Goal: Transaction & Acquisition: Book appointment/travel/reservation

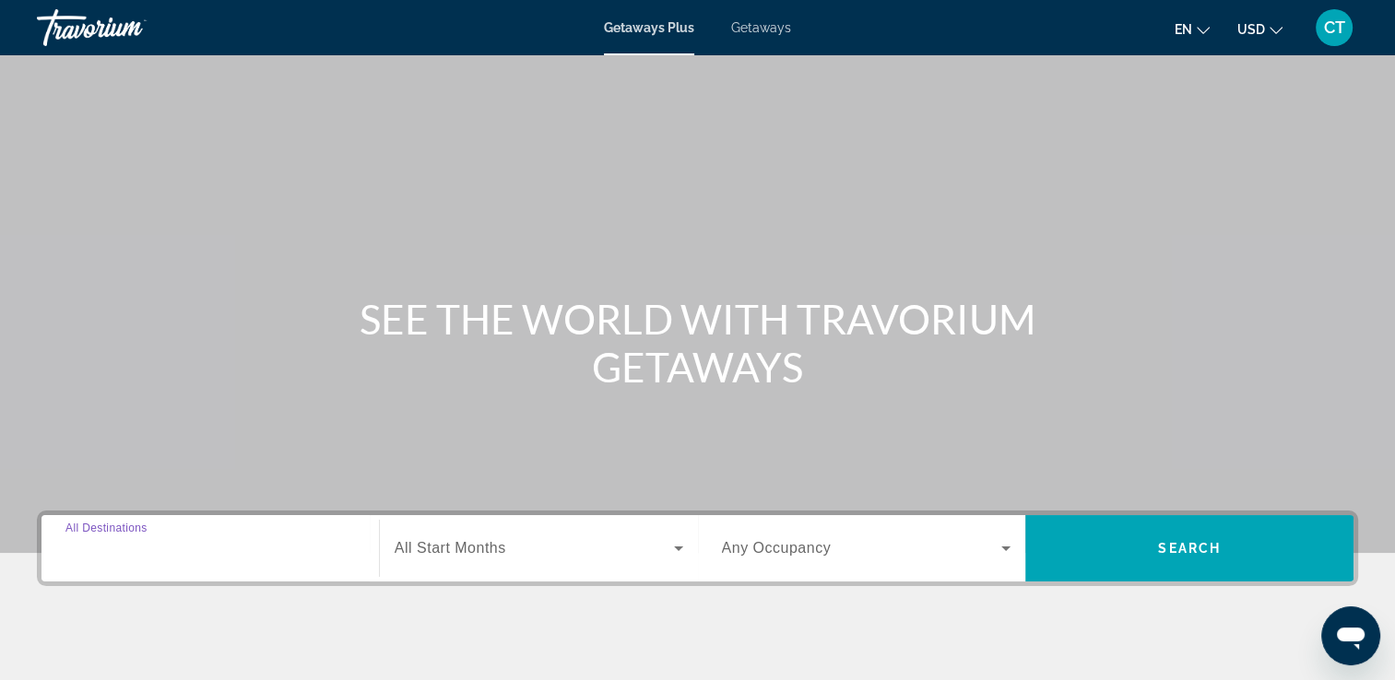
click at [235, 545] on input "Destination All Destinations" at bounding box center [209, 549] width 289 height 22
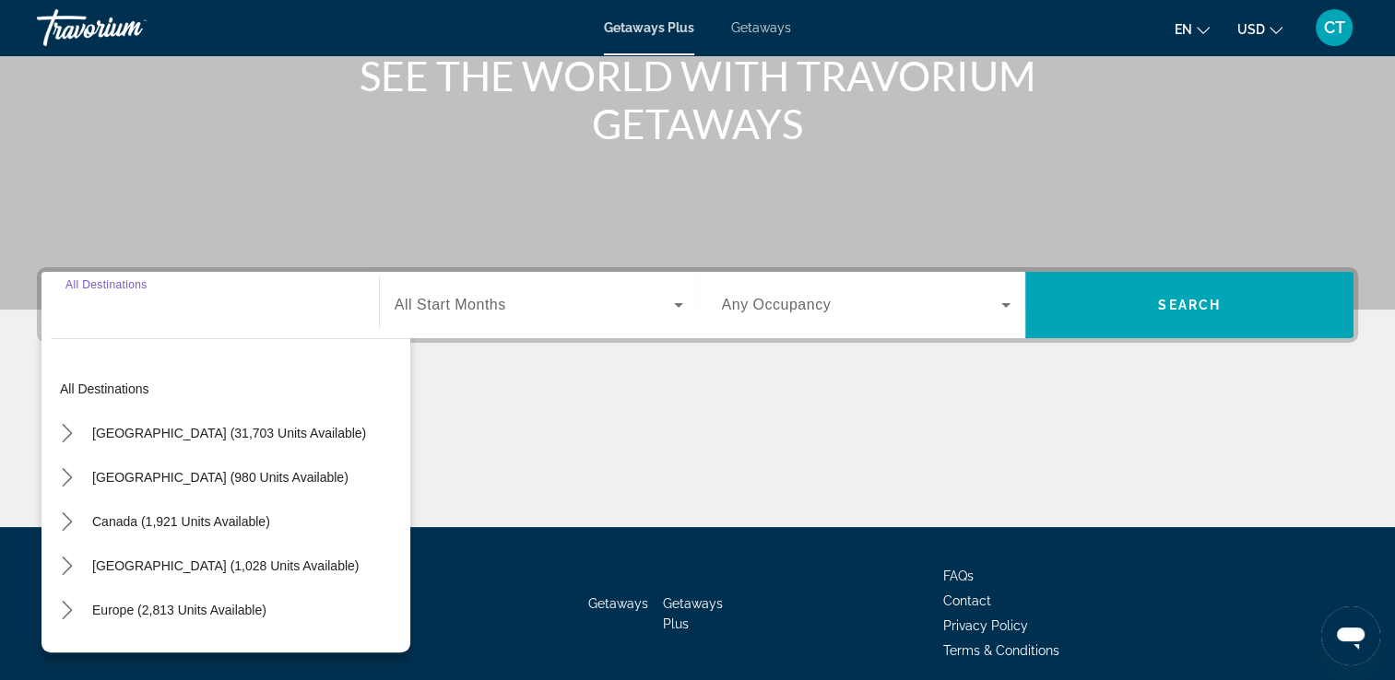
scroll to position [315, 0]
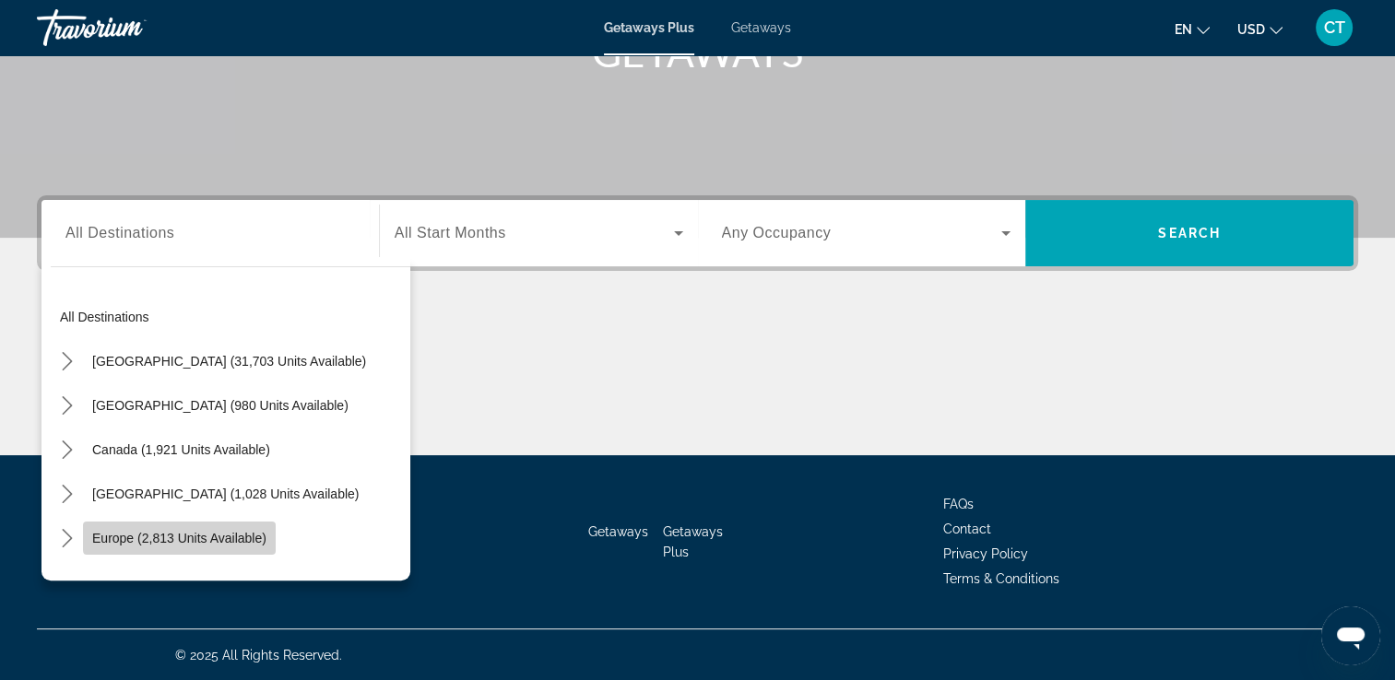
click at [241, 534] on span "Europe (2,813 units available)" at bounding box center [179, 538] width 174 height 15
type input "**********"
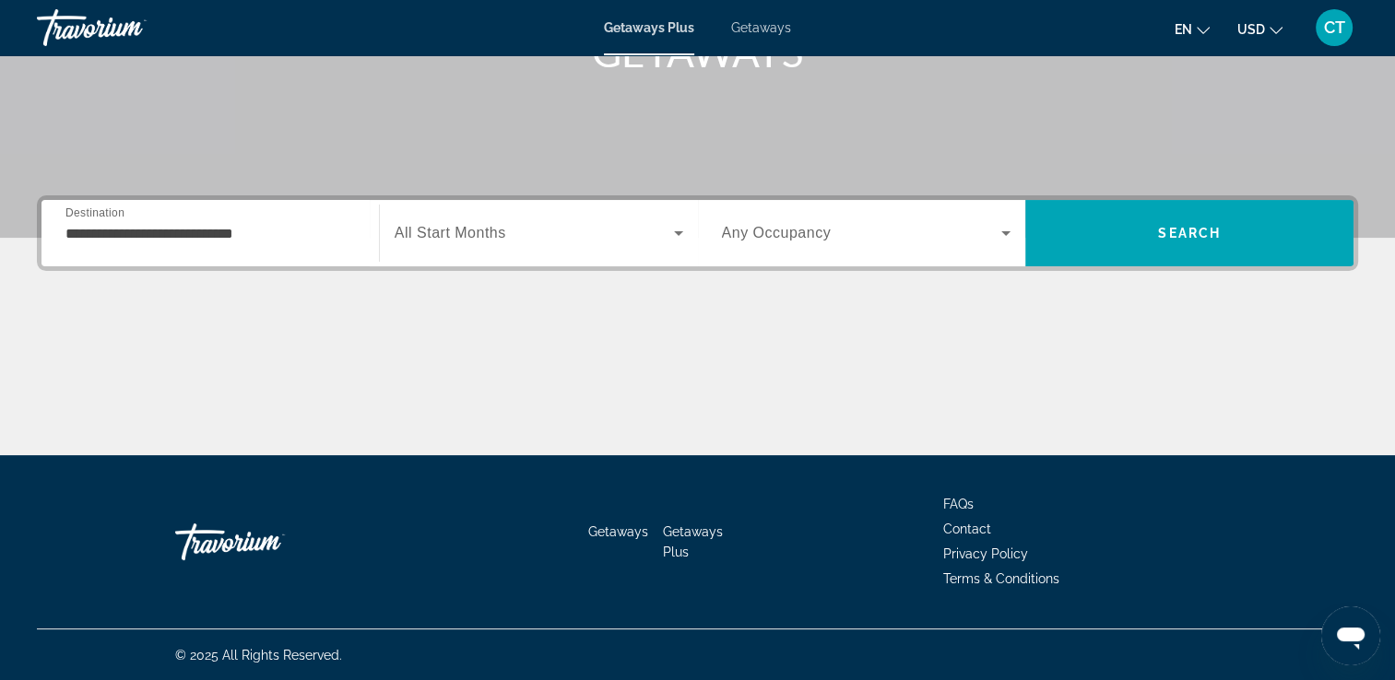
click at [479, 234] on span "All Start Months" at bounding box center [450, 233] width 112 height 16
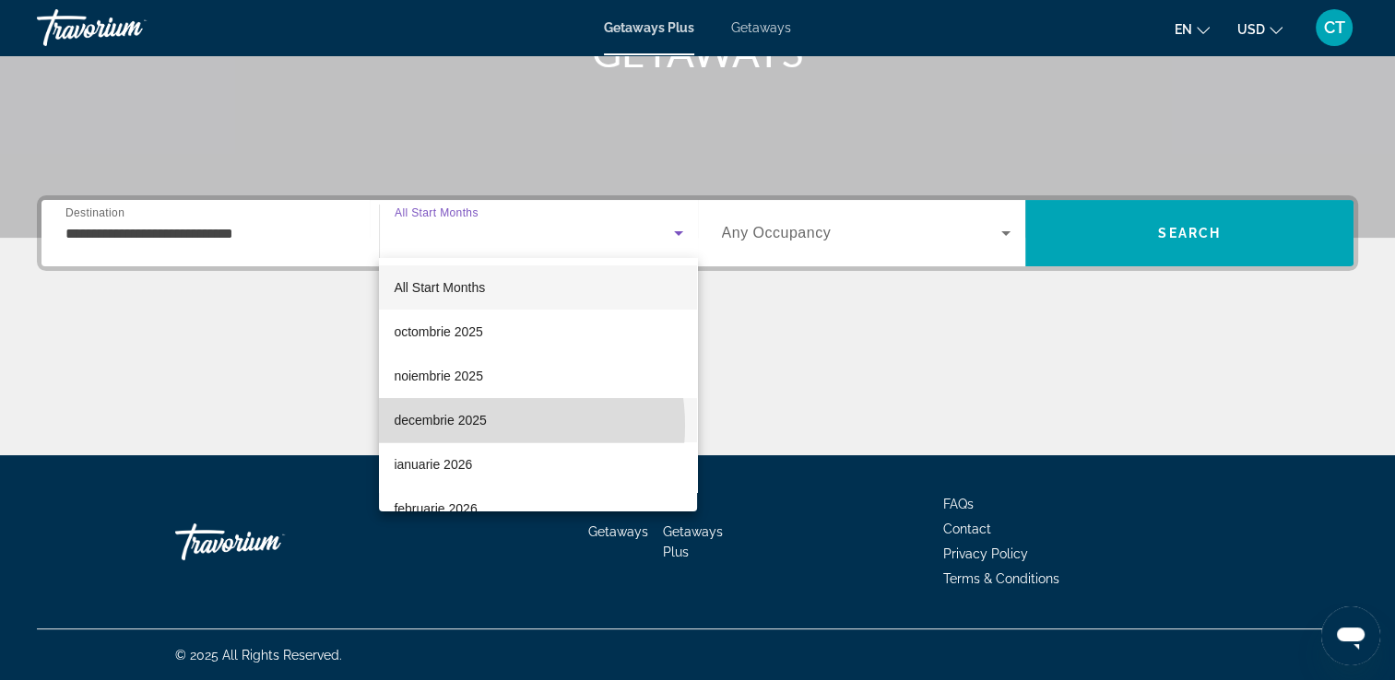
click at [471, 426] on span "decembrie 2025" at bounding box center [440, 420] width 92 height 22
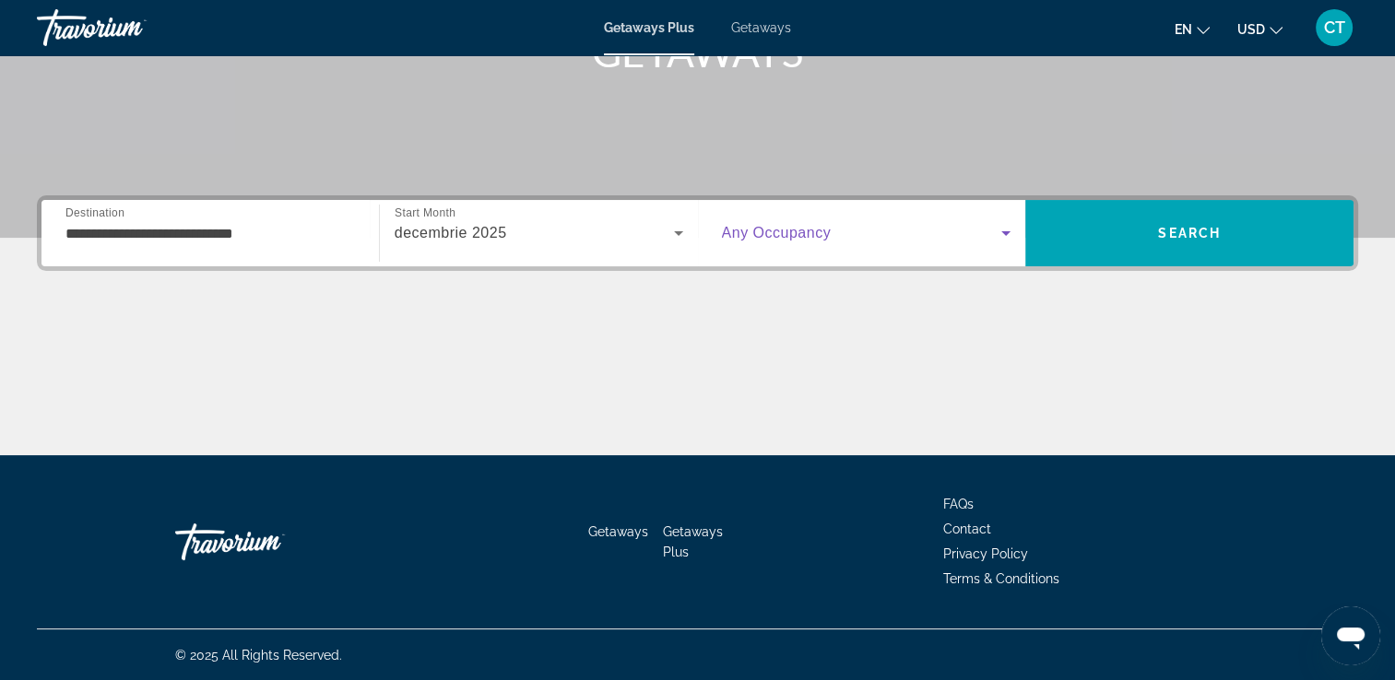
click at [1004, 232] on icon "Search widget" at bounding box center [1005, 233] width 9 height 5
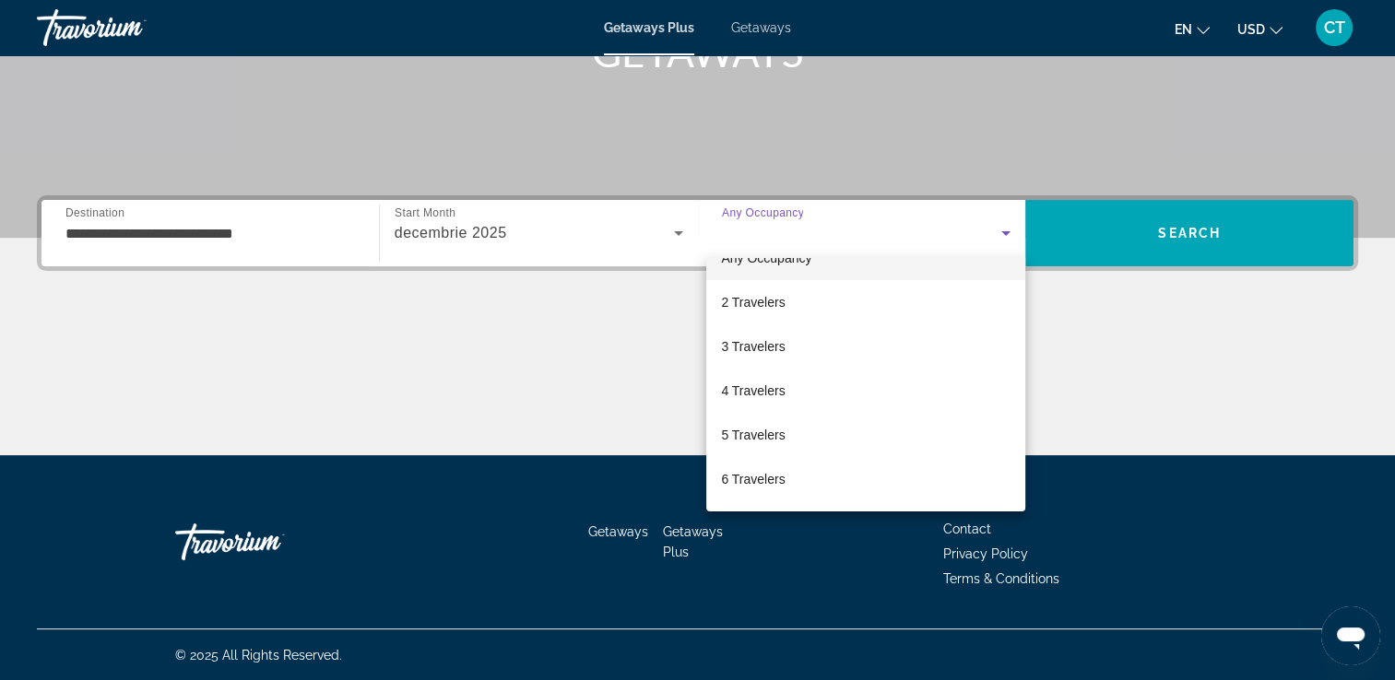
scroll to position [37, 0]
click at [1237, 218] on div at bounding box center [697, 340] width 1395 height 680
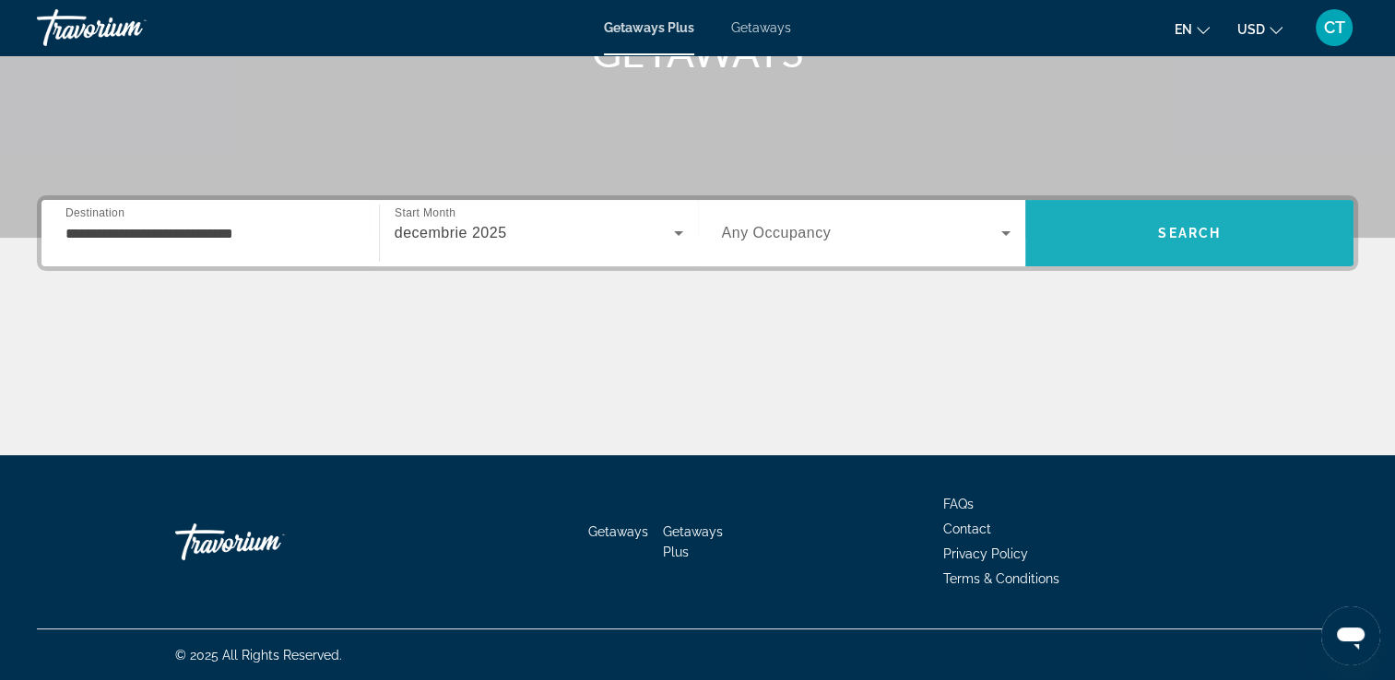
click at [1237, 218] on span "Search" at bounding box center [1189, 233] width 328 height 44
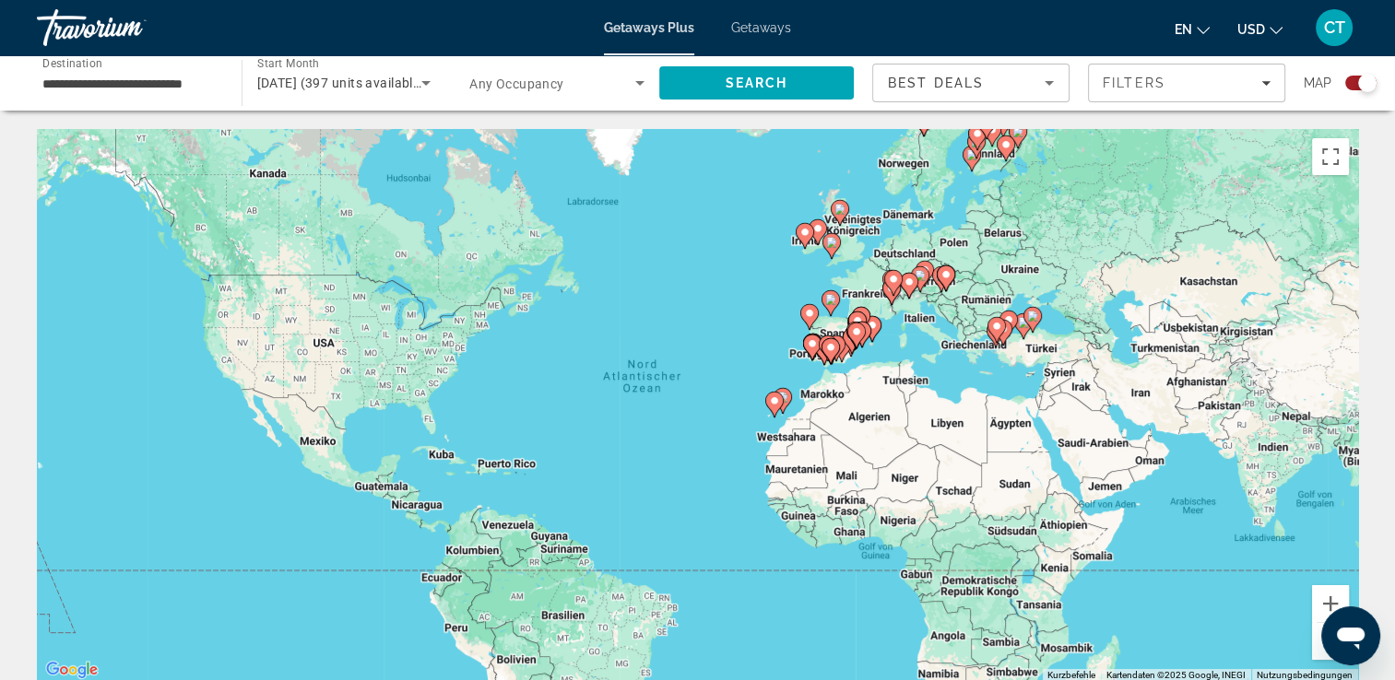
click at [987, 190] on div "Um den Modus zum Ziehen mit der Tastatur zu aktivieren, drückst du Alt + Eingab…" at bounding box center [697, 405] width 1321 height 553
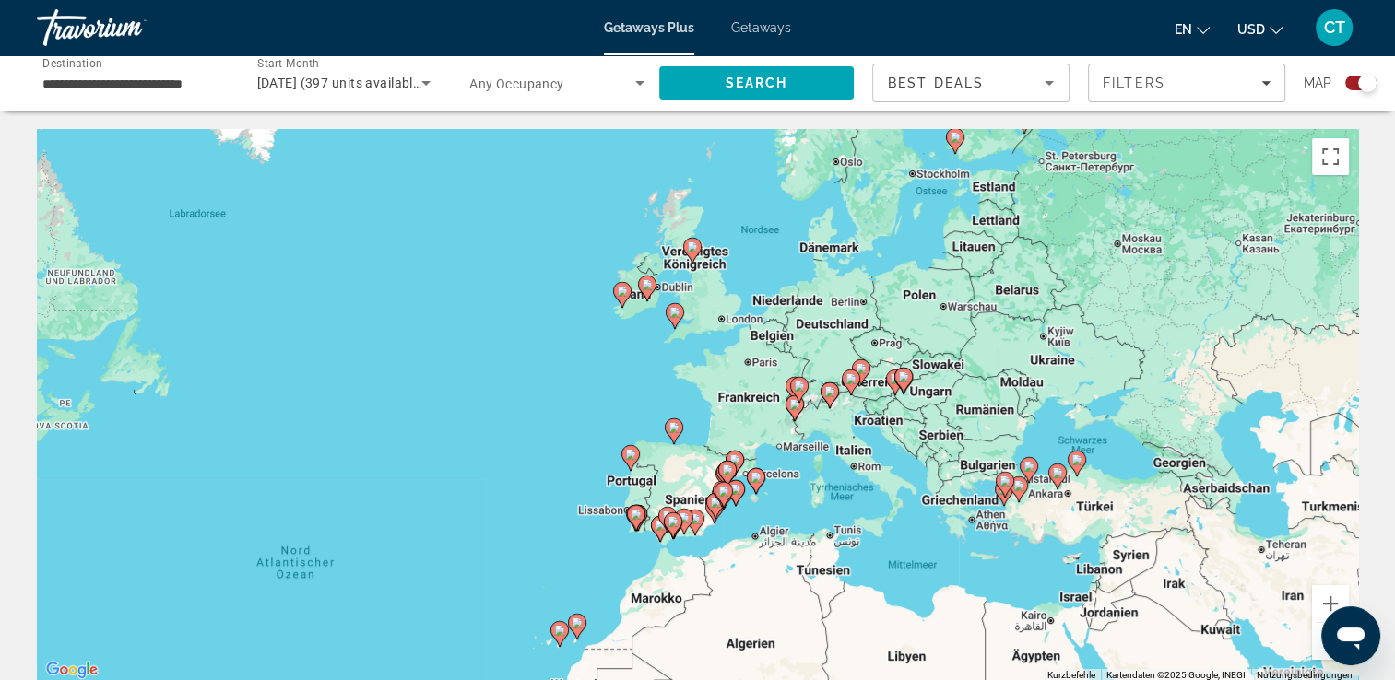
click at [823, 386] on icon "Main content" at bounding box center [828, 395] width 17 height 24
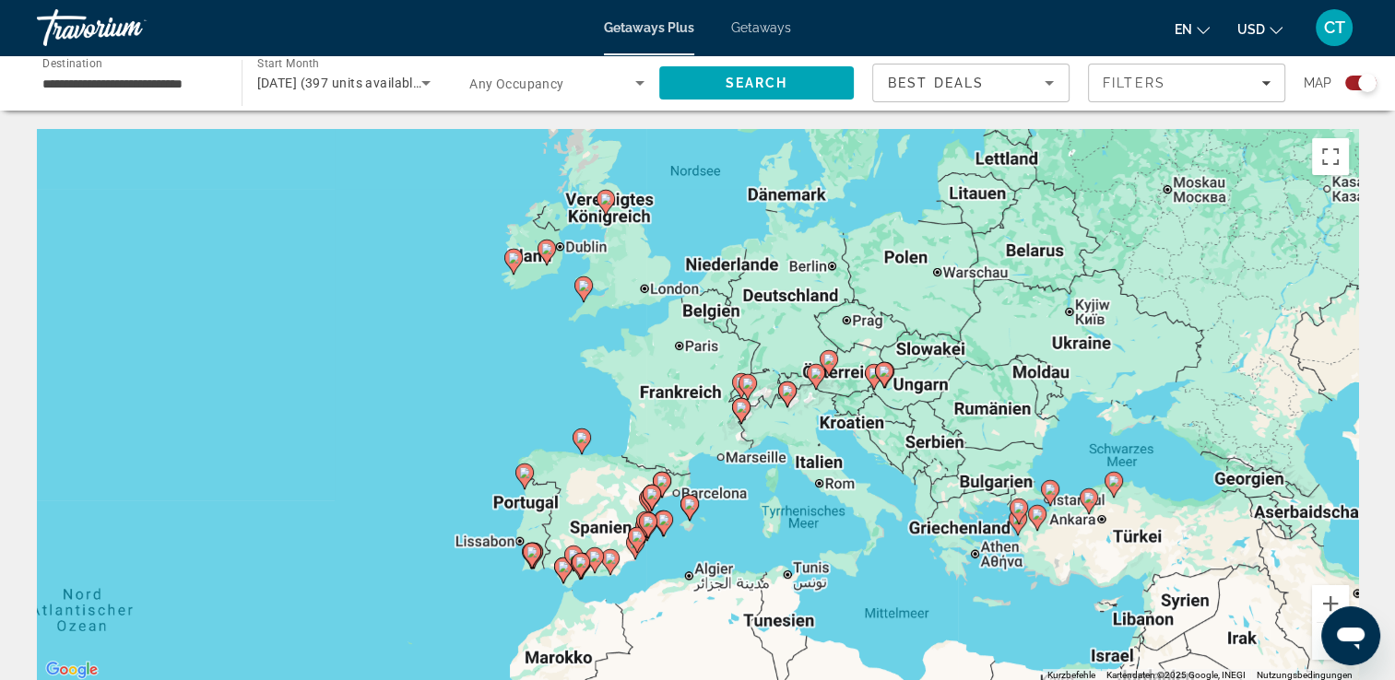
click at [823, 386] on div "Um von einem Element zum anderen zu gelangen, drückst du die Pfeiltasten entspr…" at bounding box center [697, 405] width 1321 height 553
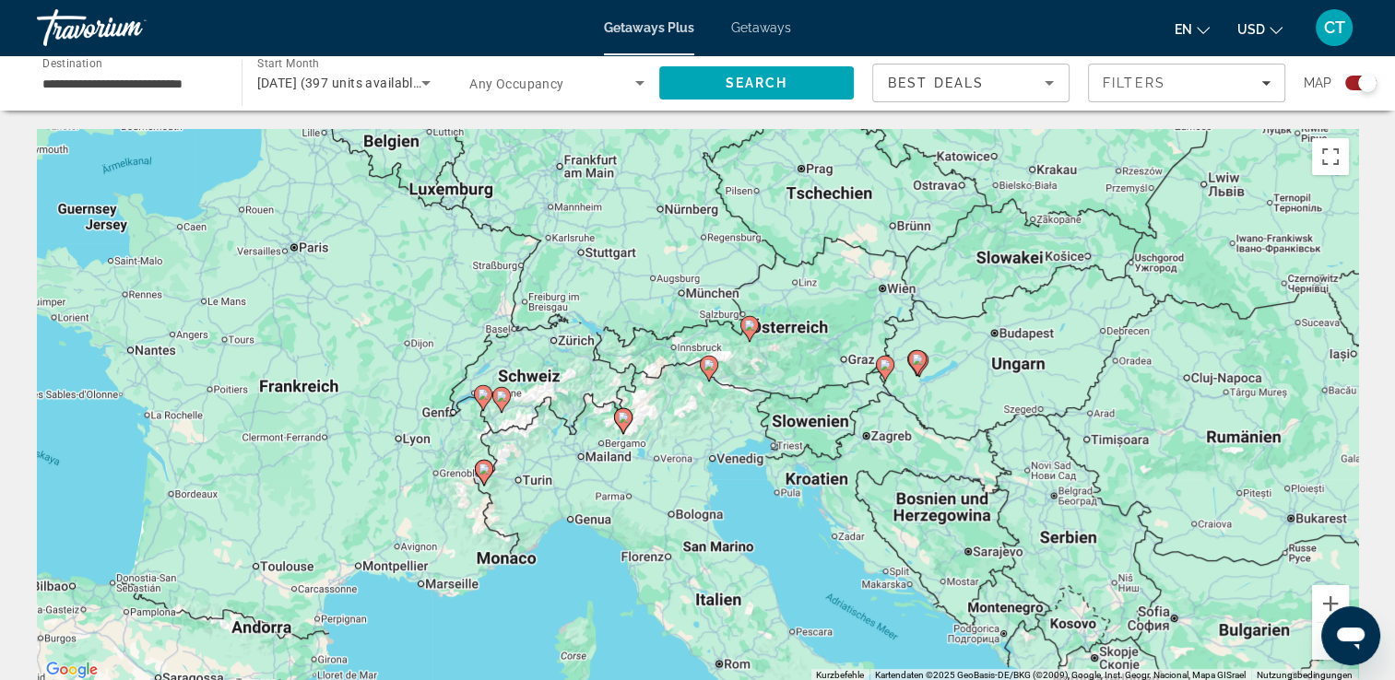
click at [744, 322] on image "Main content" at bounding box center [749, 325] width 11 height 11
type input "**********"
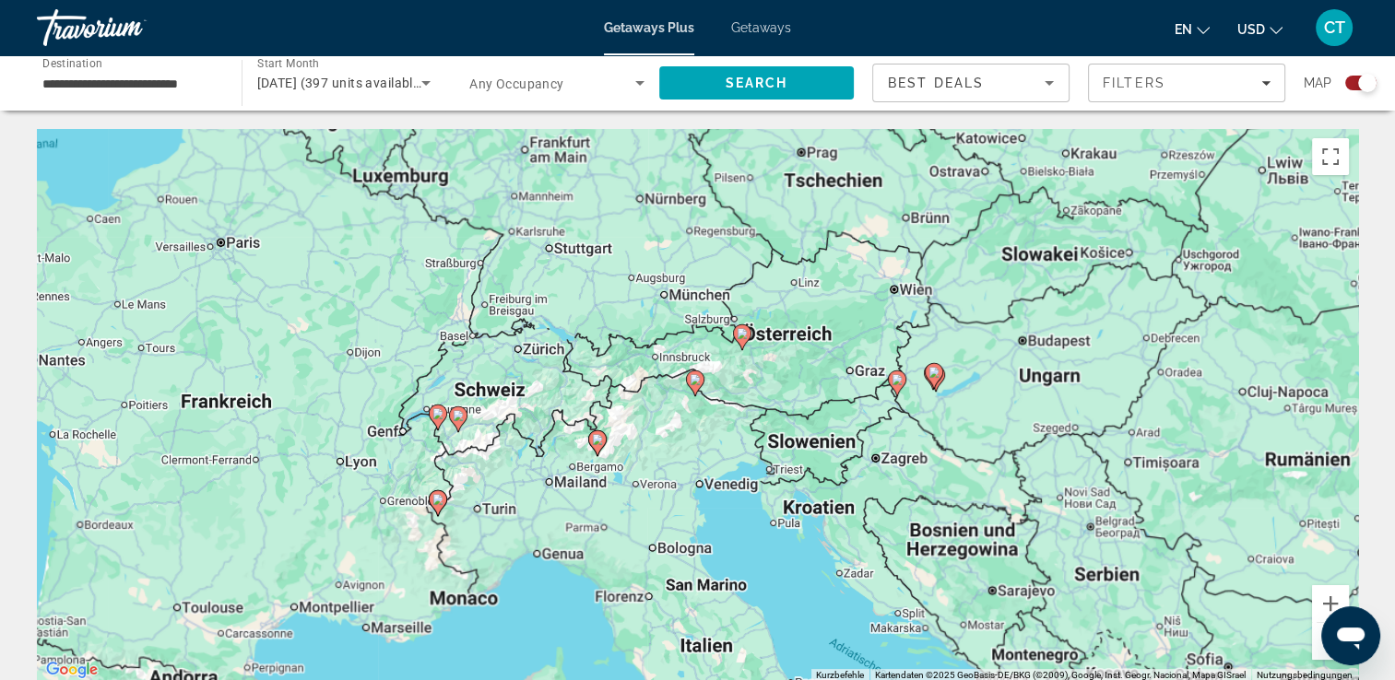
click at [744, 322] on div "Um von einem Element zum anderen zu gelangen, drückst du die Pfeiltasten entspr…" at bounding box center [697, 405] width 1321 height 553
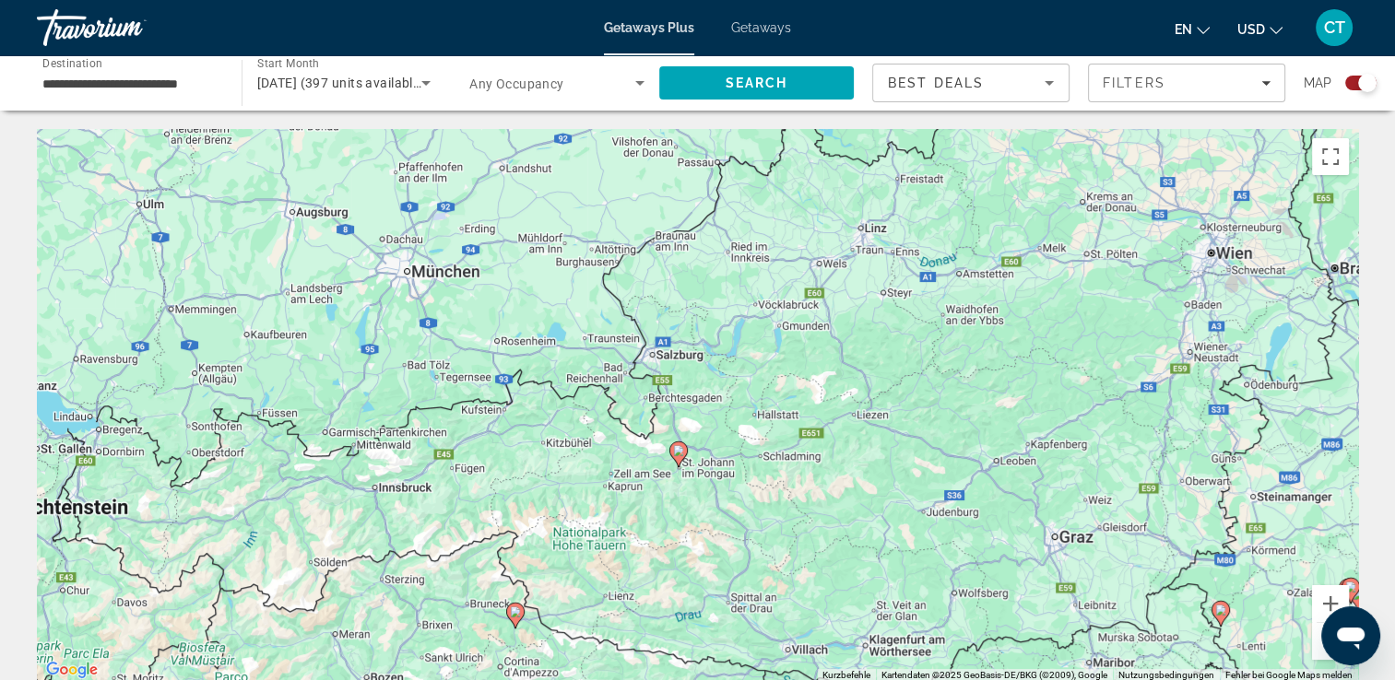
click at [323, 483] on div "Um den Modus zum Ziehen mit der Tastatur zu aktivieren, drückst du Alt + Eingab…" at bounding box center [697, 405] width 1321 height 553
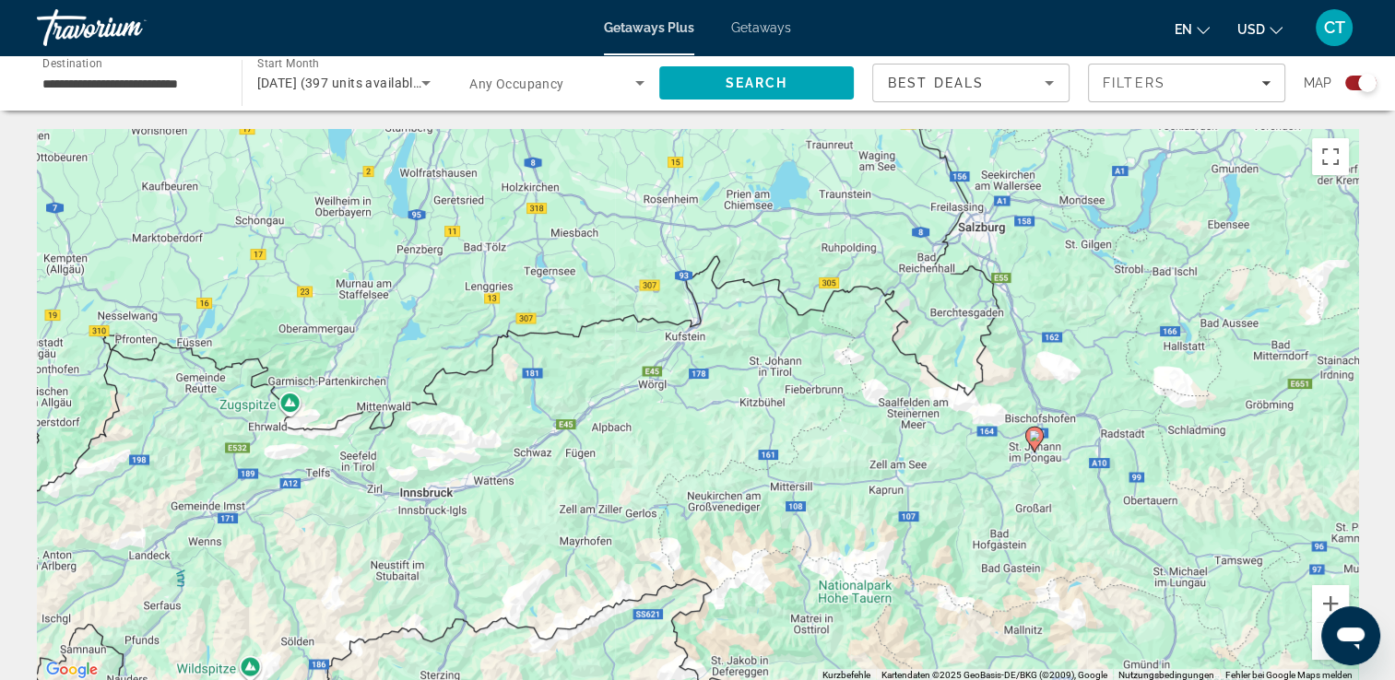
click at [1089, 257] on div "Um den Modus zum Ziehen mit der Tastatur zu aktivieren, drückst du Alt + Eingab…" at bounding box center [697, 405] width 1321 height 553
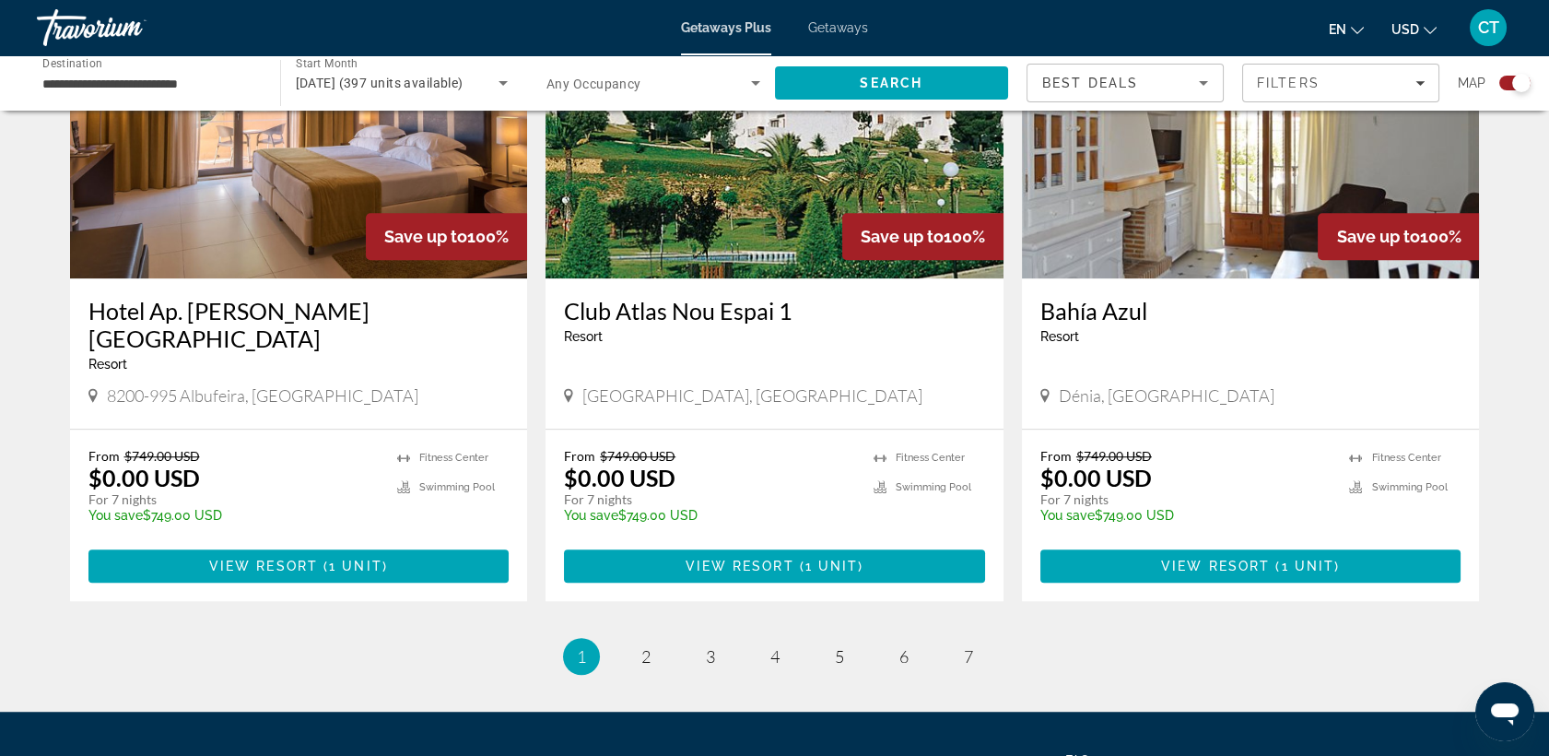
scroll to position [2752, 0]
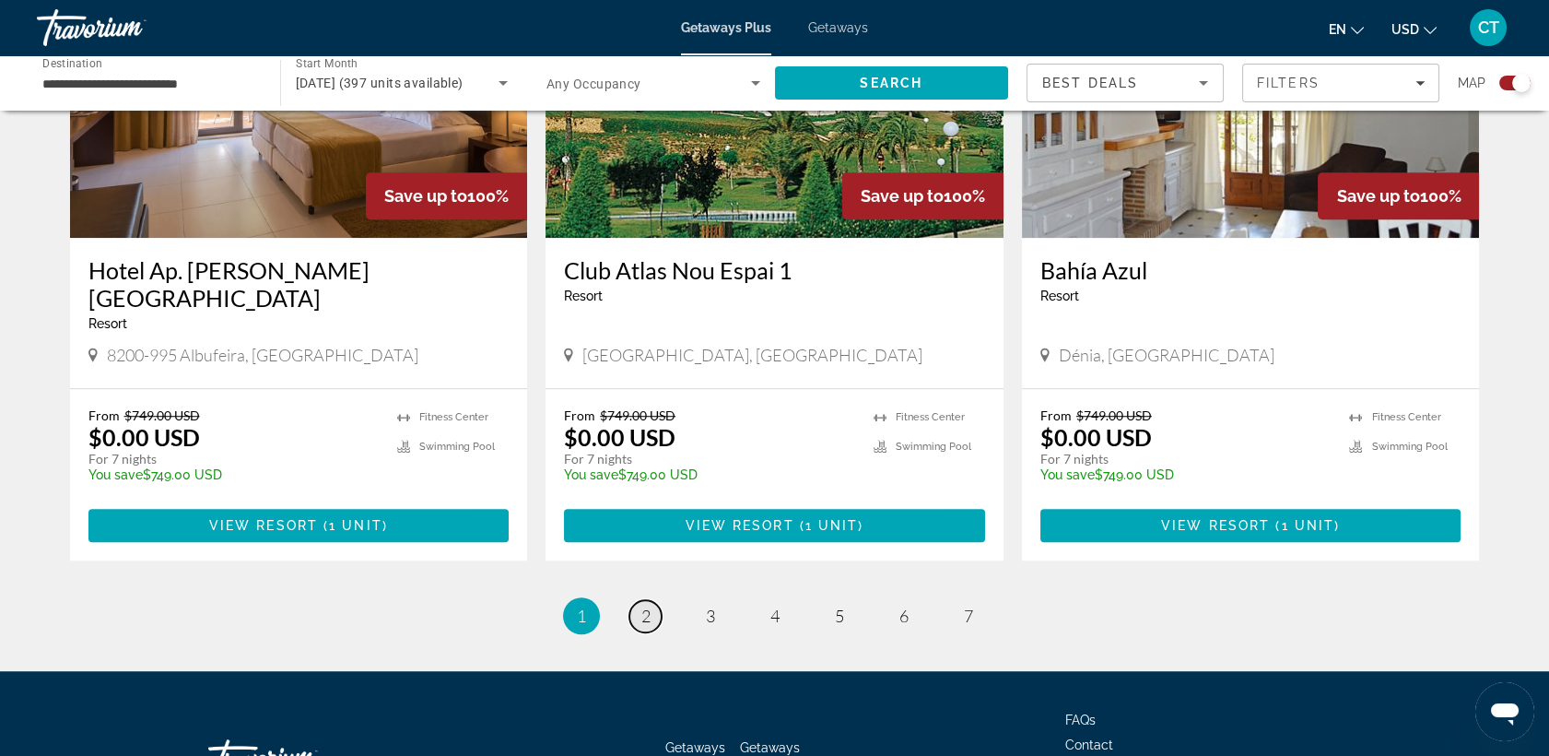
click at [642, 606] on span "2" at bounding box center [646, 616] width 9 height 20
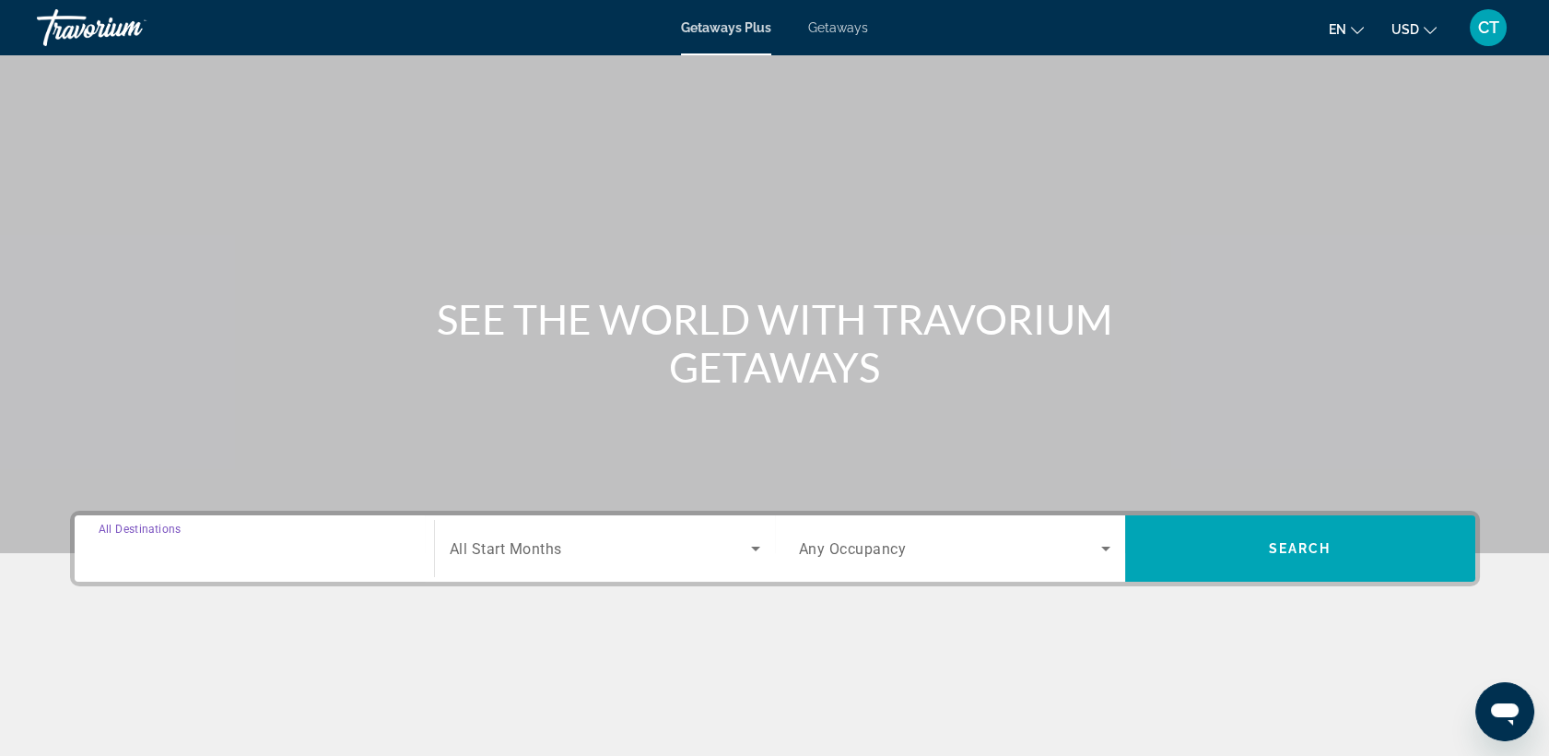
click at [286, 540] on input "Destination All Destinations" at bounding box center [255, 549] width 312 height 22
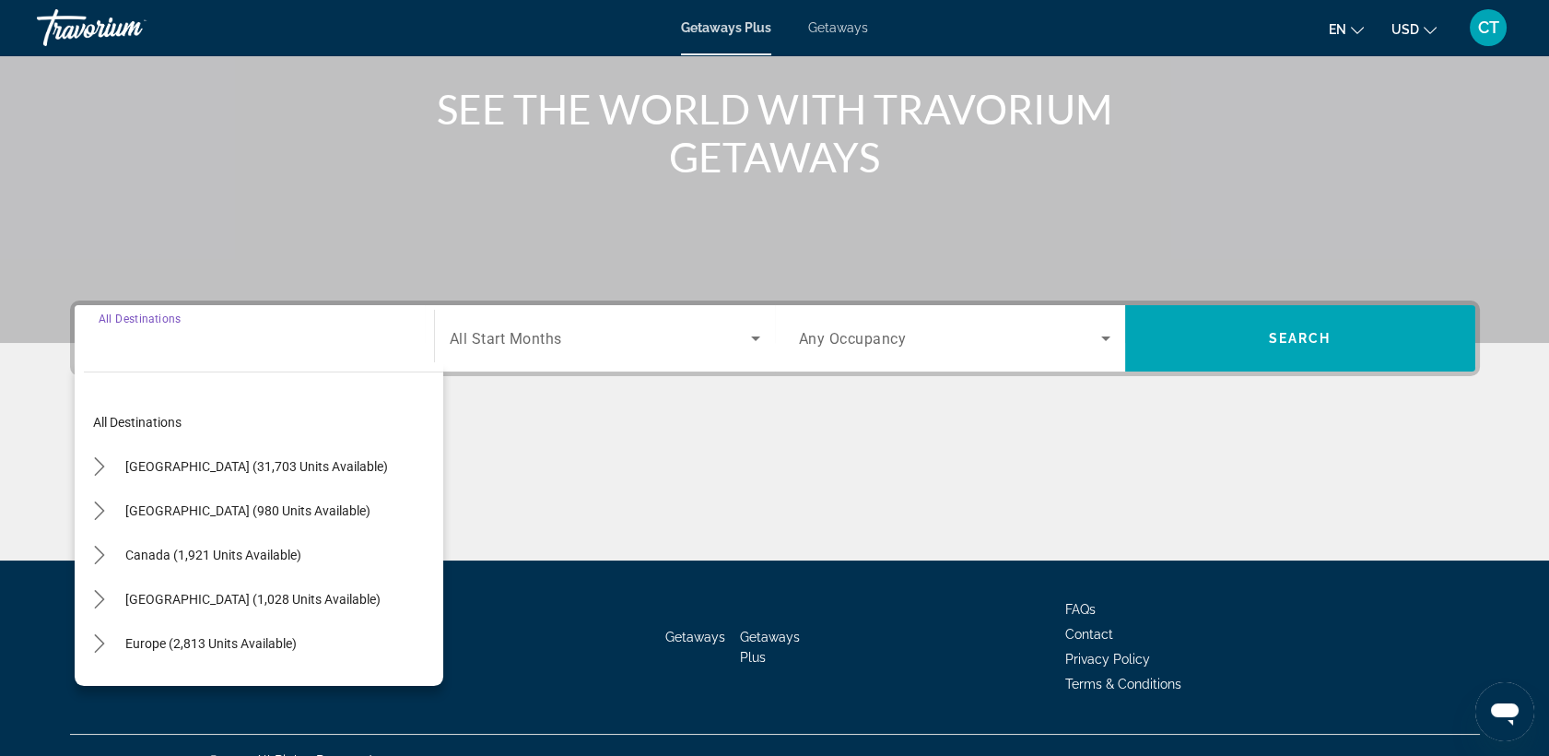
scroll to position [239, 0]
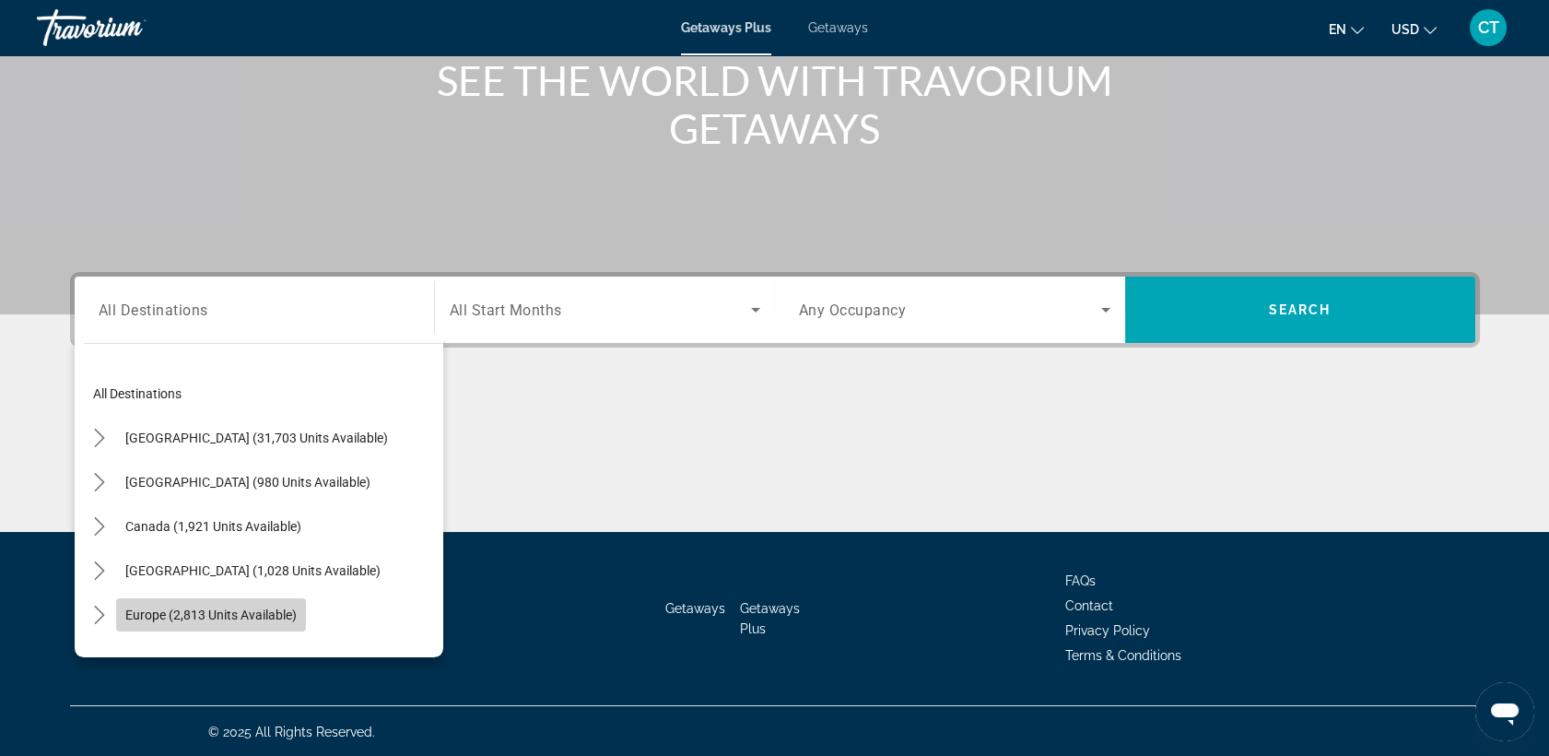
click at [271, 601] on span "Select destination: Europe (2,813 units available)" at bounding box center [211, 615] width 190 height 44
type input "**********"
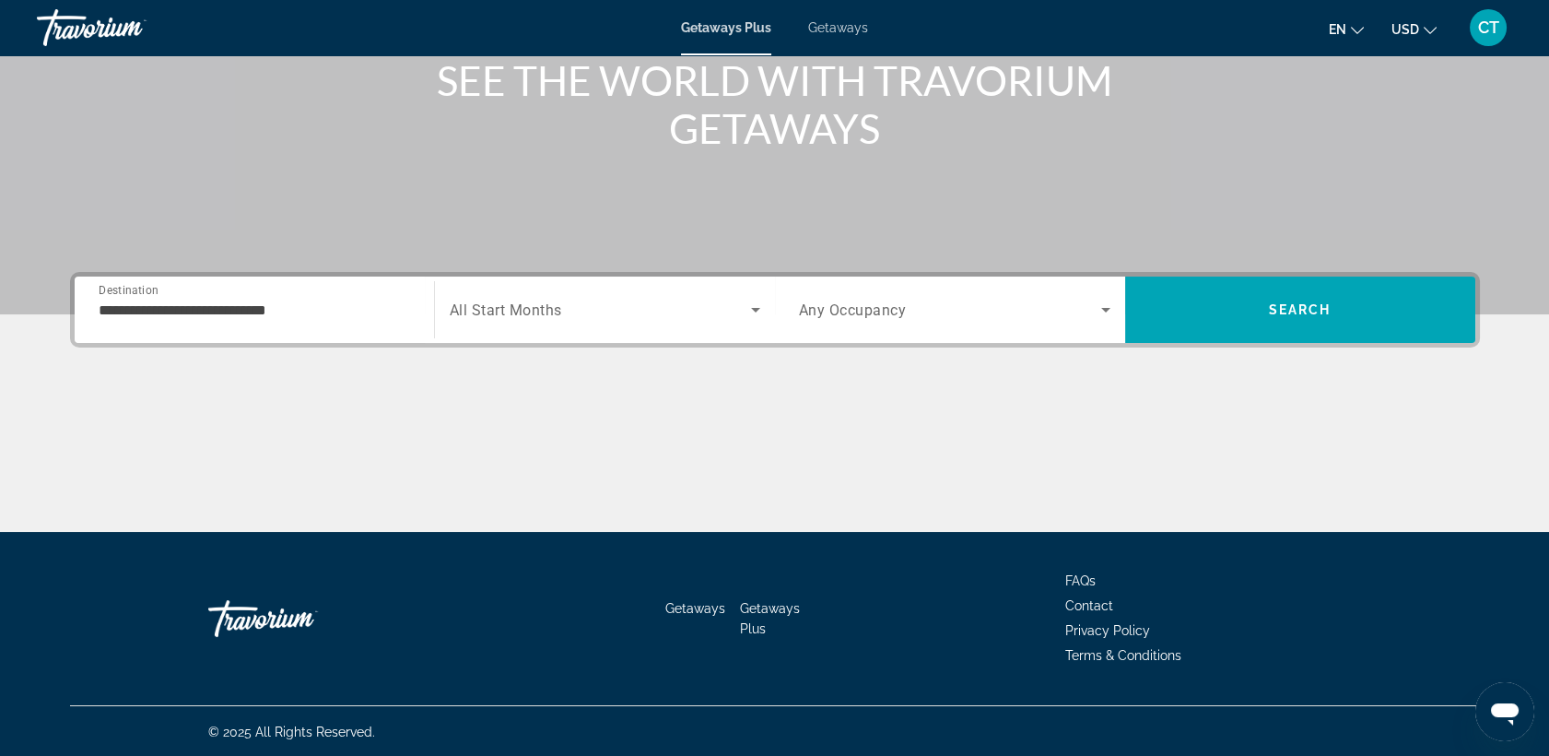
click at [522, 328] on div "Search widget" at bounding box center [605, 310] width 311 height 52
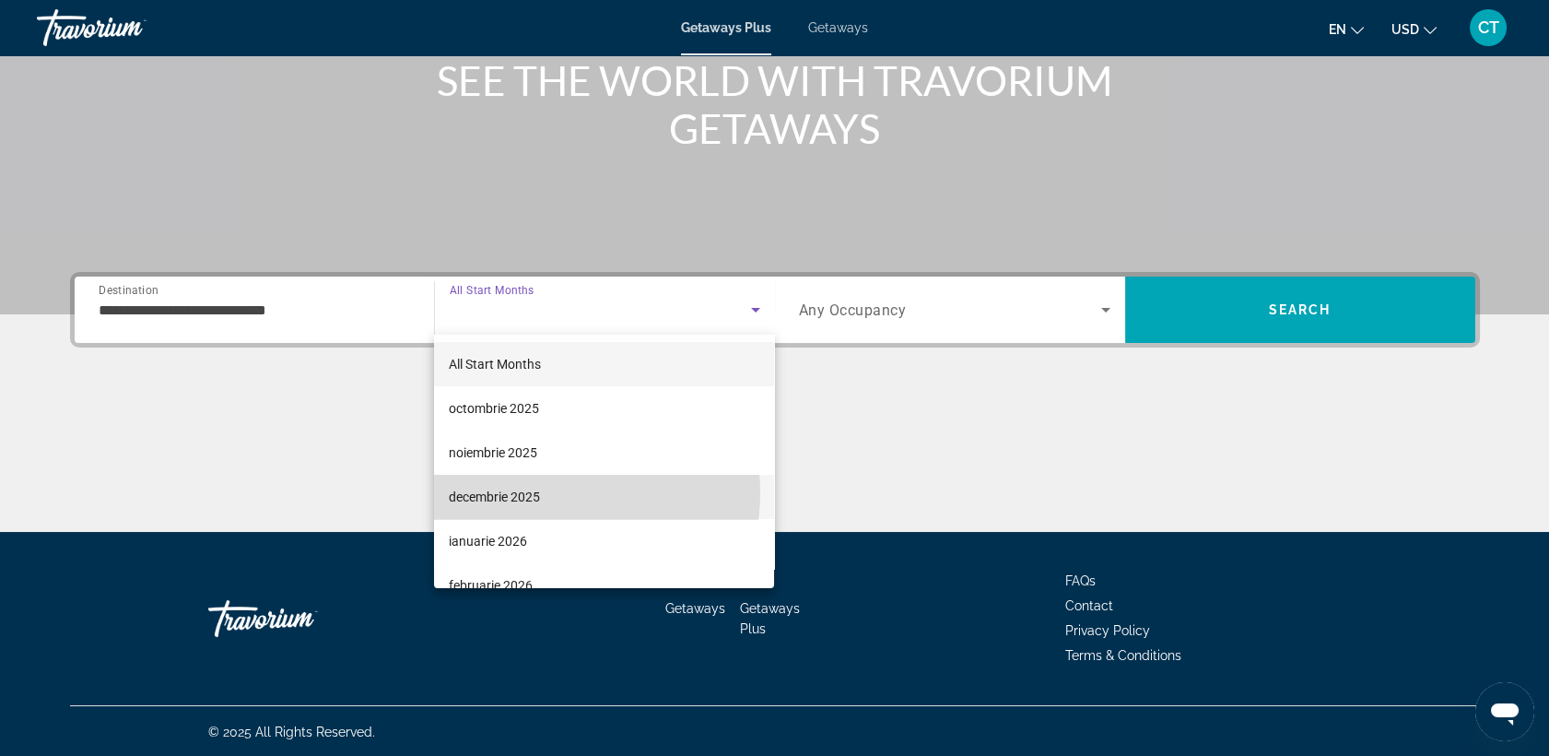
click at [540, 492] on span "decembrie 2025" at bounding box center [494, 497] width 91 height 22
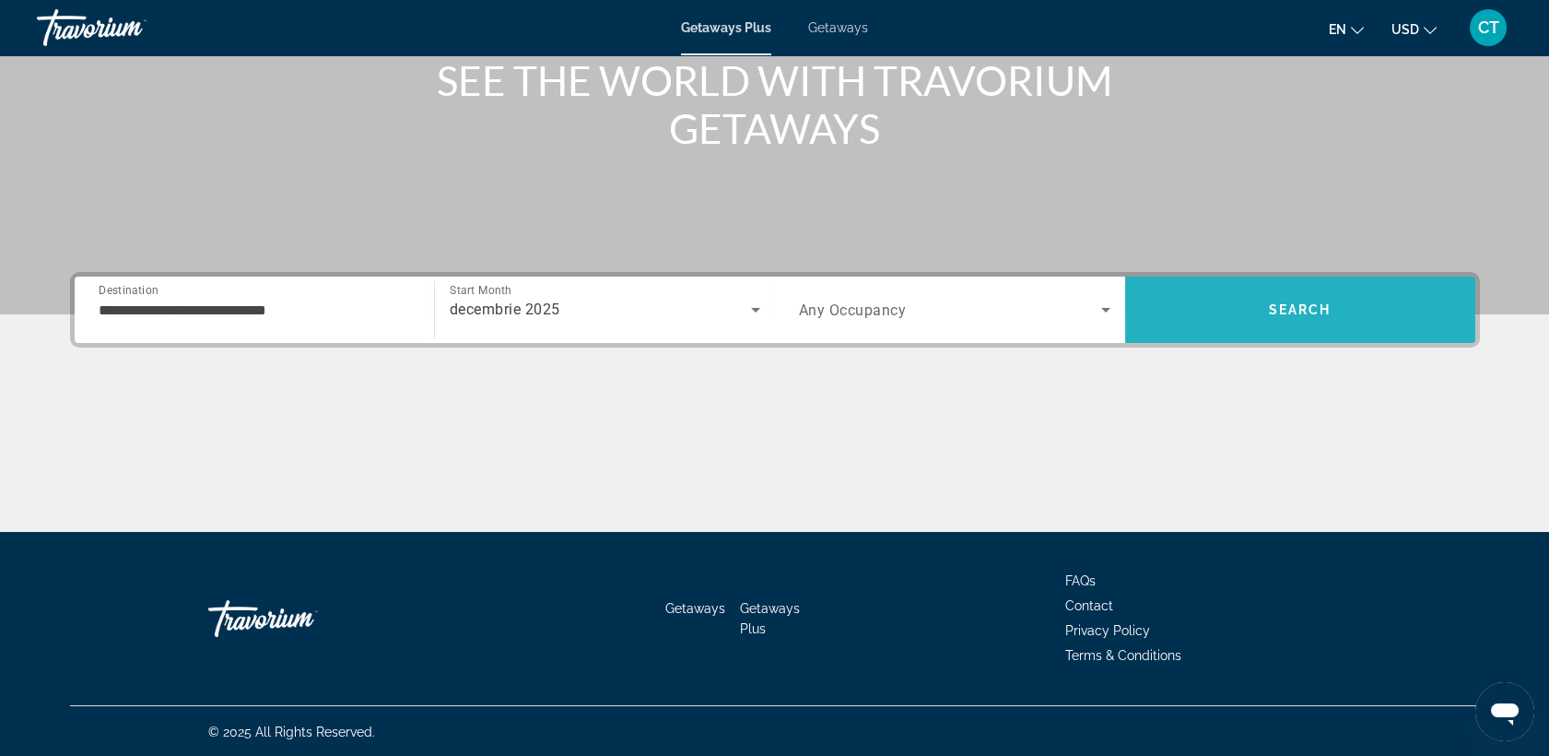
click at [1293, 285] on span "Search" at bounding box center [1300, 310] width 350 height 66
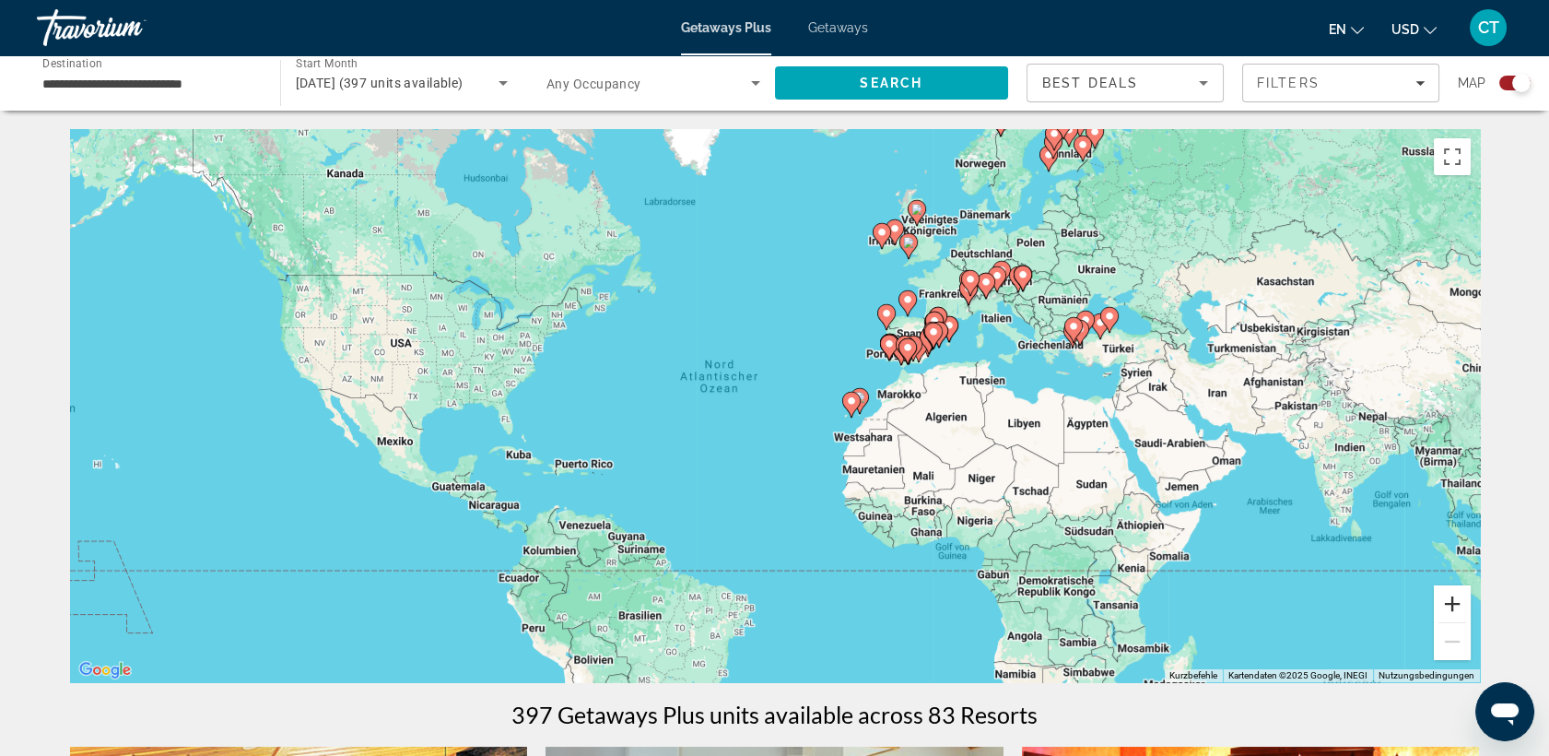
click at [1407, 606] on button "Vergrößern" at bounding box center [1452, 603] width 37 height 37
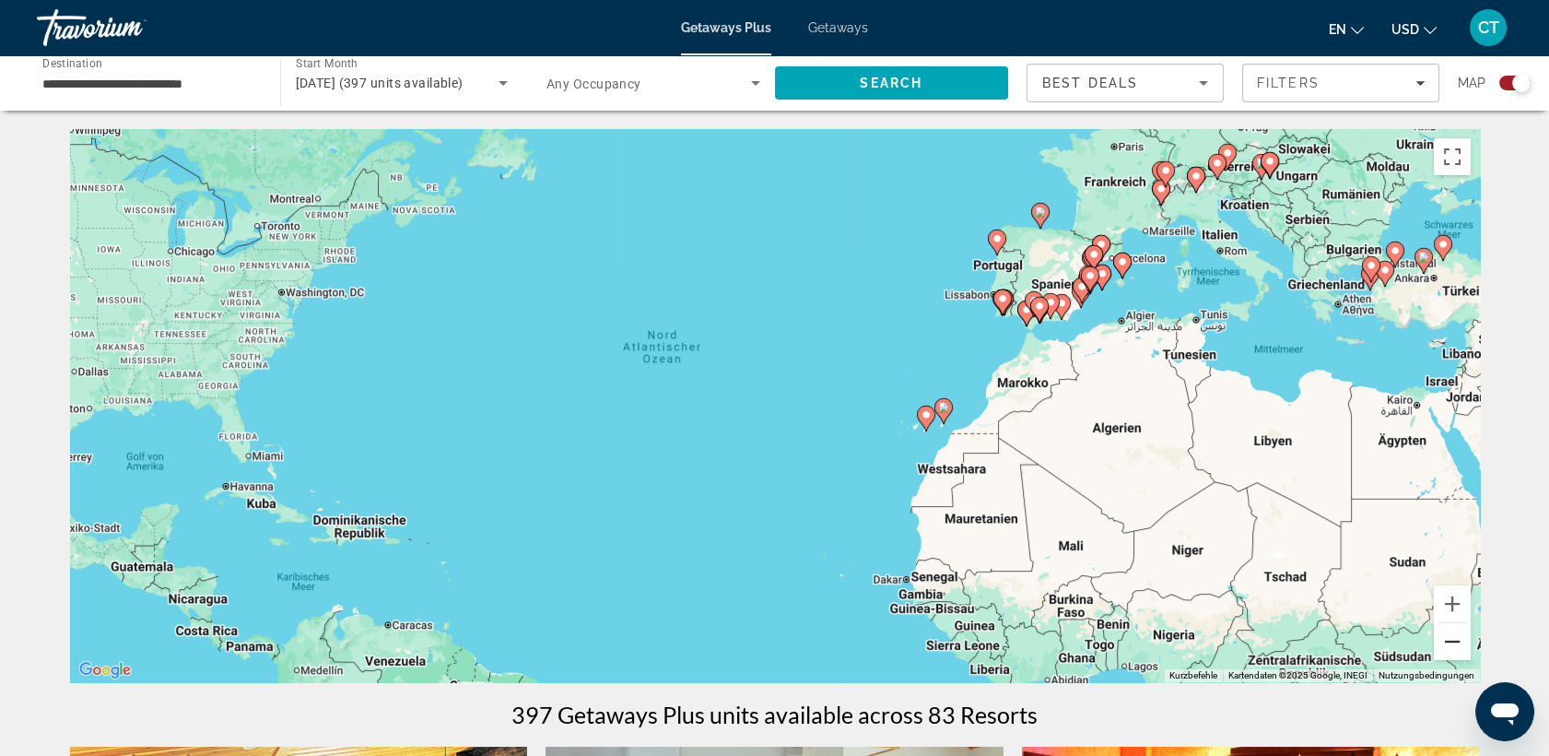
click at [1407, 642] on button "Verkleinern" at bounding box center [1452, 641] width 37 height 37
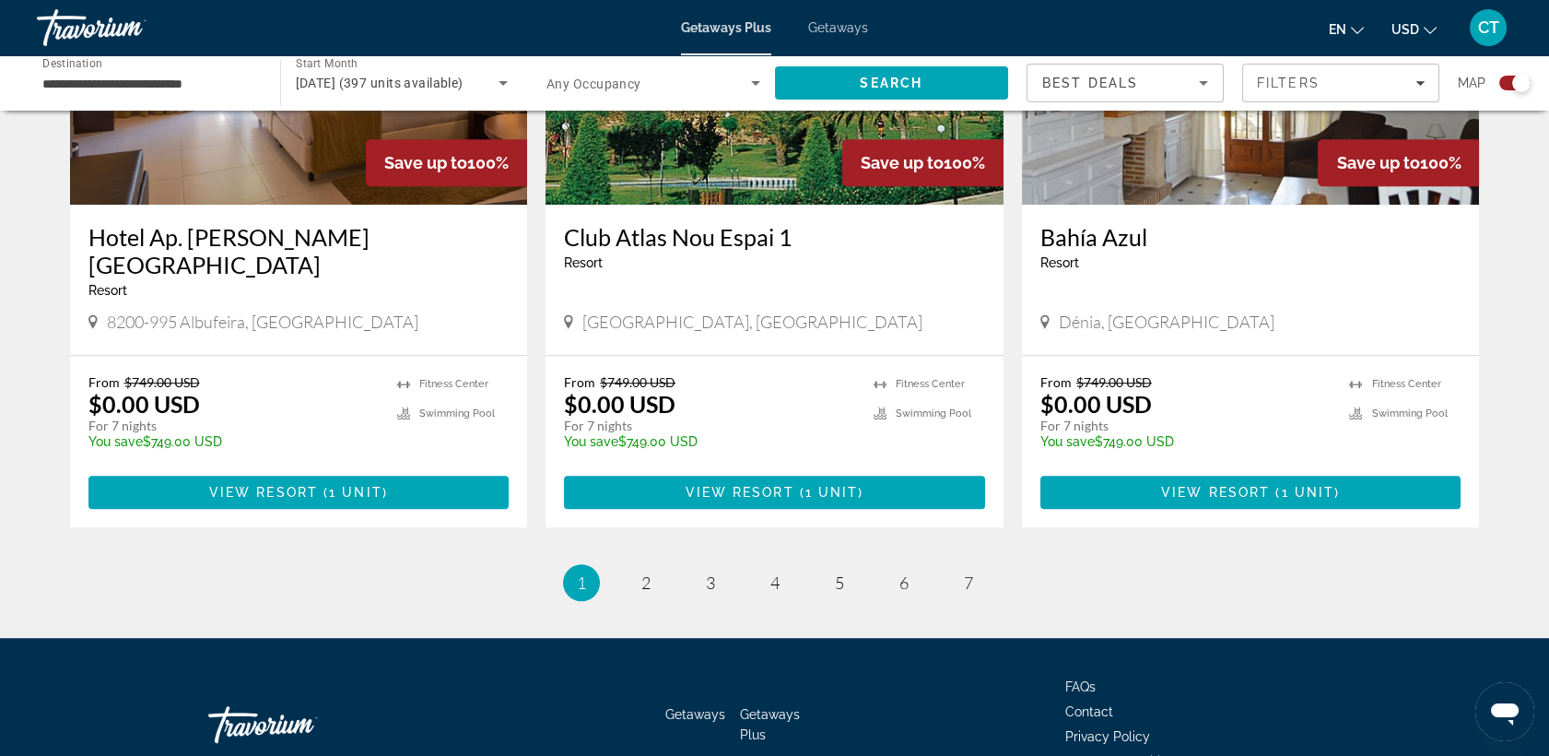
scroll to position [2796, 0]
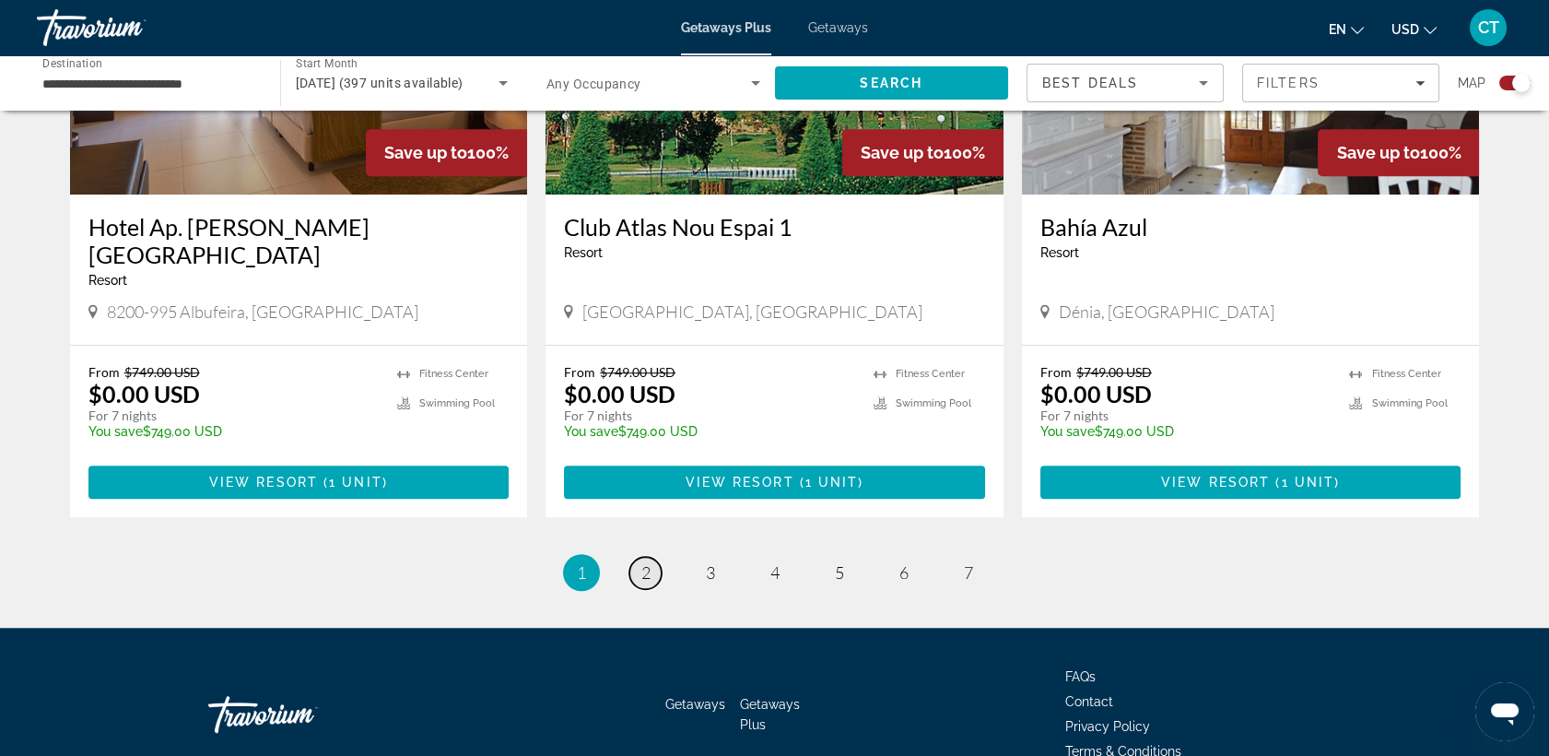
click at [635, 557] on link "page 2" at bounding box center [646, 573] width 32 height 32
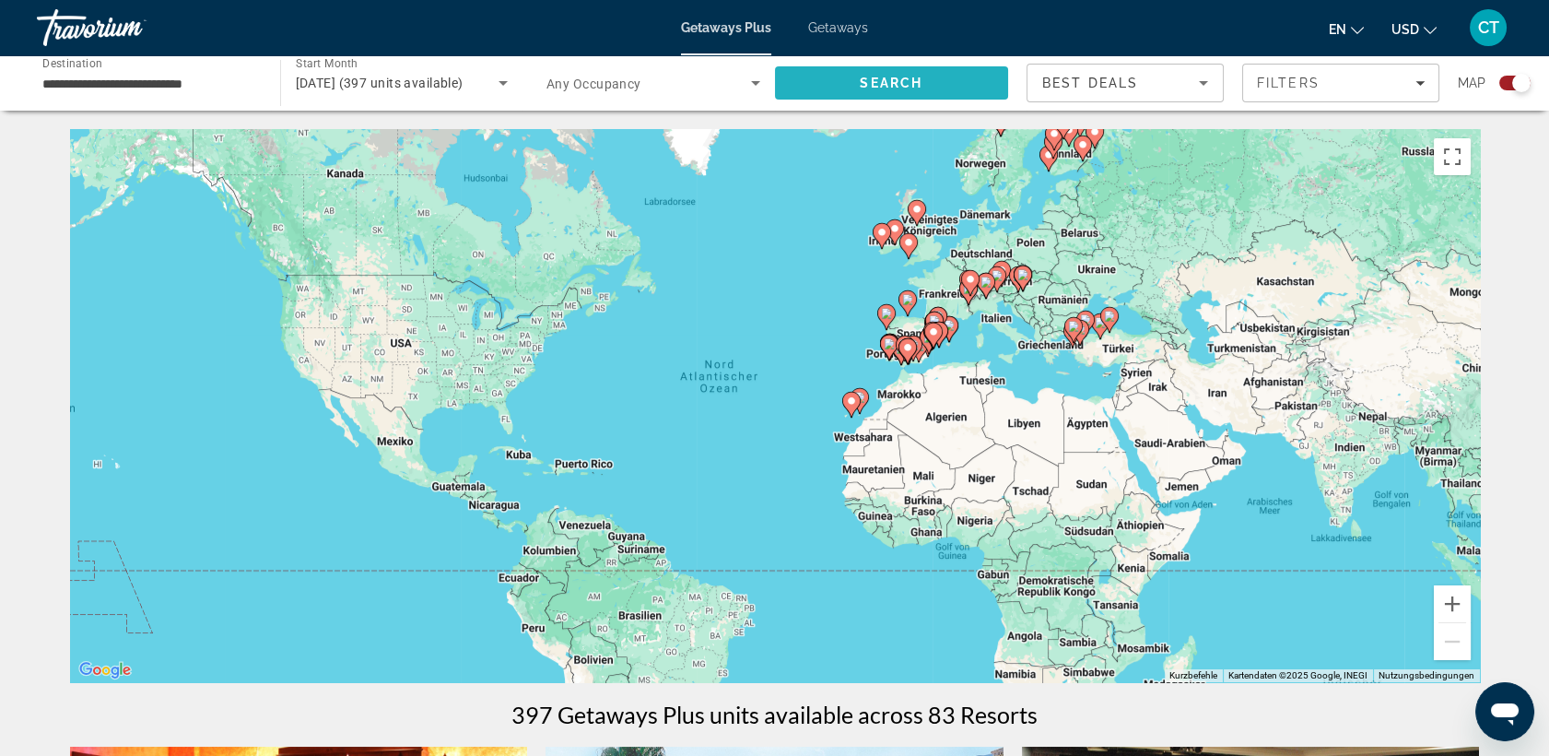
click at [854, 88] on span "Search" at bounding box center [892, 83] width 234 height 44
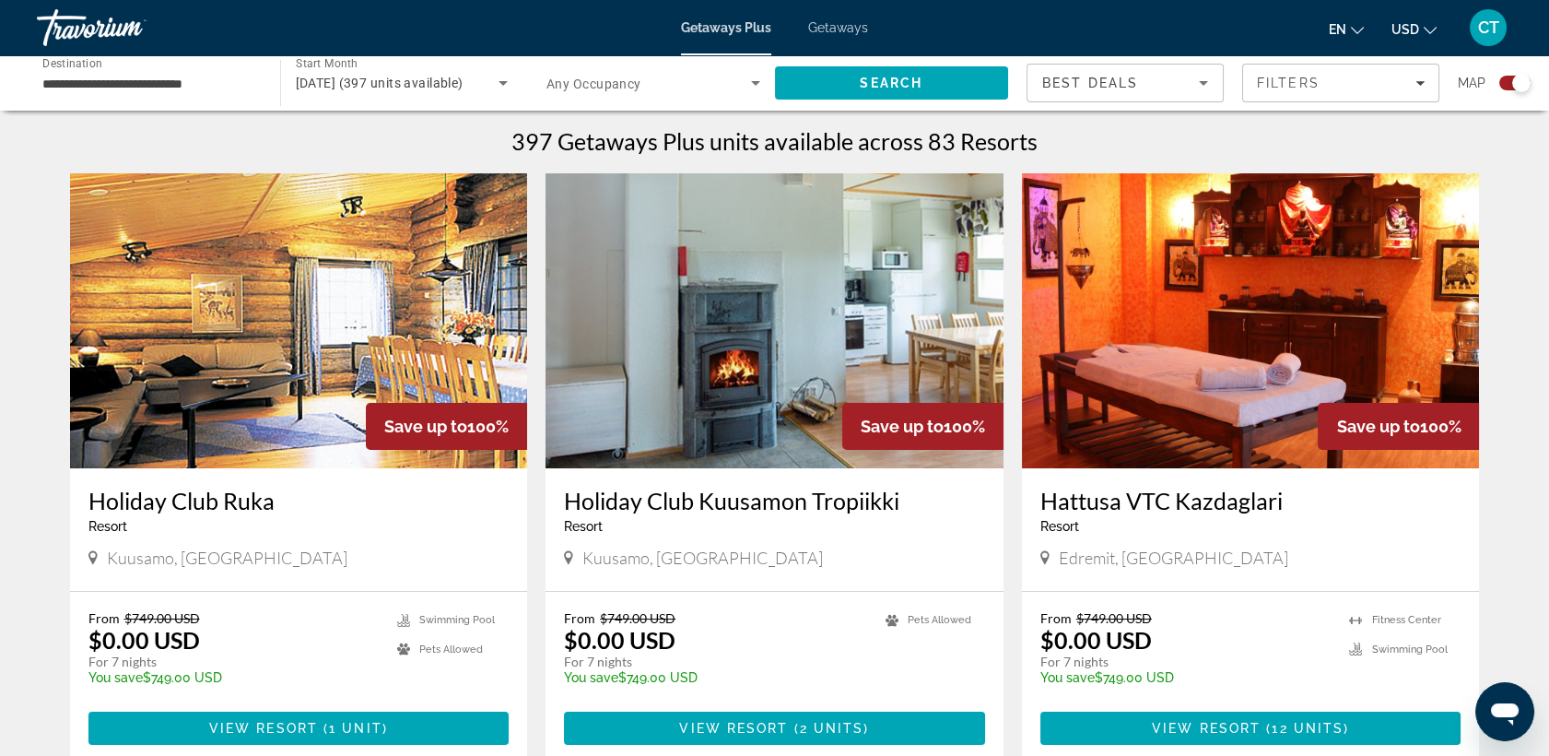
scroll to position [614, 0]
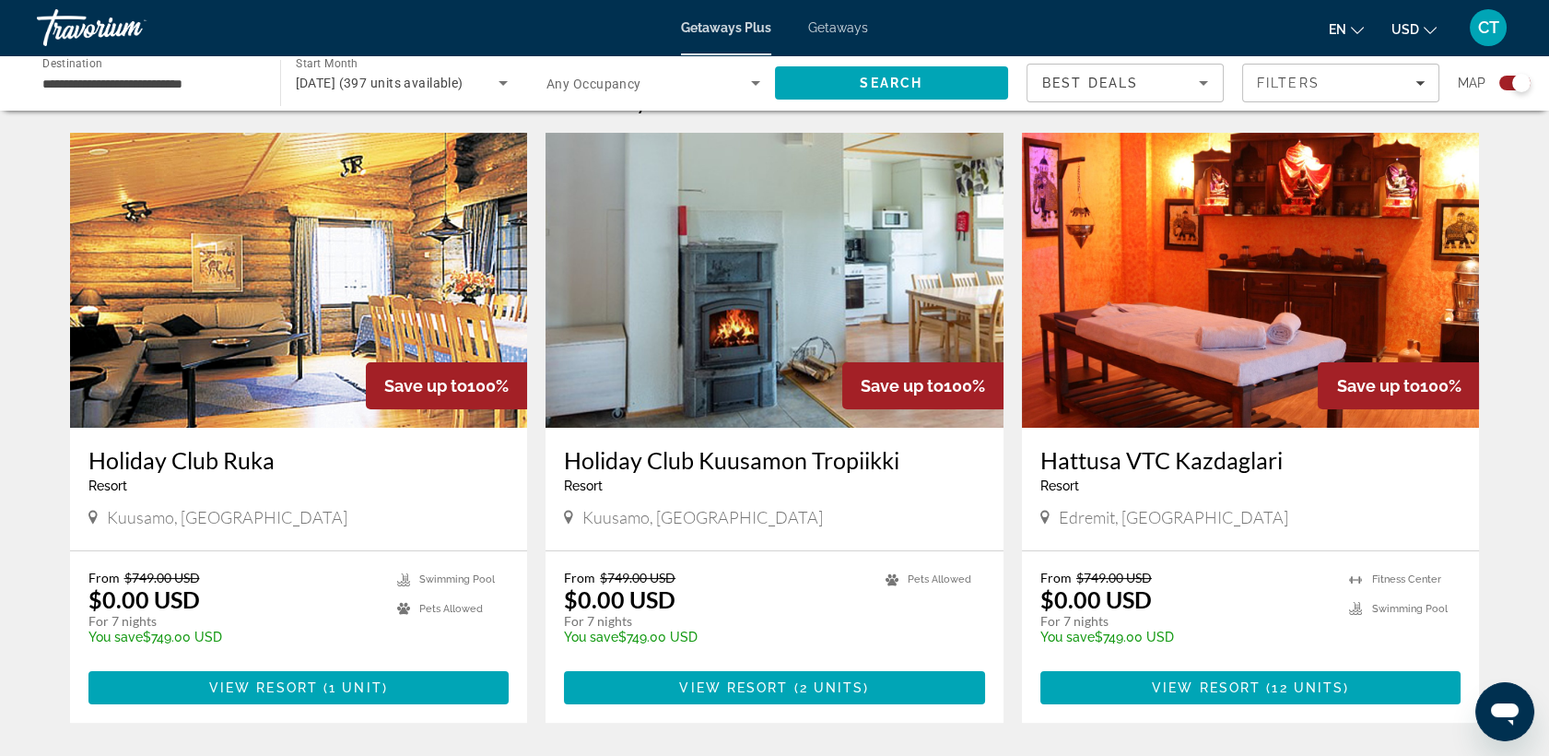
click at [333, 218] on img "Main content" at bounding box center [299, 280] width 458 height 295
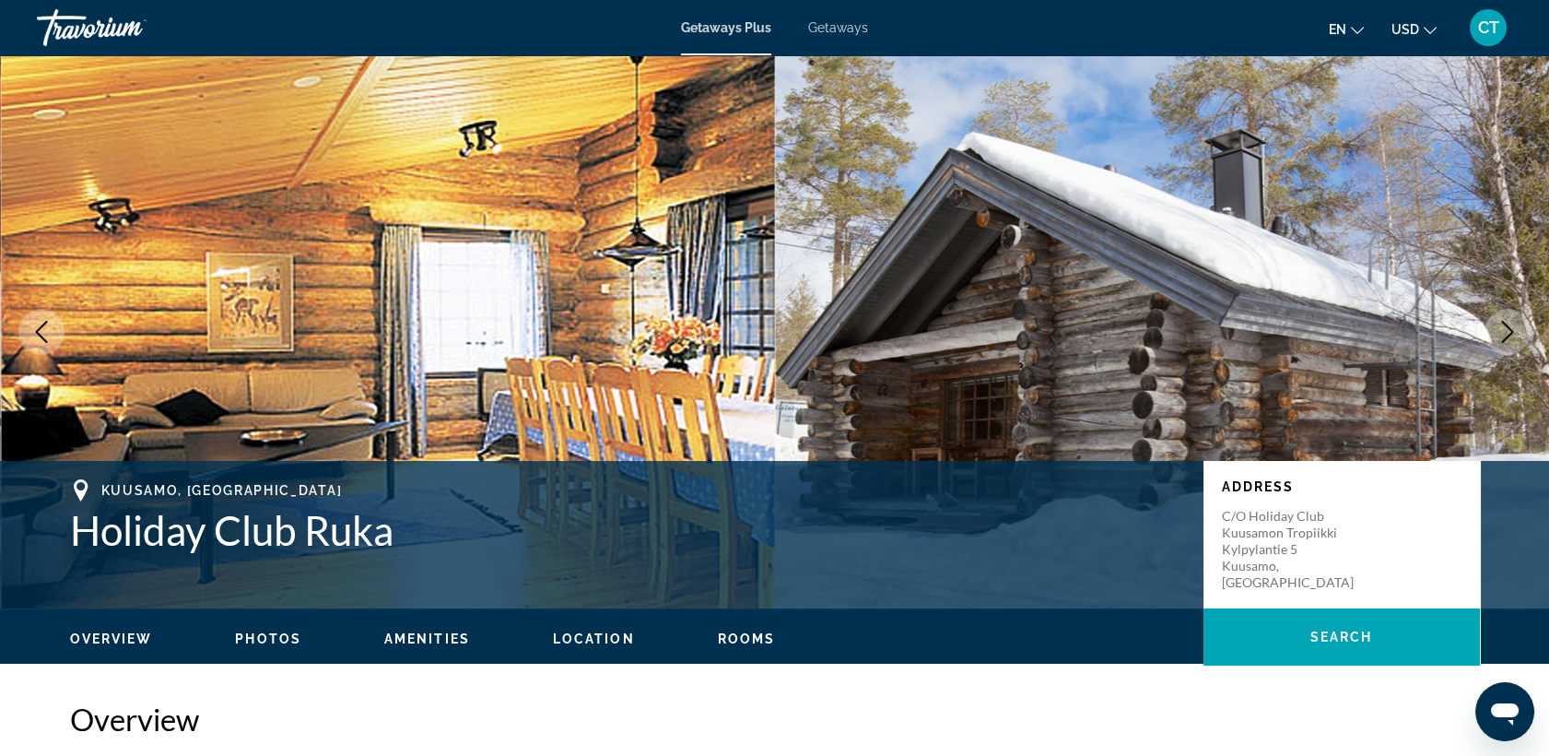
click at [1351, 234] on img "Main content" at bounding box center [1162, 331] width 775 height 553
click at [1497, 284] on img "Main content" at bounding box center [1162, 331] width 775 height 553
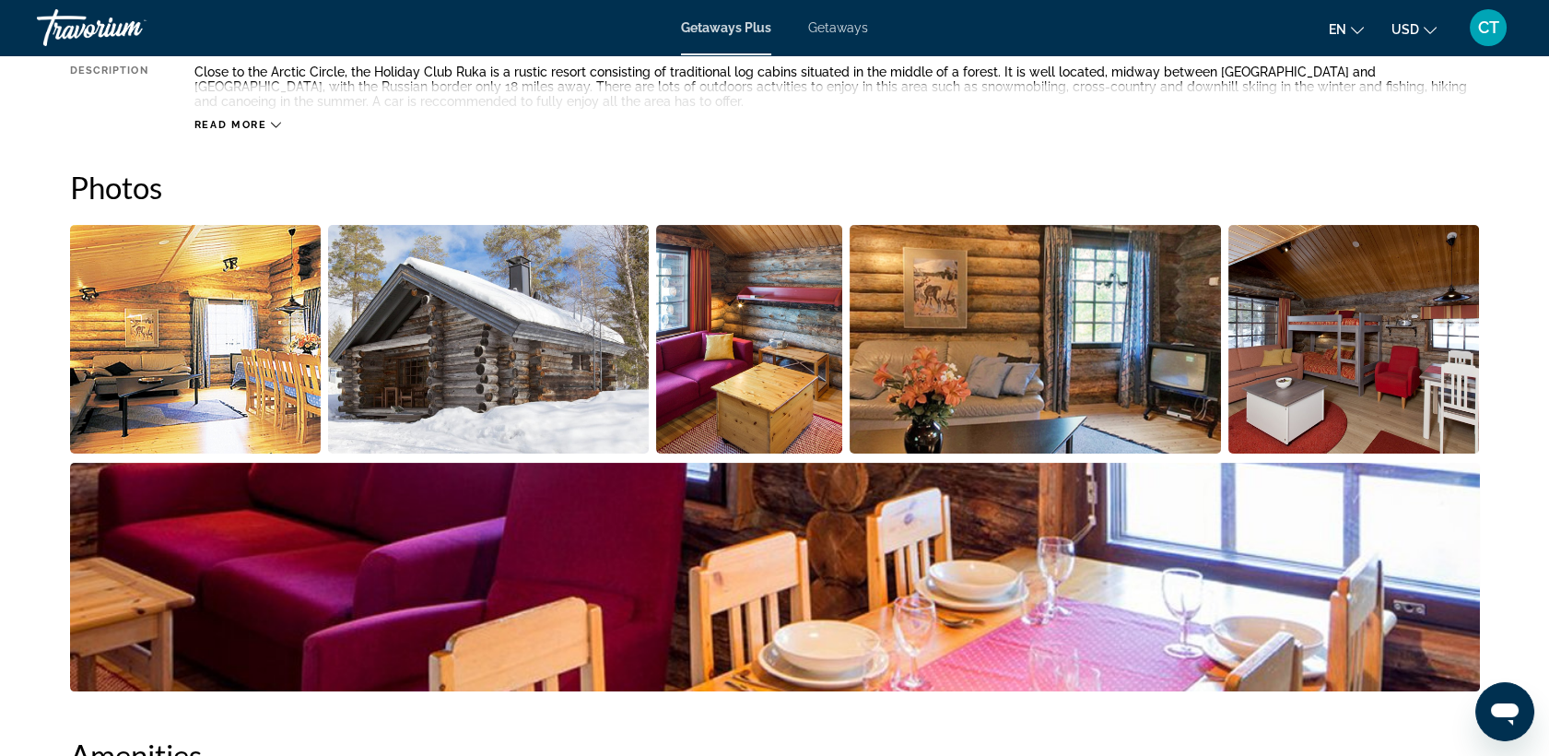
scroll to position [818, 0]
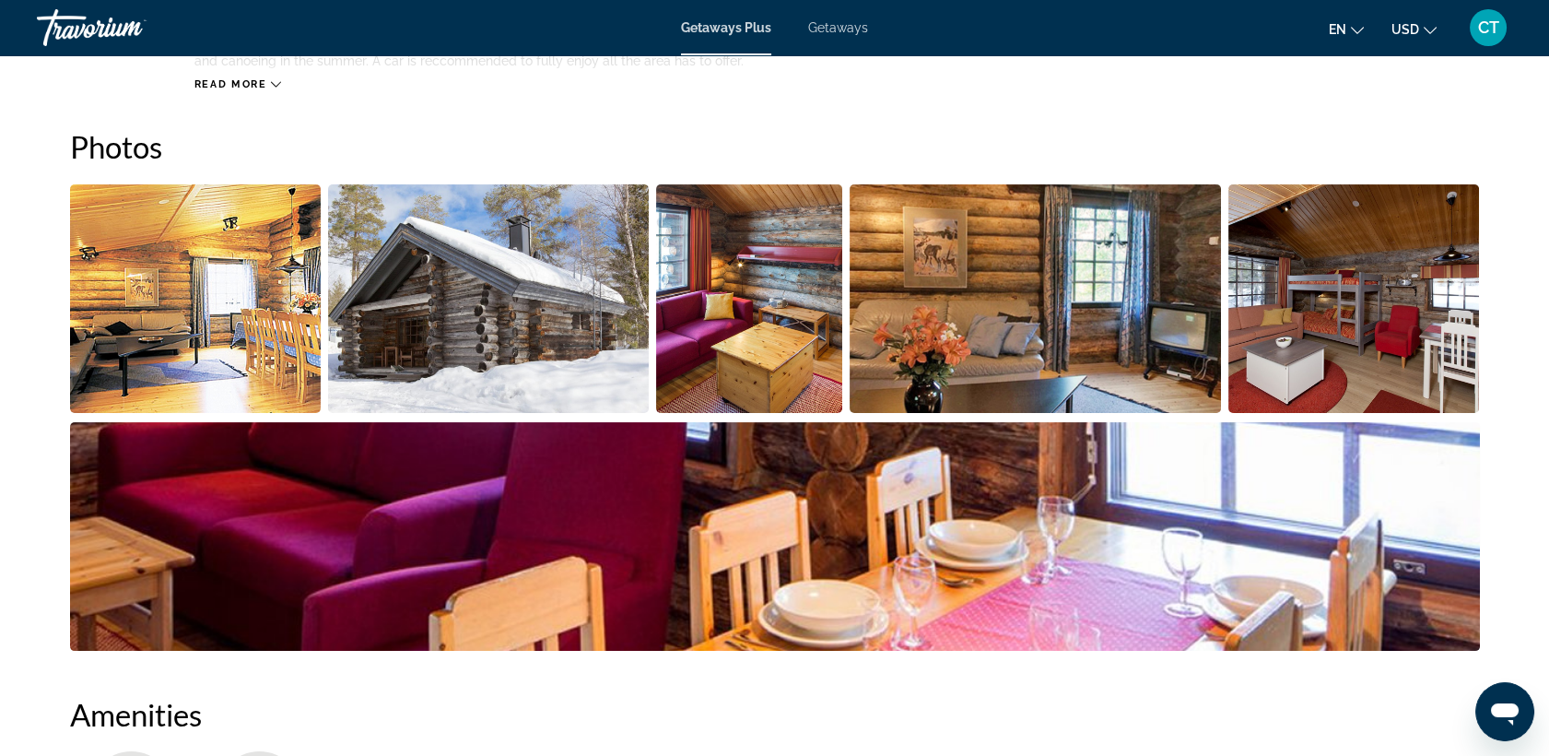
click at [220, 321] on img "Open full-screen image slider" at bounding box center [196, 298] width 252 height 229
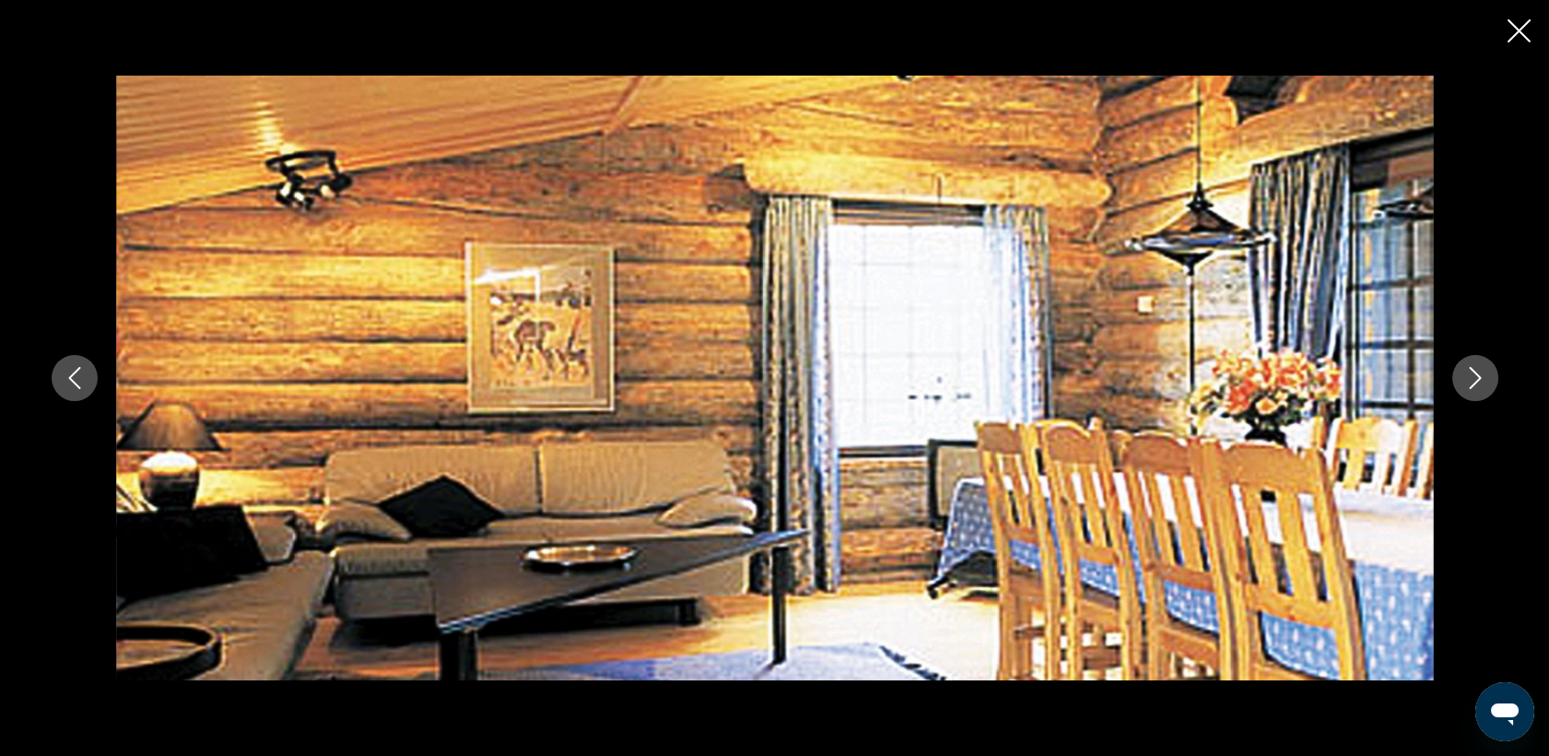
click at [1470, 385] on icon "Next image" at bounding box center [1476, 378] width 22 height 22
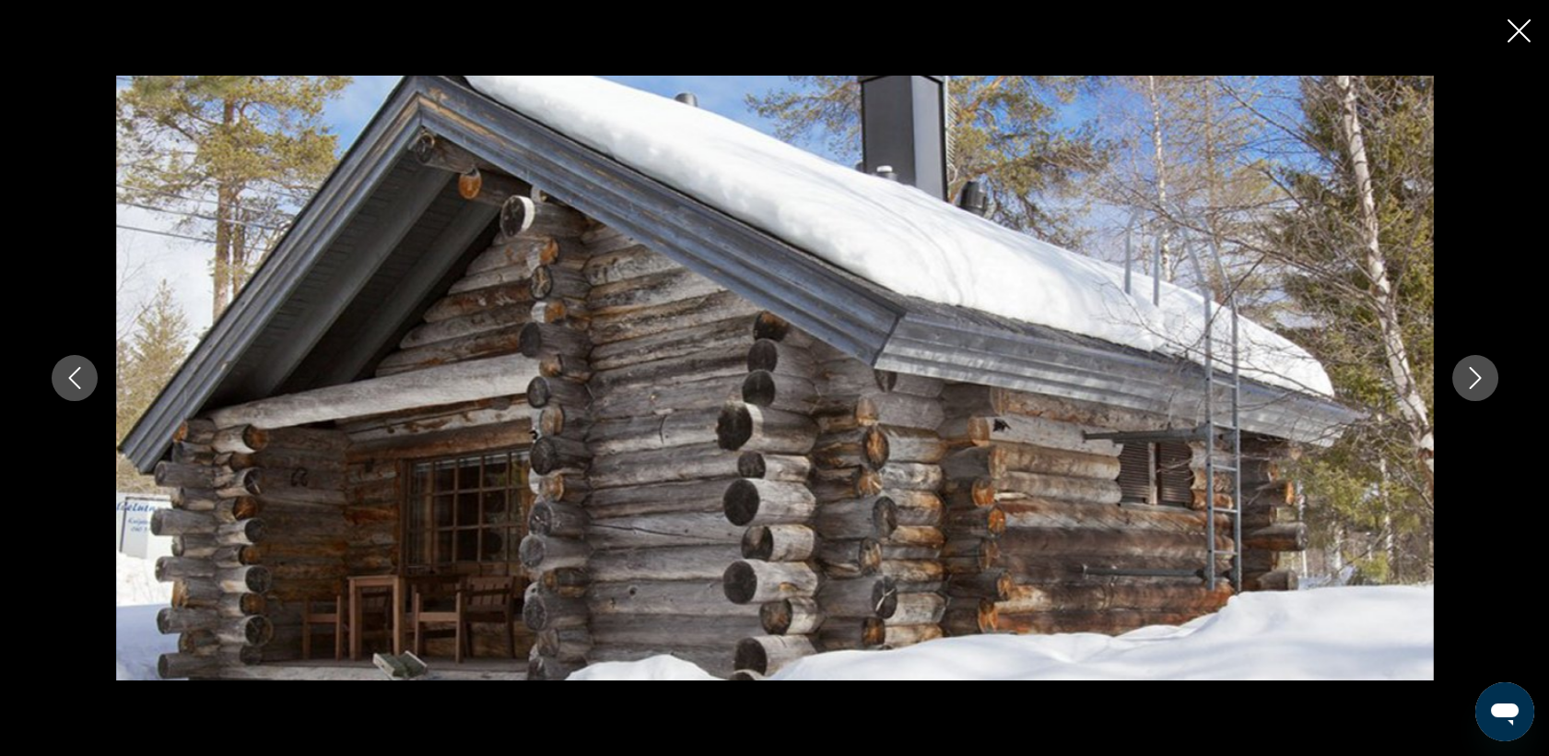
click at [1470, 385] on icon "Next image" at bounding box center [1476, 378] width 22 height 22
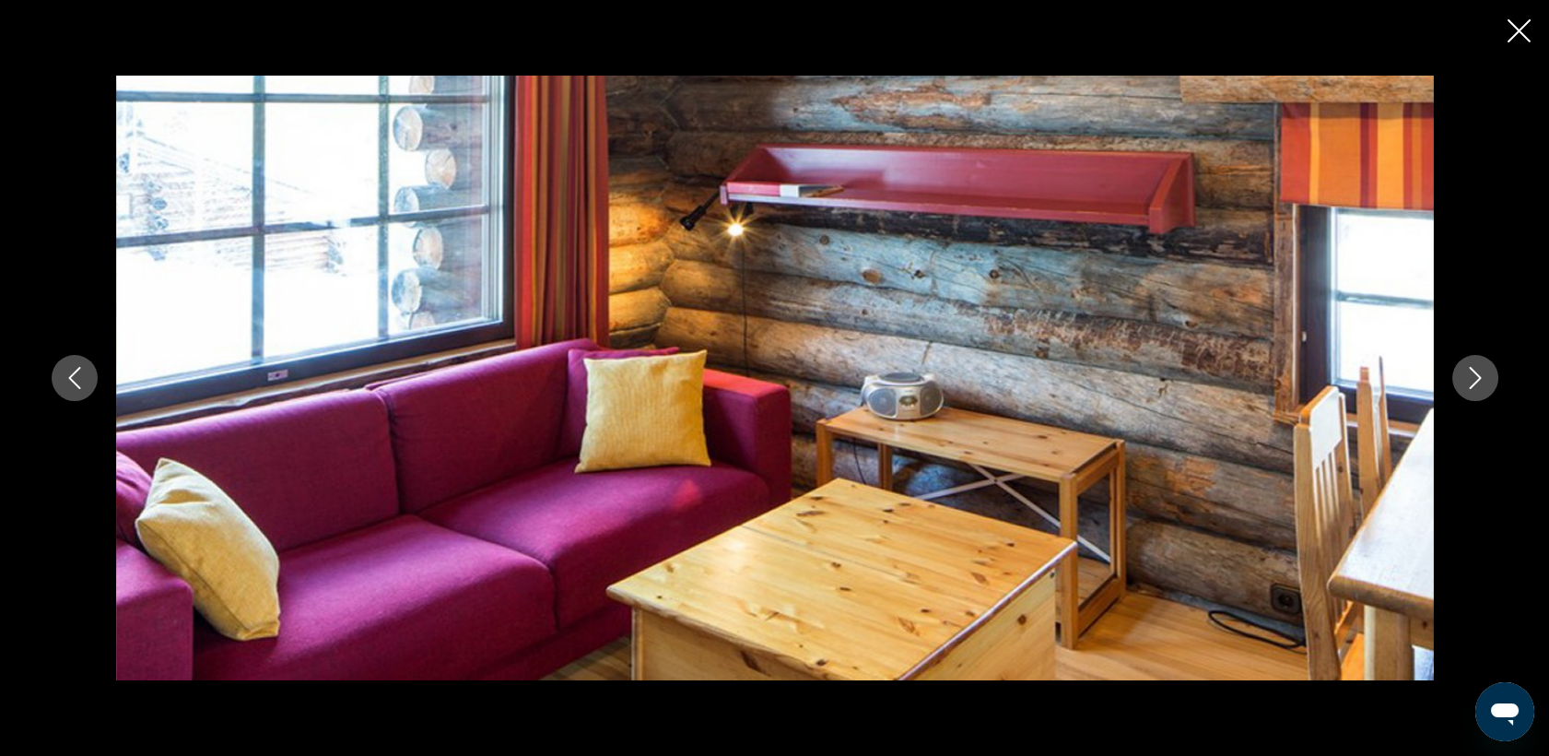
click at [1470, 385] on icon "Next image" at bounding box center [1476, 378] width 22 height 22
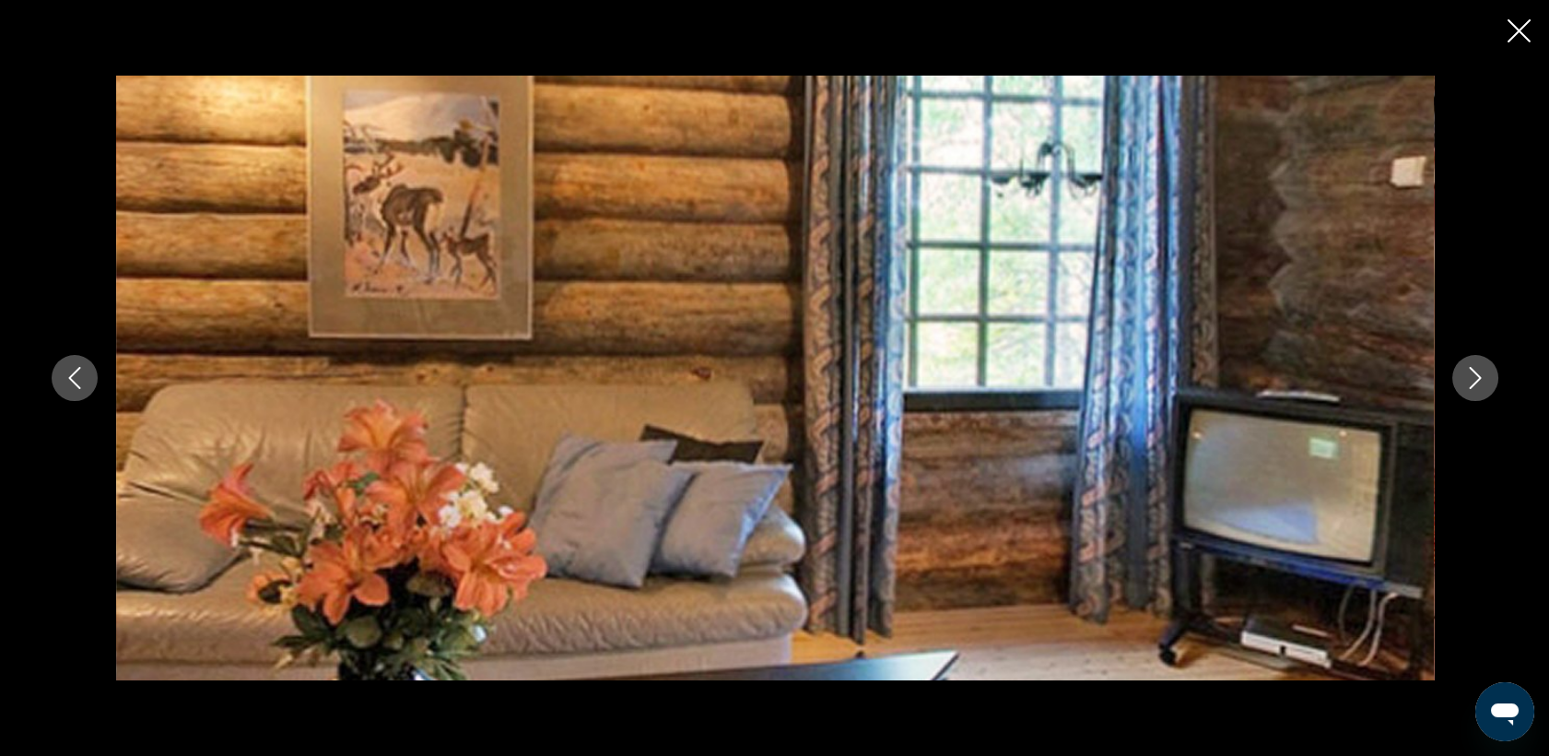
click at [1470, 385] on icon "Next image" at bounding box center [1476, 378] width 22 height 22
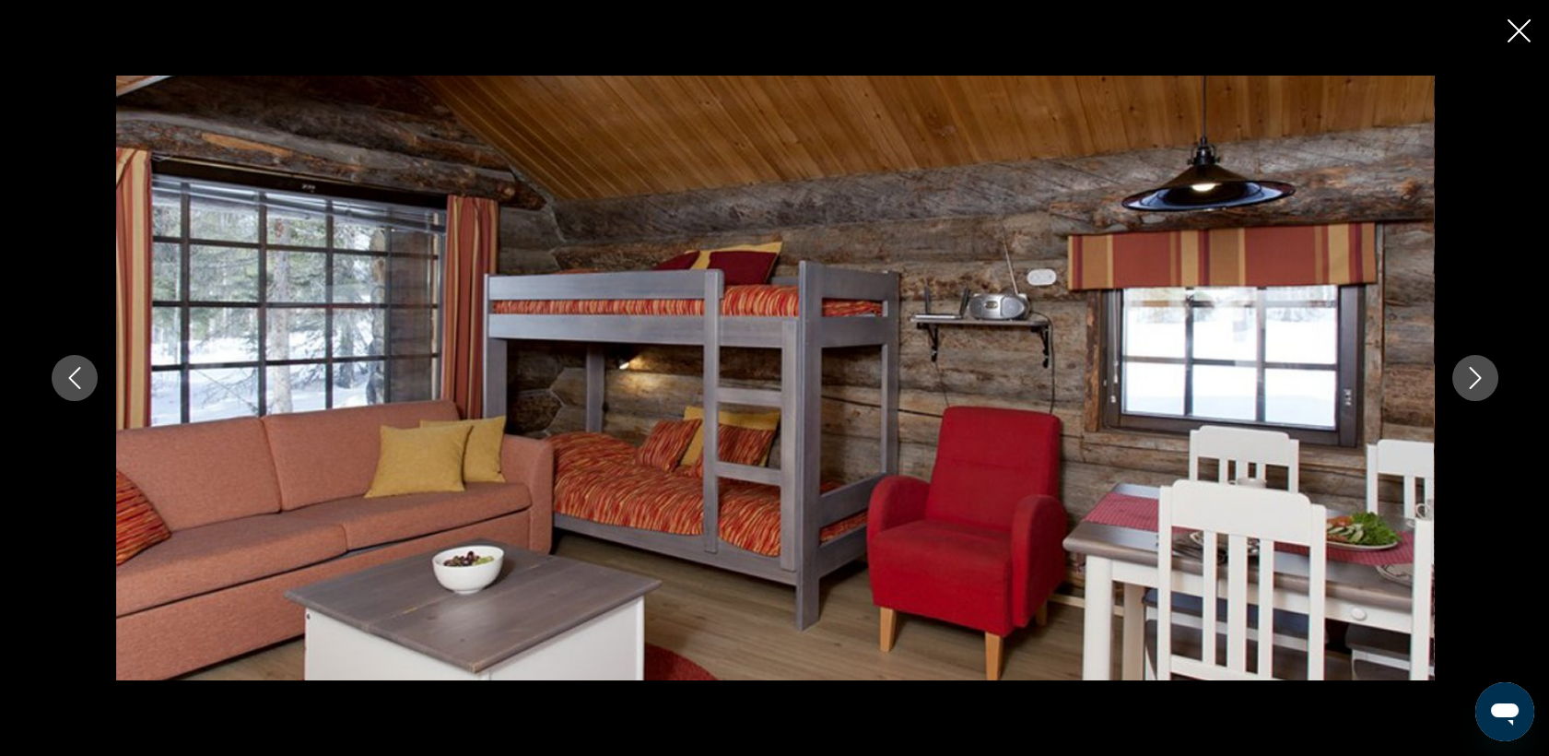
click at [1470, 385] on icon "Next image" at bounding box center [1476, 378] width 22 height 22
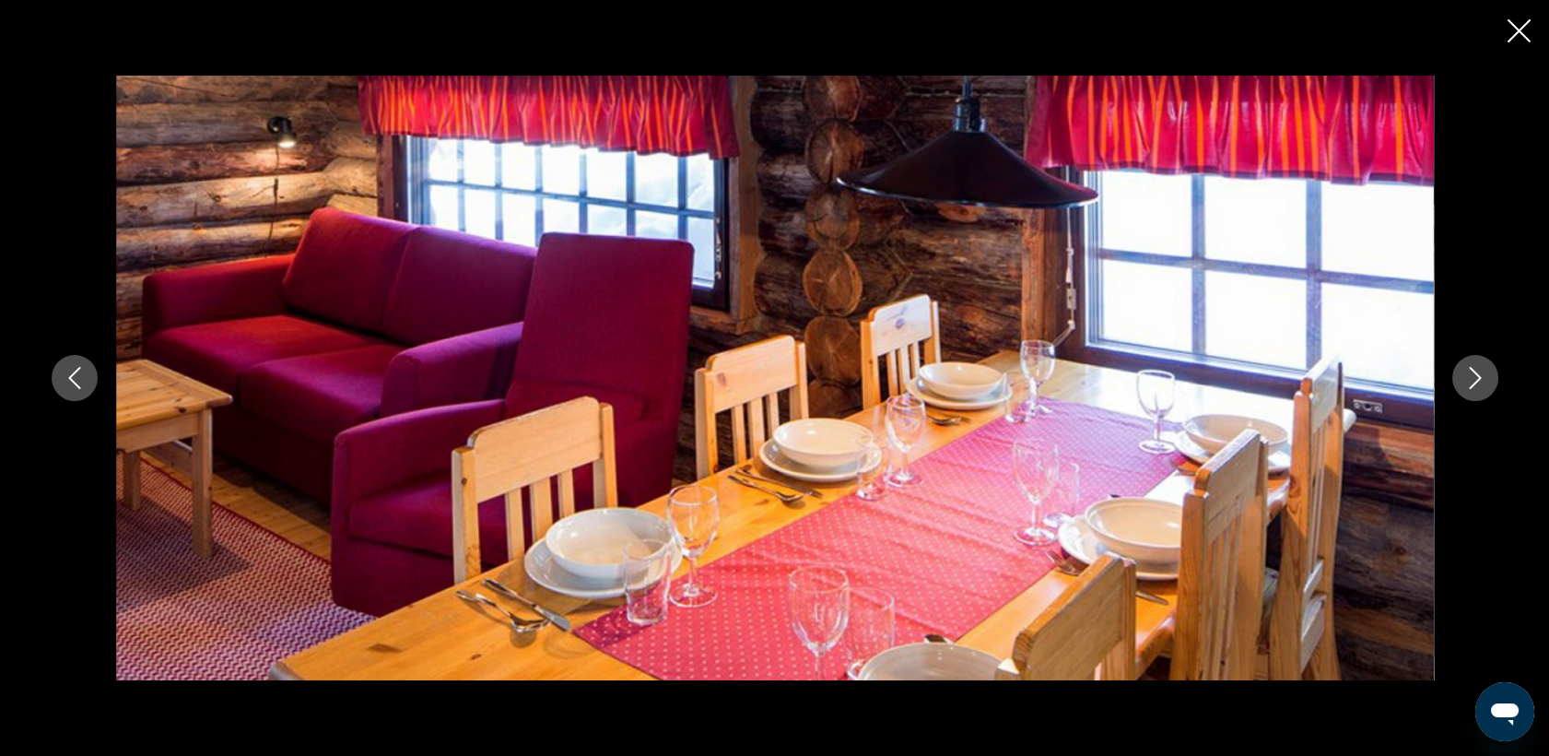
click at [1470, 385] on icon "Next image" at bounding box center [1476, 378] width 22 height 22
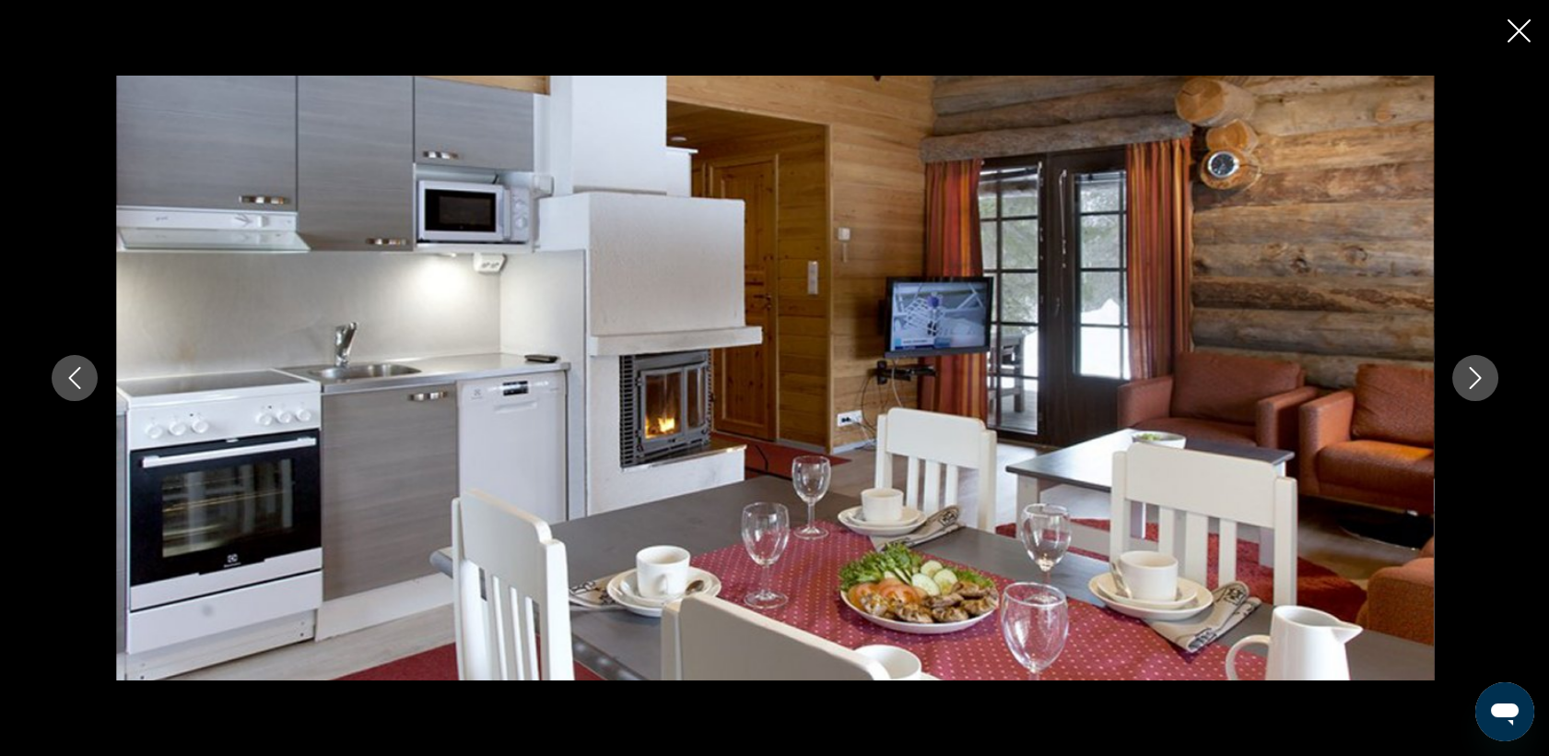
click at [1470, 385] on icon "Next image" at bounding box center [1476, 378] width 22 height 22
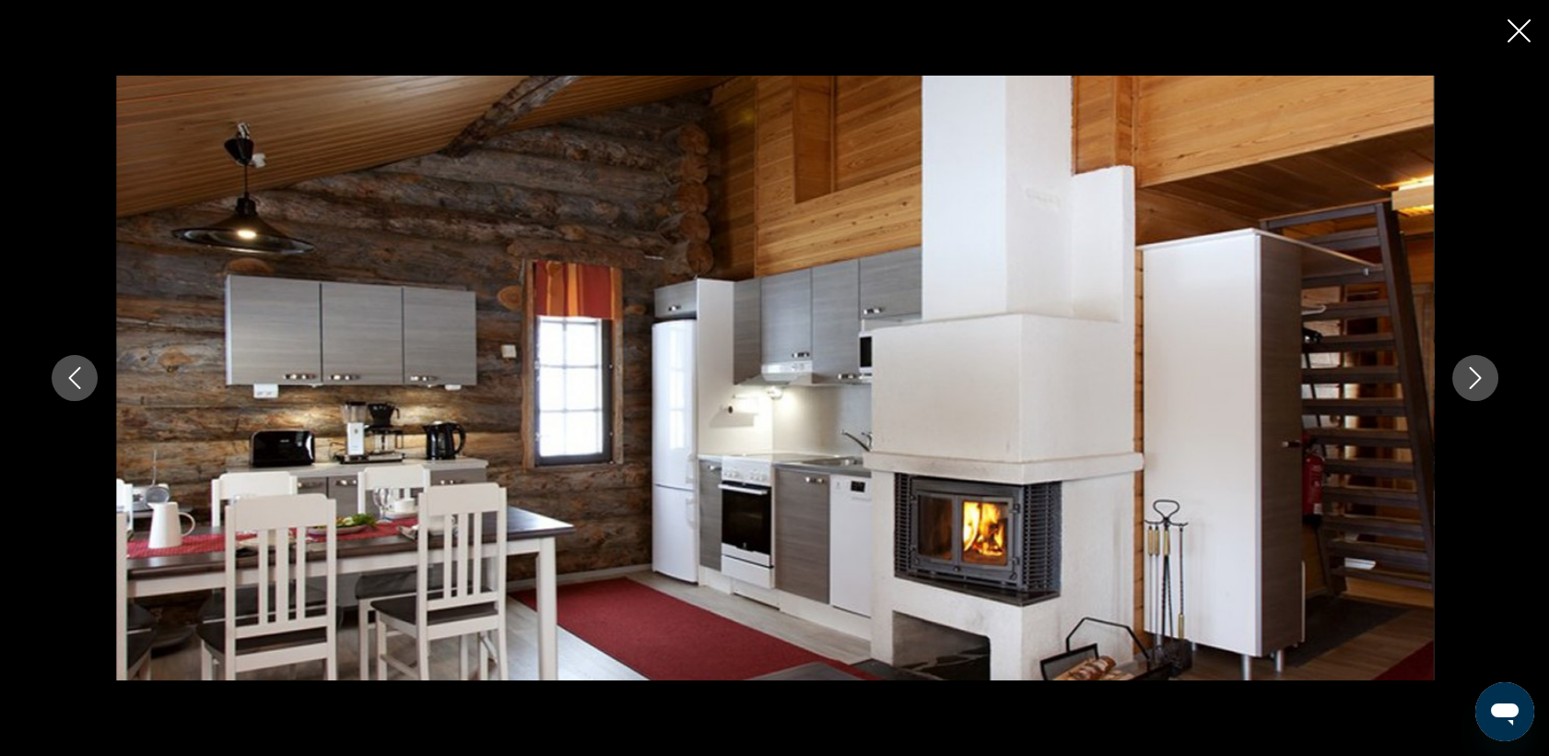
click at [1470, 385] on icon "Next image" at bounding box center [1476, 378] width 22 height 22
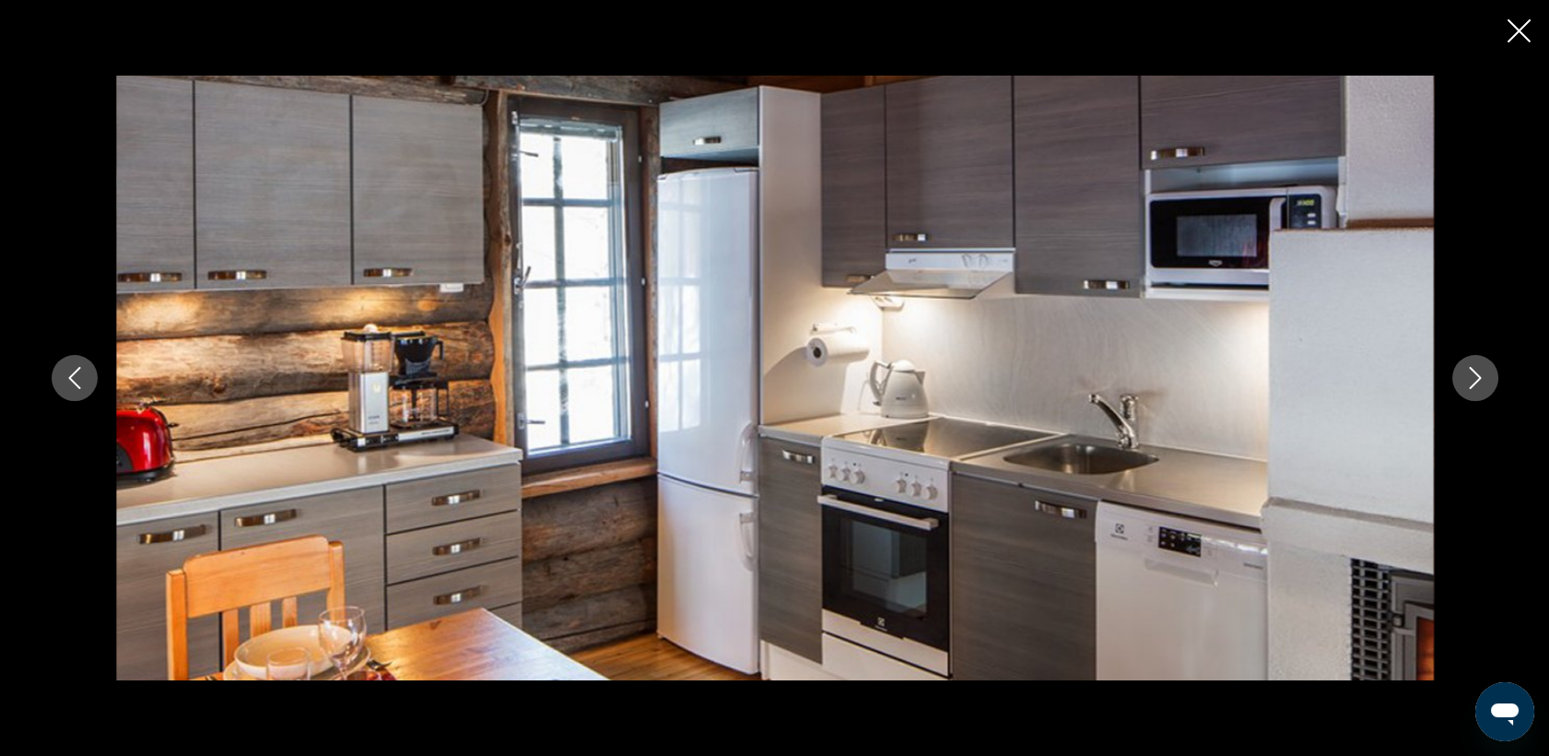
click at [1470, 385] on icon "Next image" at bounding box center [1476, 378] width 22 height 22
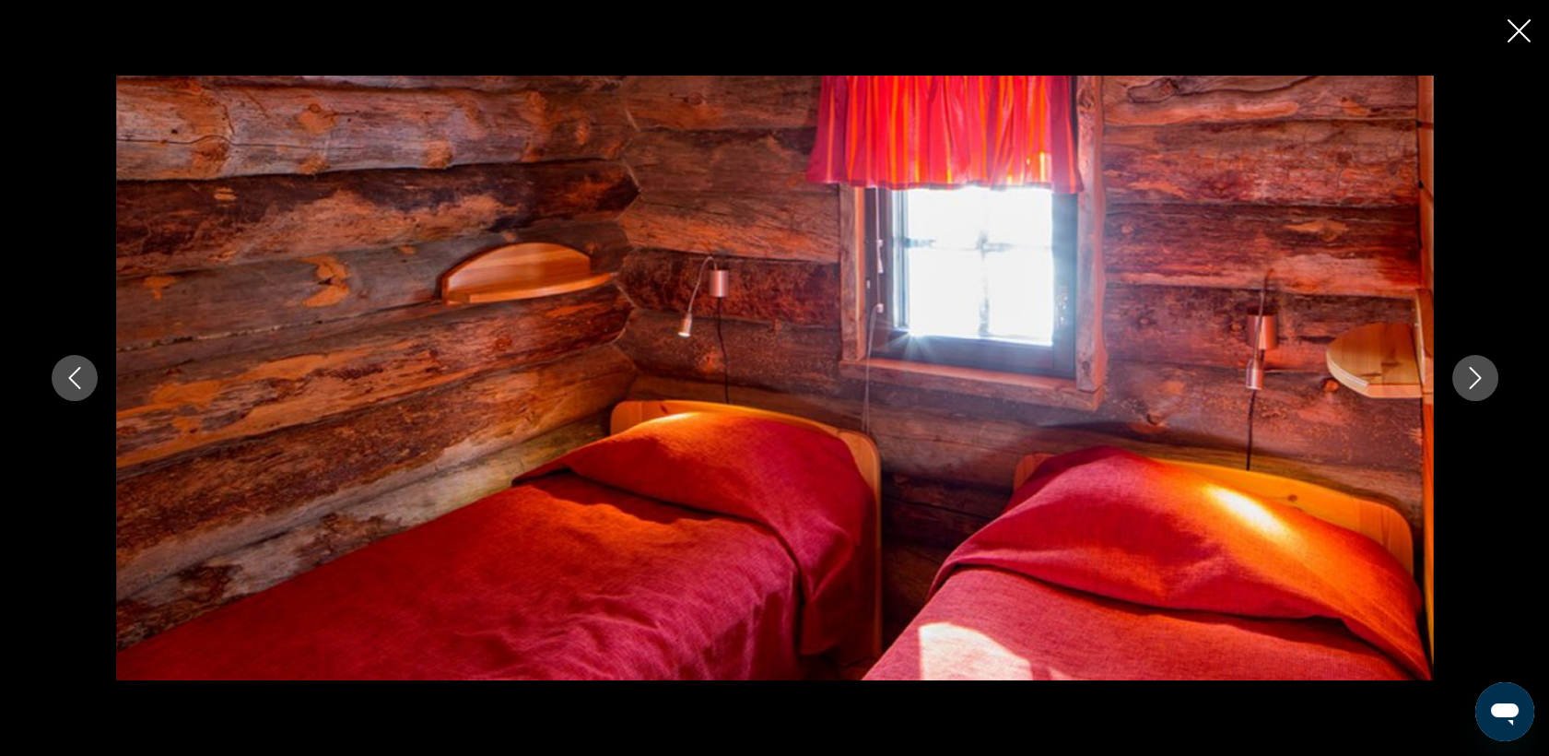
click at [1470, 385] on icon "Next image" at bounding box center [1476, 378] width 22 height 22
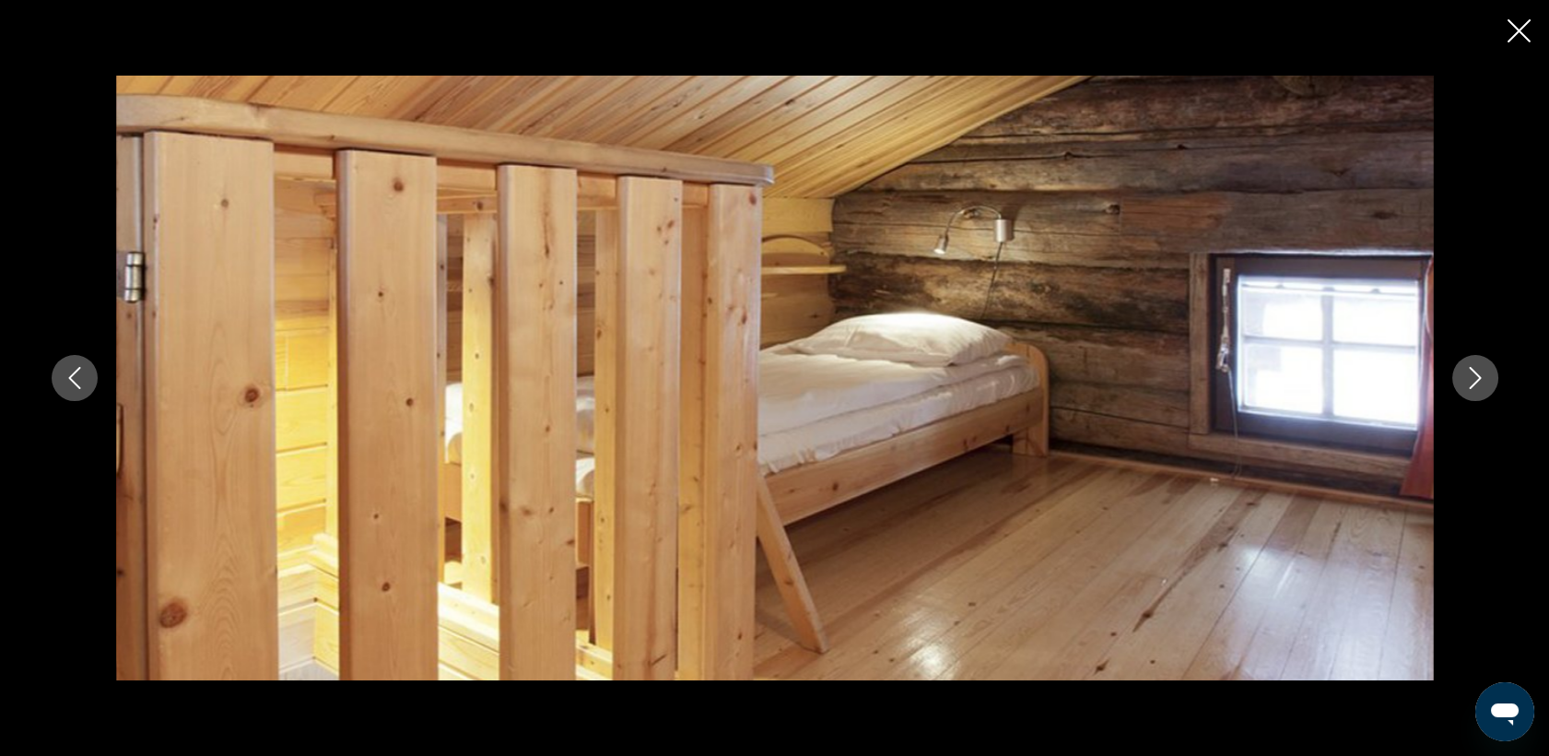
click at [1470, 385] on icon "Next image" at bounding box center [1476, 378] width 22 height 22
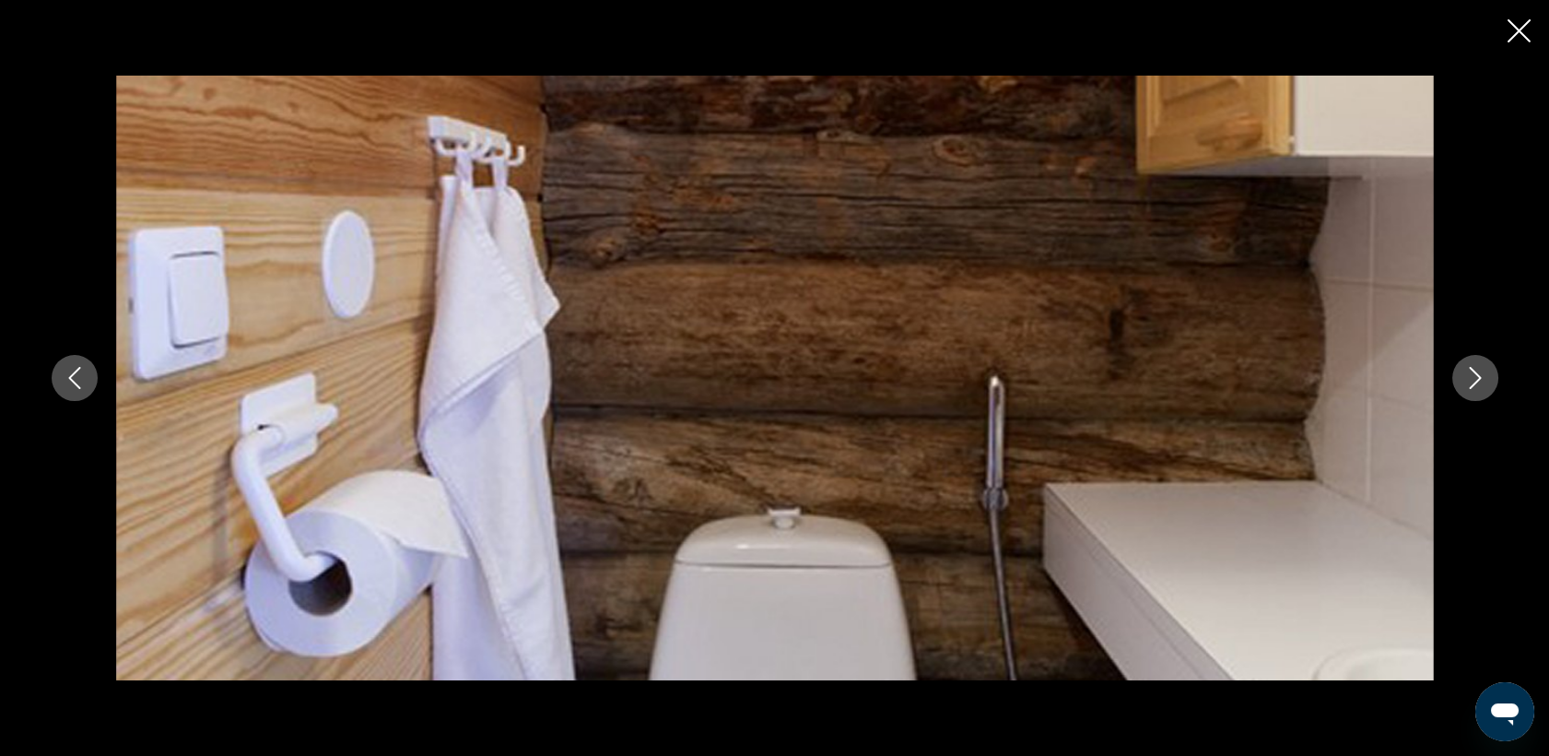
click at [1470, 385] on icon "Next image" at bounding box center [1476, 378] width 22 height 22
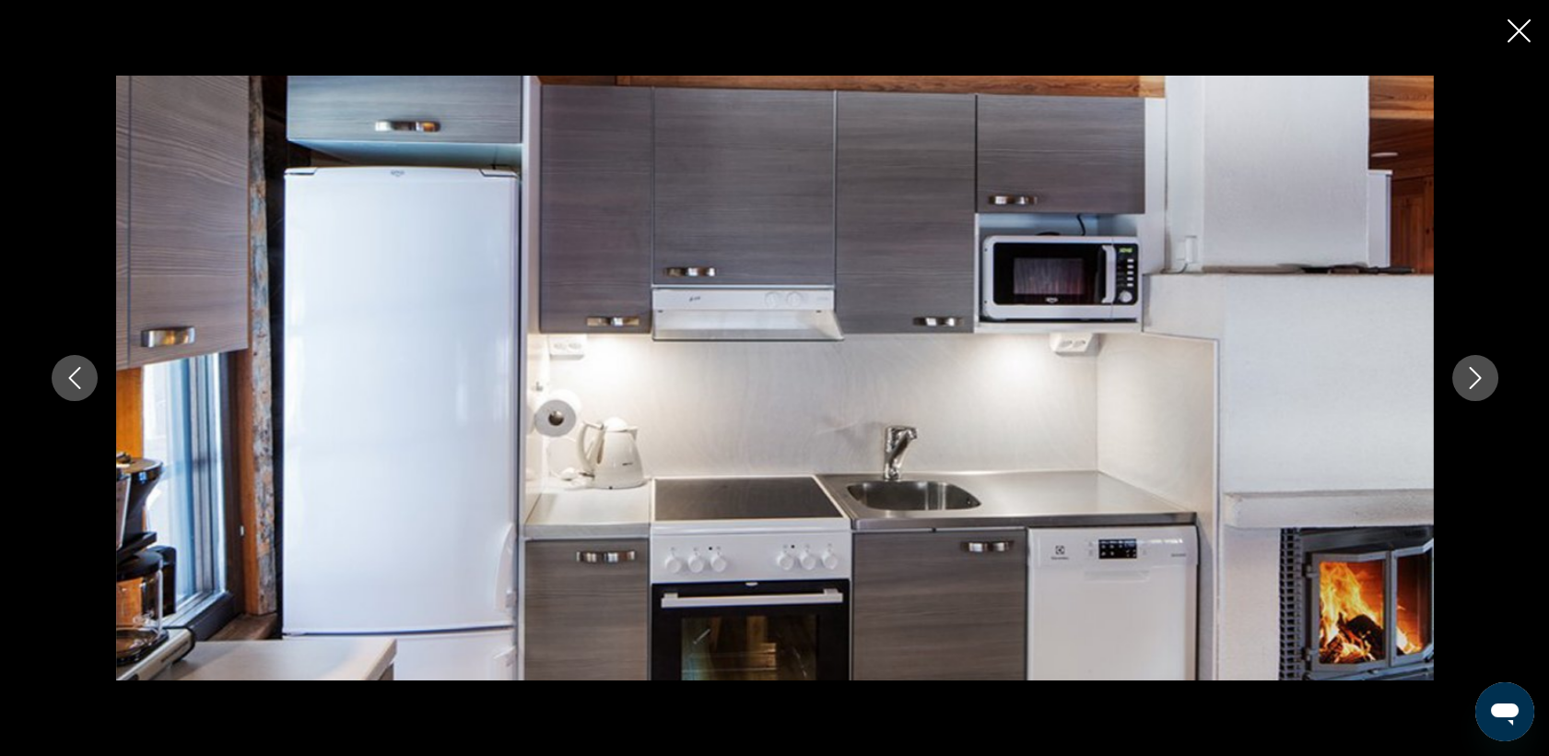
click at [1470, 385] on icon "Next image" at bounding box center [1476, 378] width 22 height 22
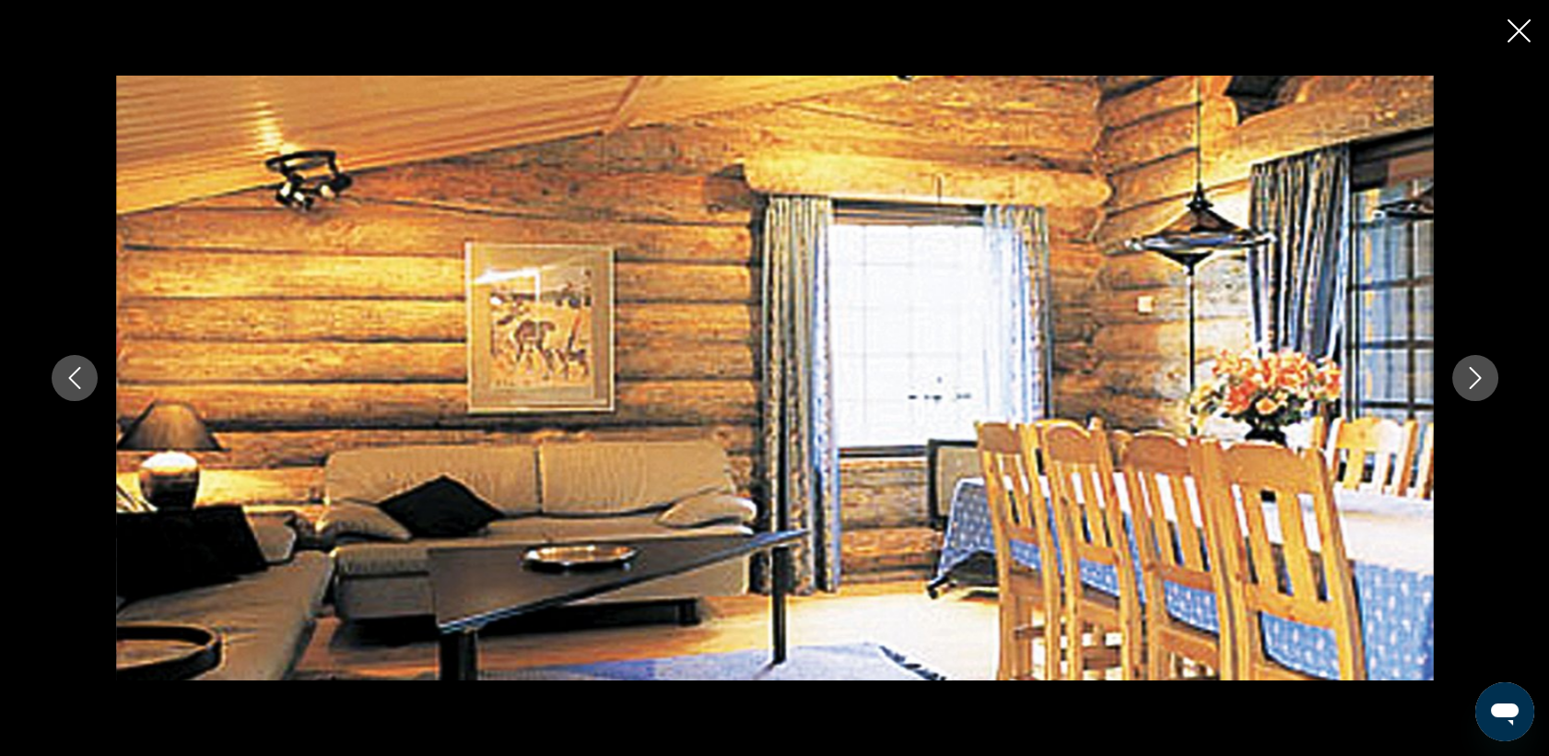
click at [1520, 33] on icon "Close slideshow" at bounding box center [1519, 30] width 23 height 23
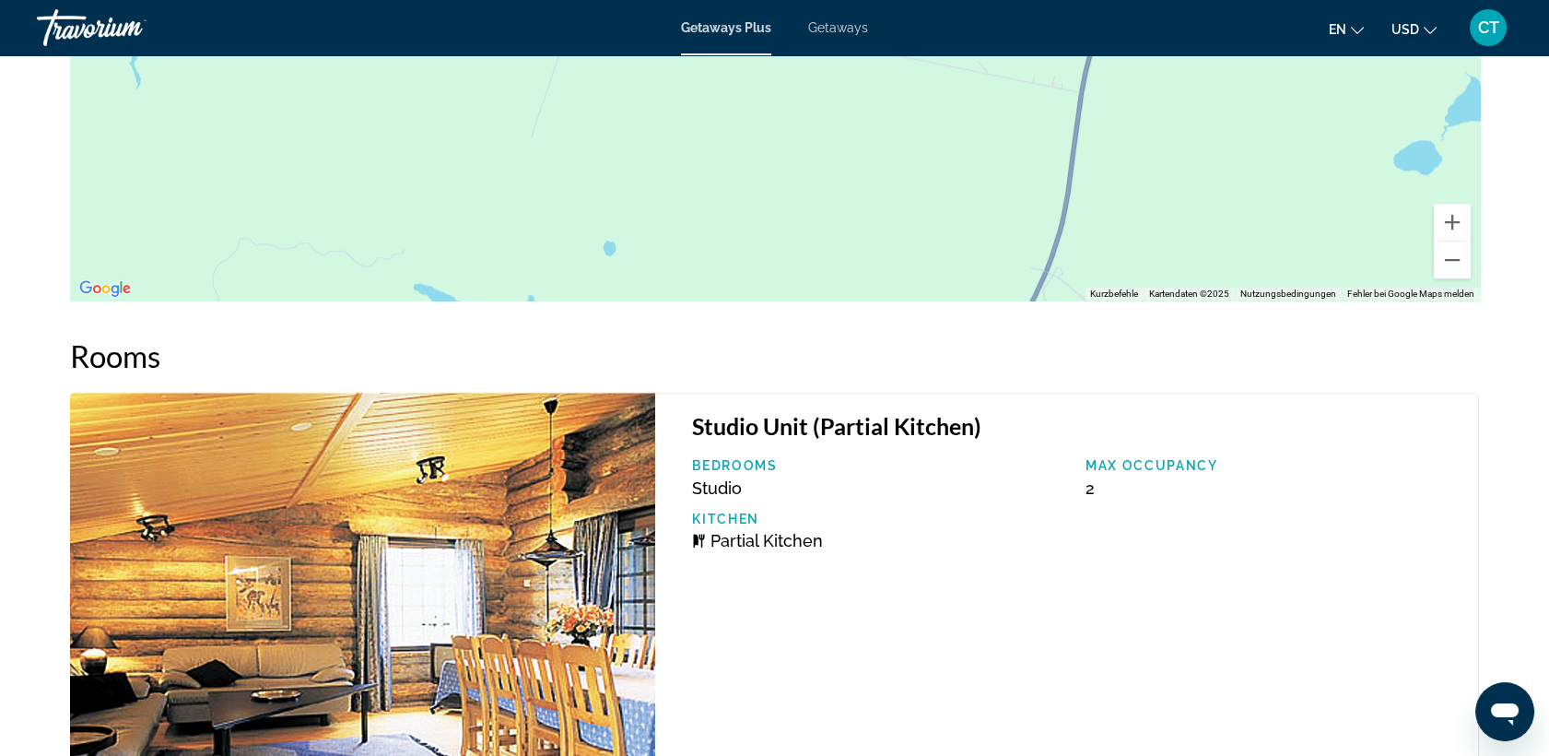
scroll to position [2662, 0]
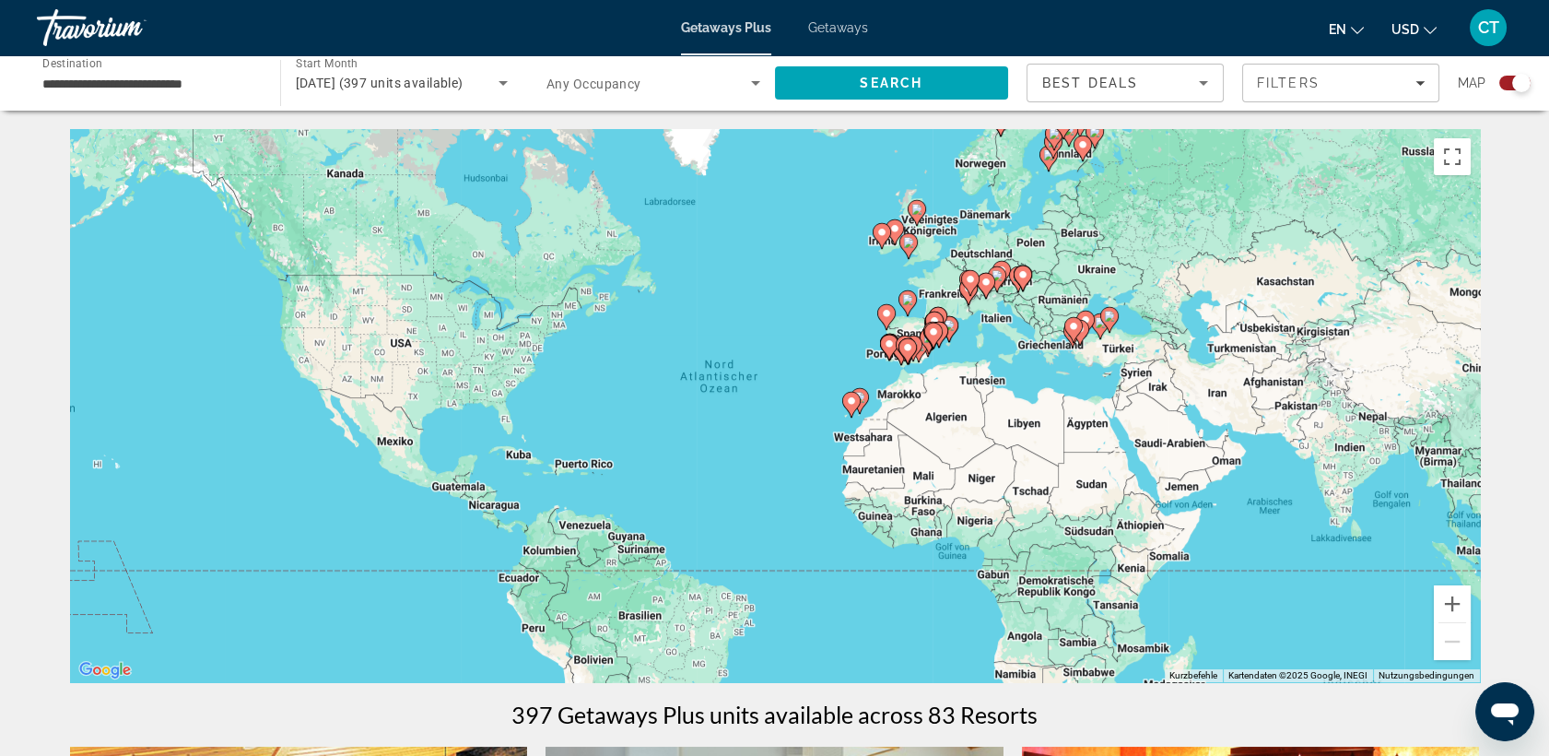
click at [981, 287] on image "Main content" at bounding box center [986, 282] width 11 height 11
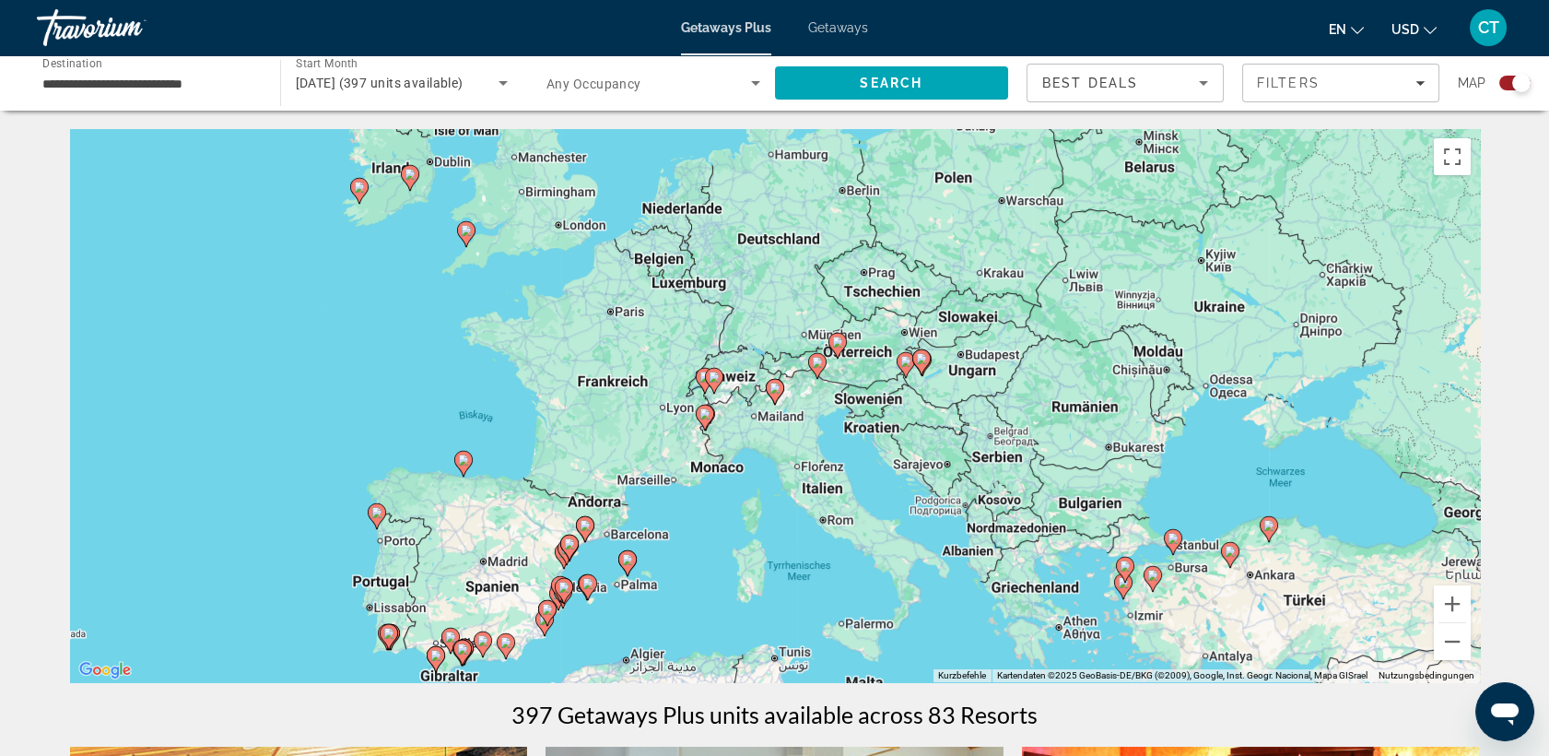
click at [805, 363] on div "Um den Modus zum Ziehen mit der Tastatur zu aktivieren, drückst du Alt + Eingab…" at bounding box center [775, 405] width 1410 height 553
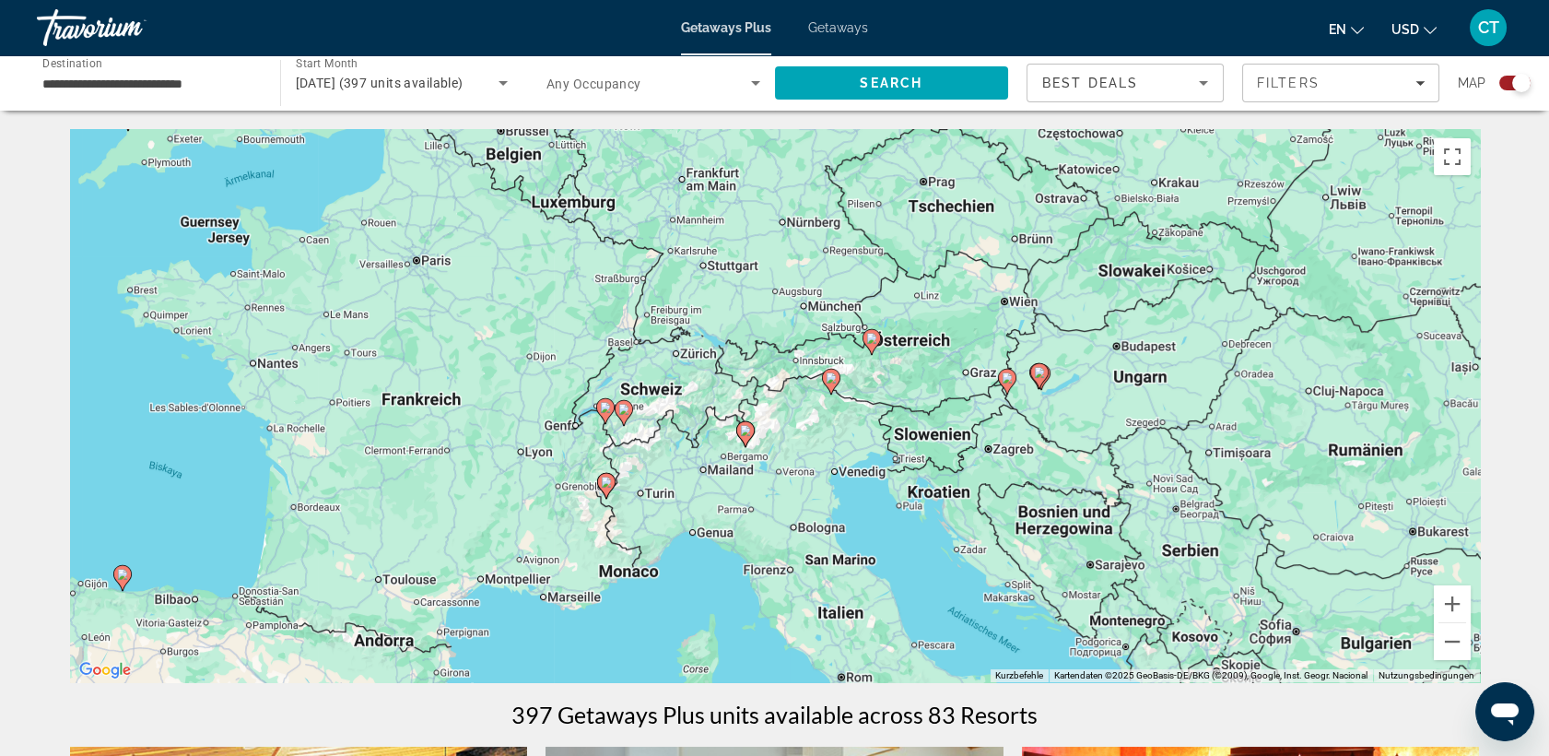
click at [869, 336] on image "Main content" at bounding box center [871, 338] width 11 height 11
type input "**********"
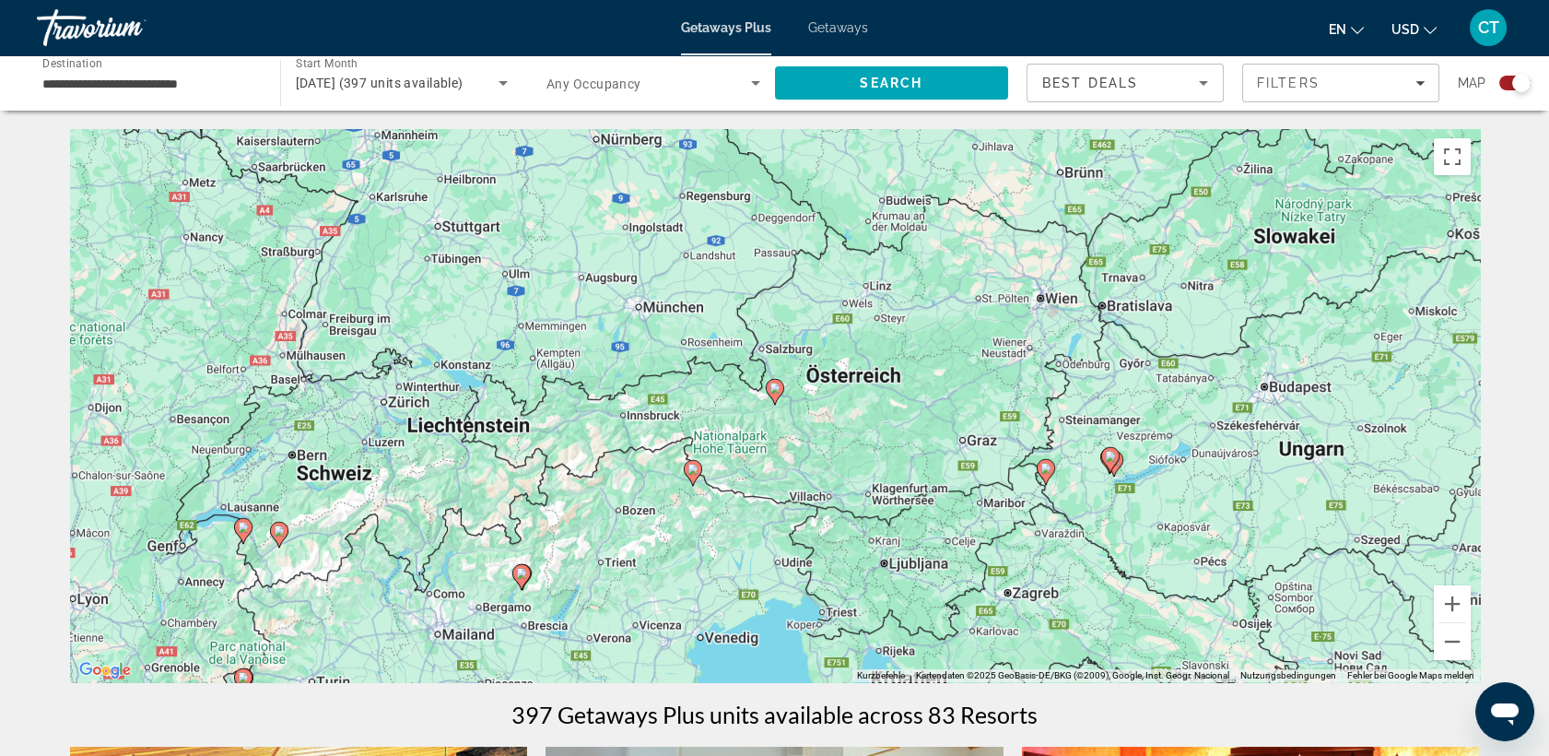
click at [773, 384] on image "Main content" at bounding box center [775, 388] width 11 height 11
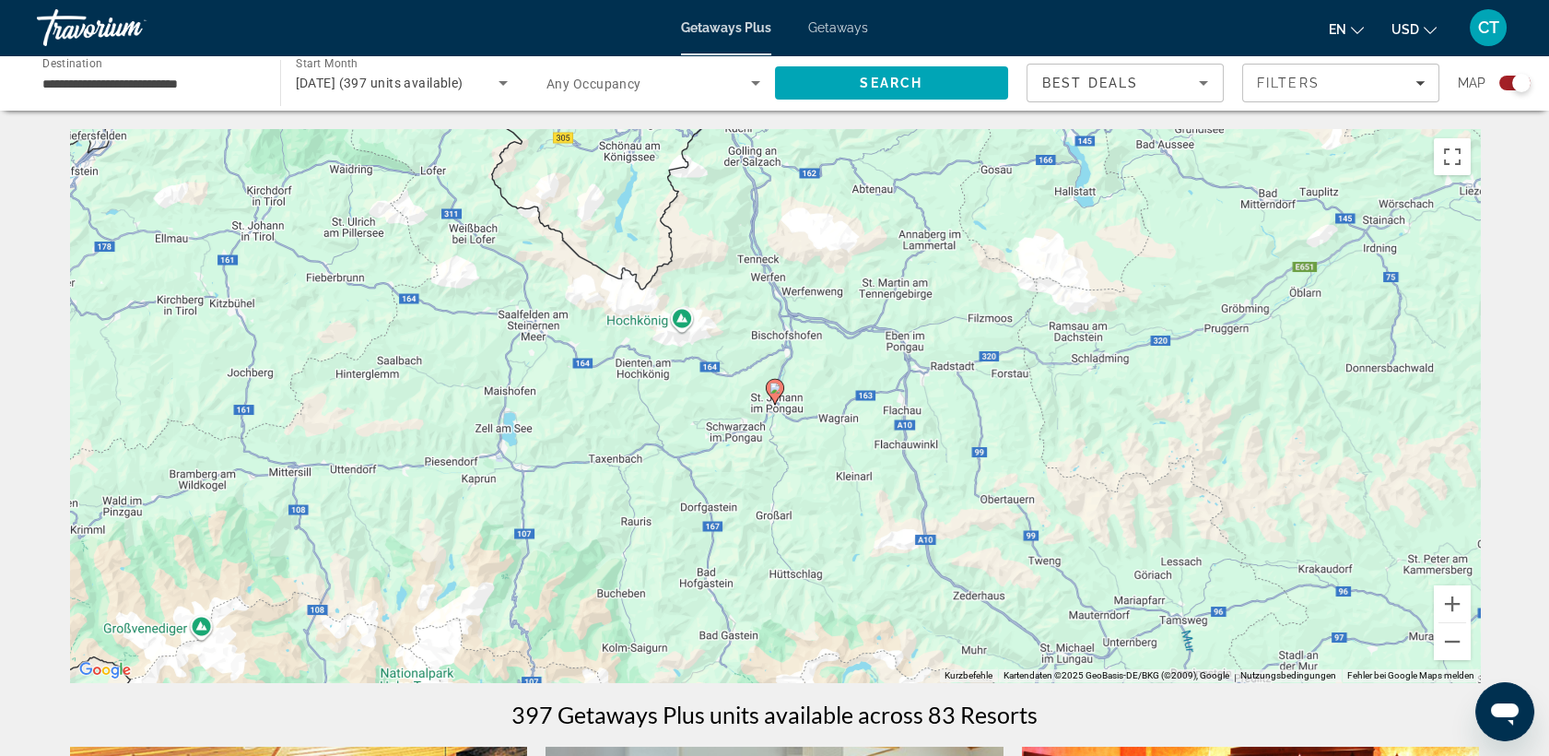
click at [773, 384] on image "Main content" at bounding box center [775, 388] width 11 height 11
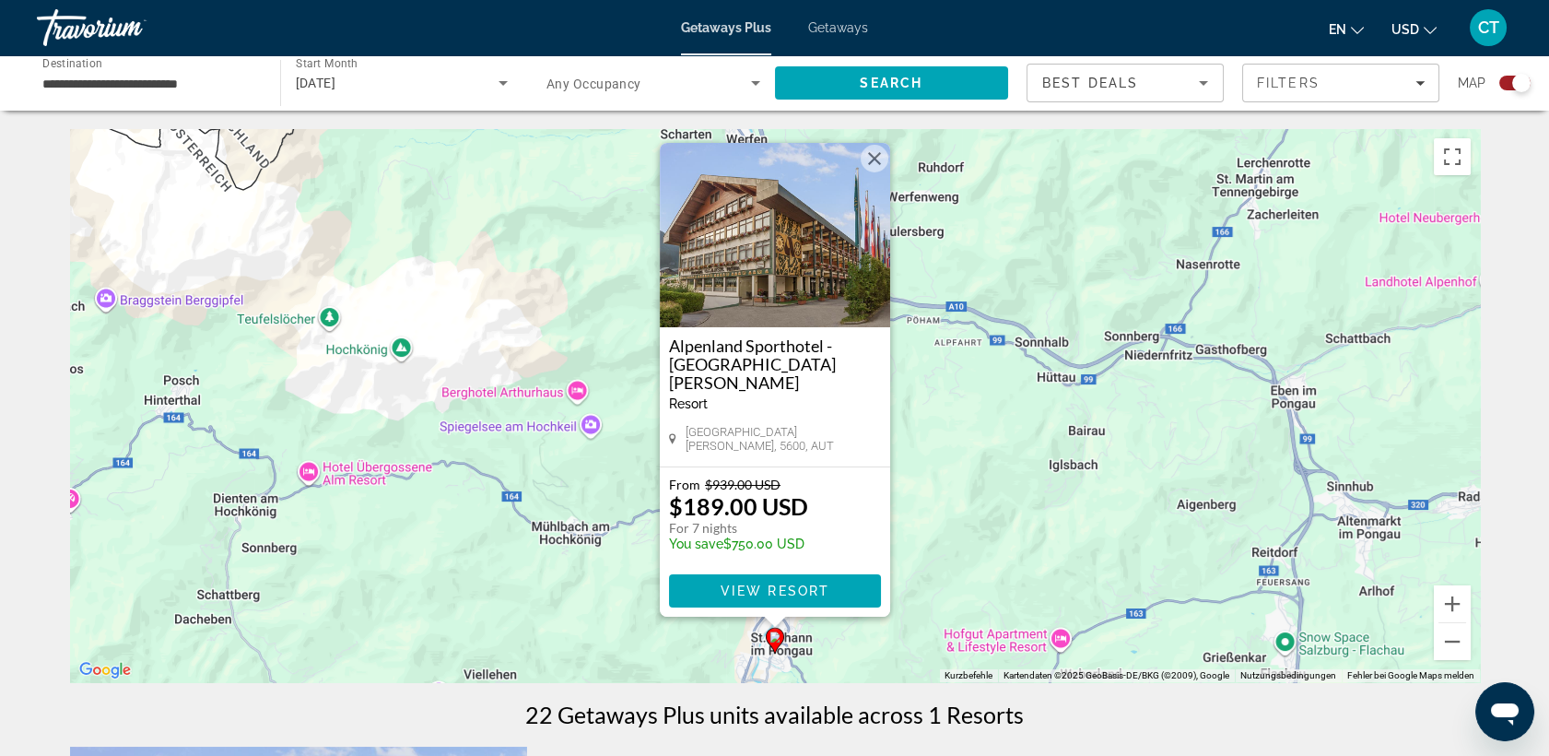
click at [779, 298] on img "Main content" at bounding box center [775, 235] width 230 height 184
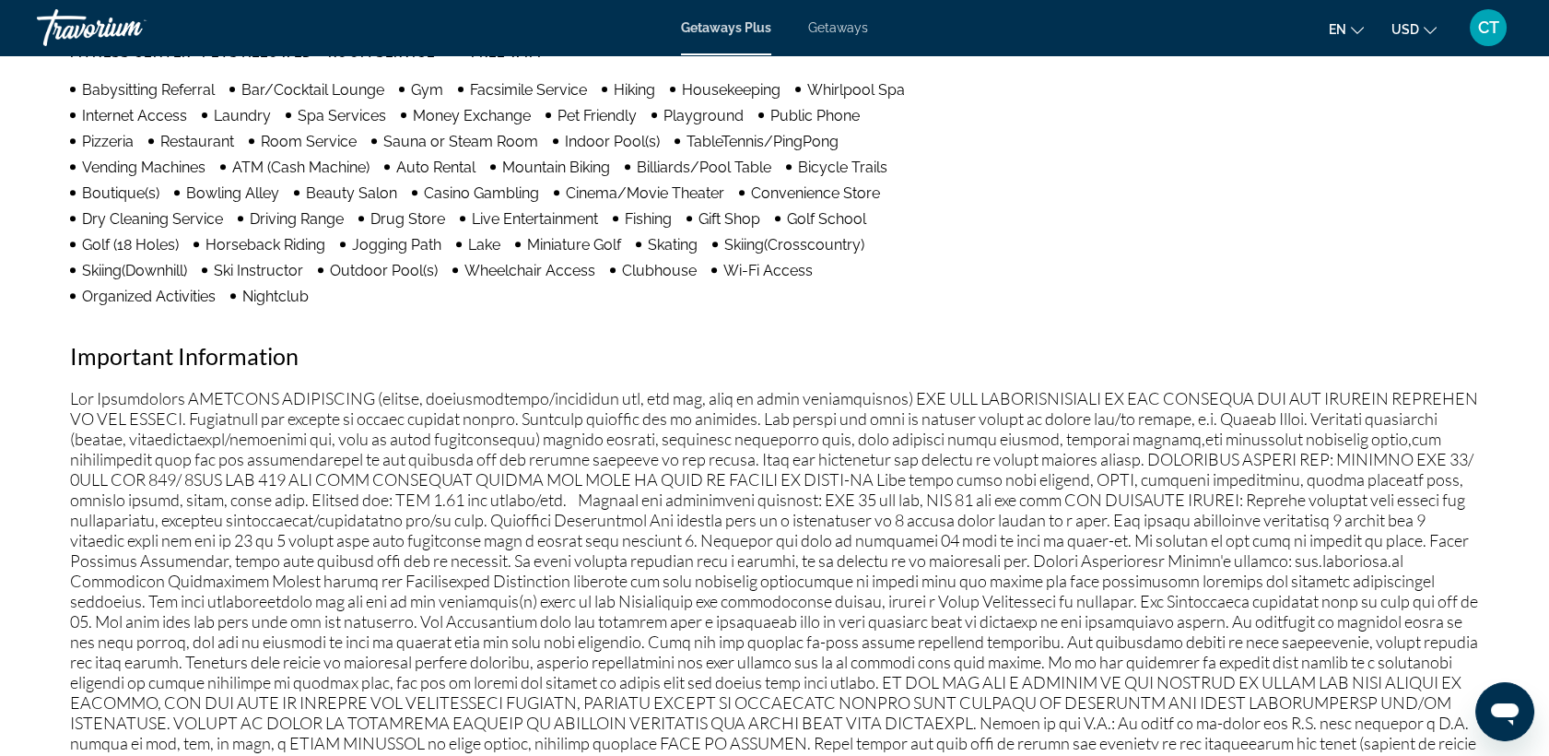
scroll to position [1619, 0]
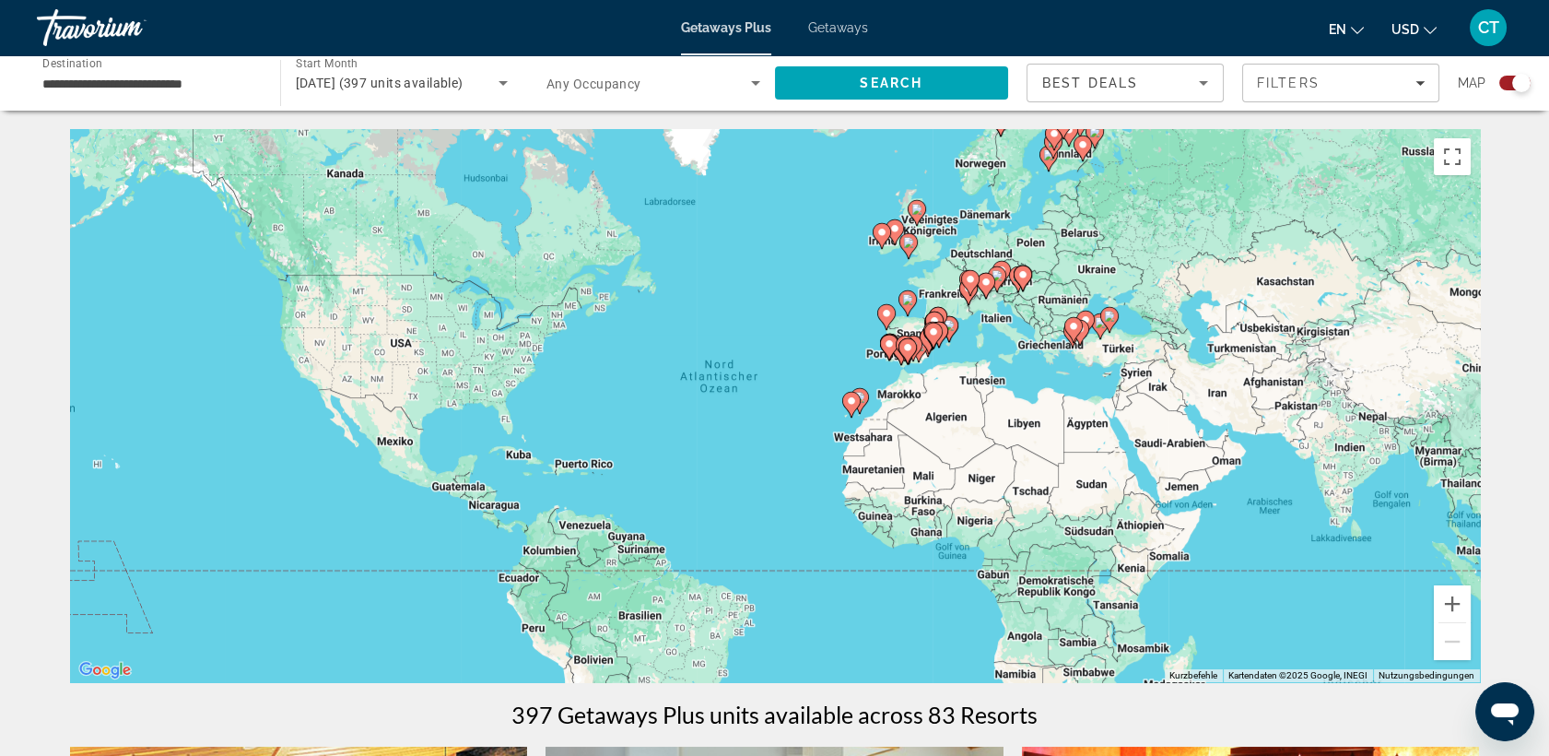
click at [1010, 275] on icon "Main content" at bounding box center [1017, 279] width 17 height 24
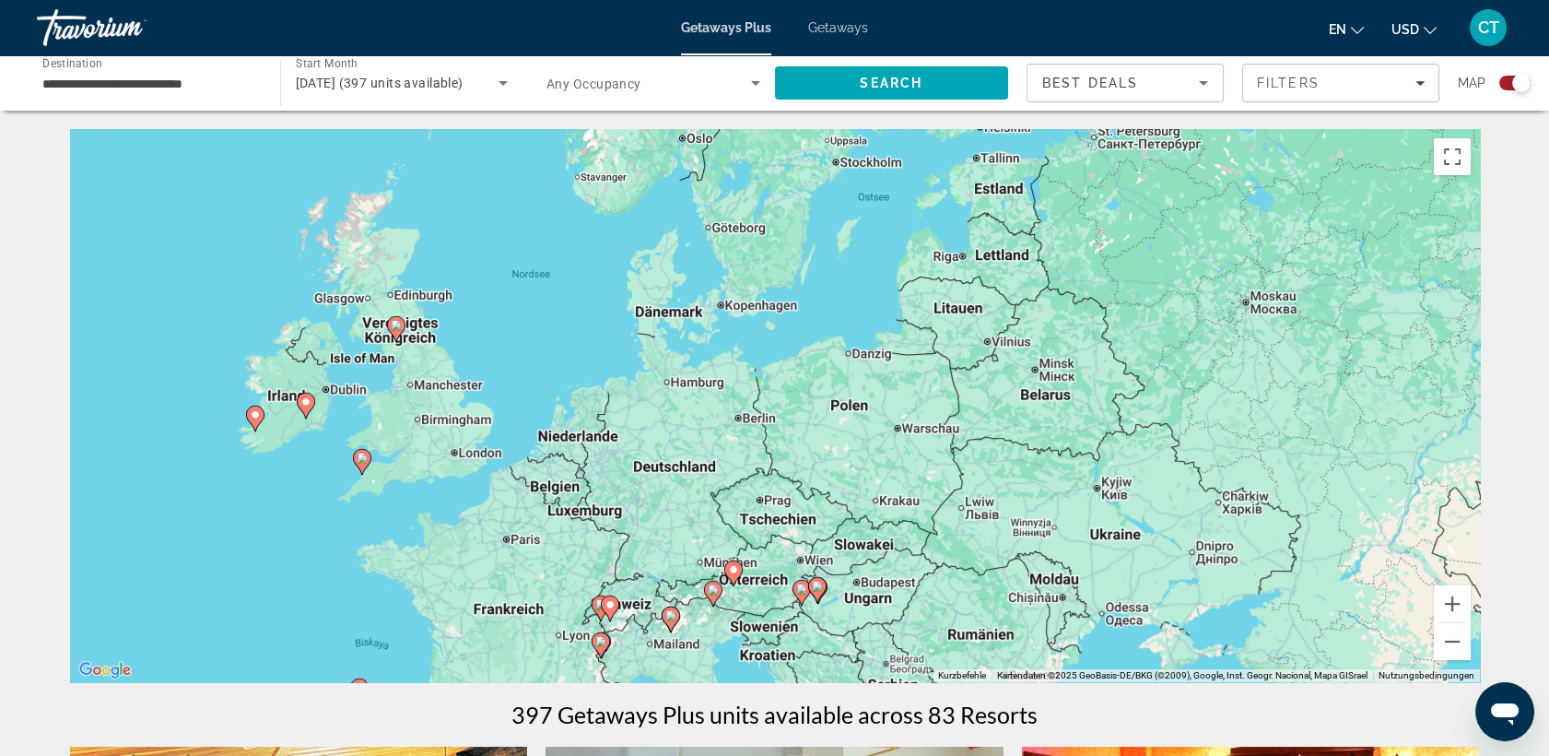
drag, startPoint x: 724, startPoint y: 289, endPoint x: 742, endPoint y: 508, distance: 219.1
click at [742, 508] on div "Um den Modus zum Ziehen mit der Tastatur zu aktivieren, drückst du Alt + Eingab…" at bounding box center [775, 405] width 1410 height 553
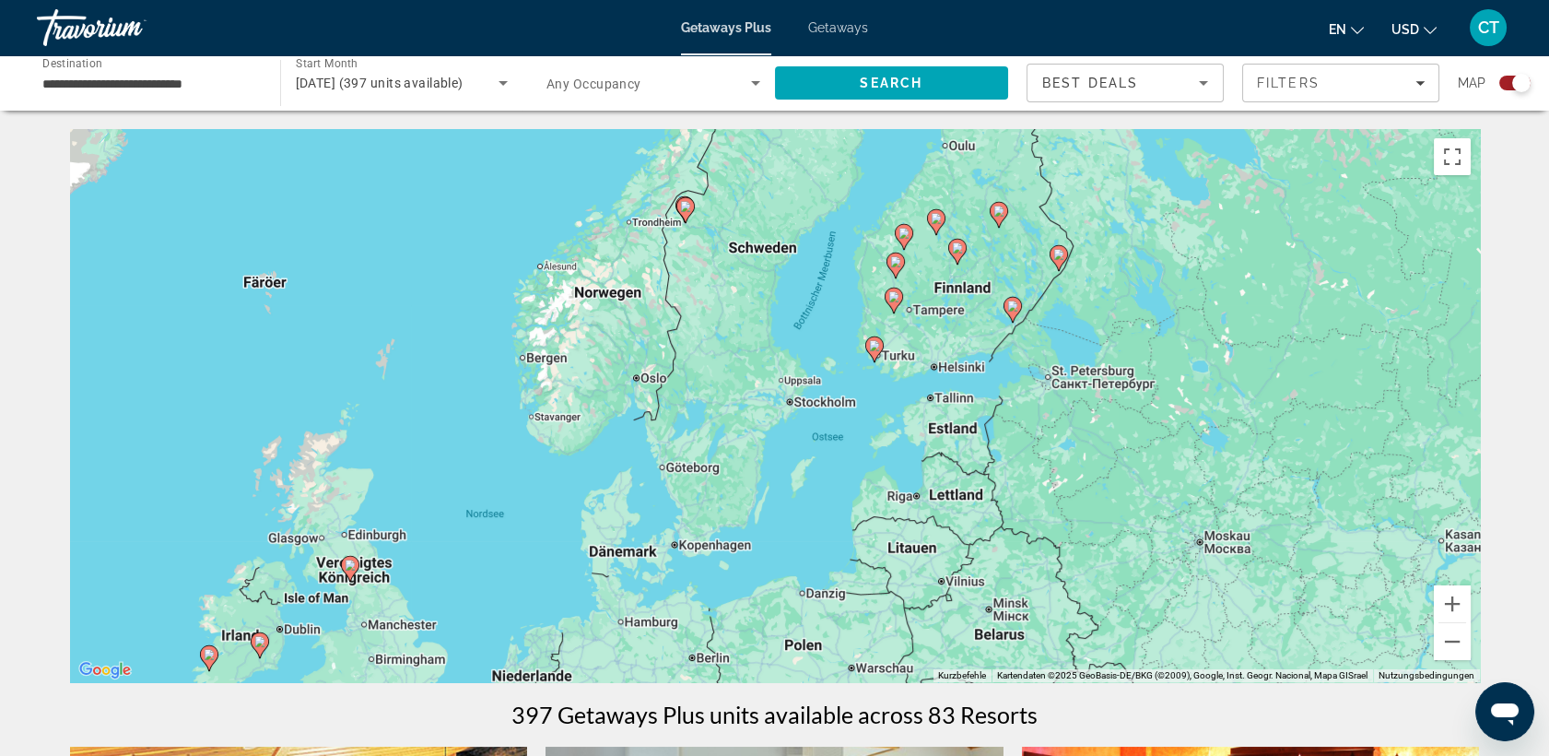
drag, startPoint x: 854, startPoint y: 278, endPoint x: 821, endPoint y: 515, distance: 239.2
click at [821, 515] on div "Um den Modus zum Ziehen mit der Tastatur zu aktivieren, drückst du Alt + Eingab…" at bounding box center [775, 405] width 1410 height 553
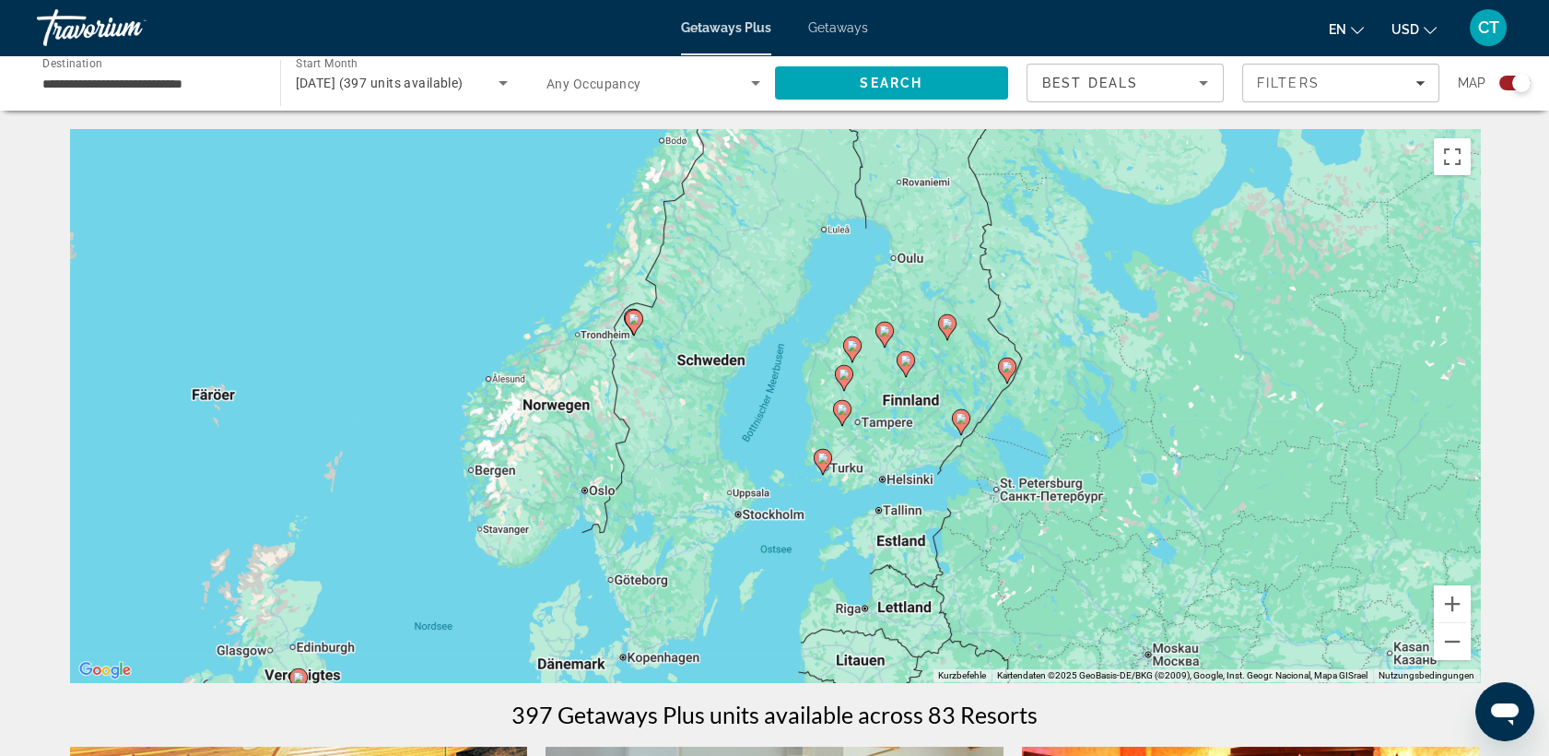
drag, startPoint x: 926, startPoint y: 331, endPoint x: 875, endPoint y: 445, distance: 125.4
click at [875, 445] on div "Um den Modus zum Ziehen mit der Tastatur zu aktivieren, drückst du Alt + Eingab…" at bounding box center [775, 405] width 1410 height 553
click at [822, 459] on image "Main content" at bounding box center [823, 458] width 11 height 11
type input "**********"
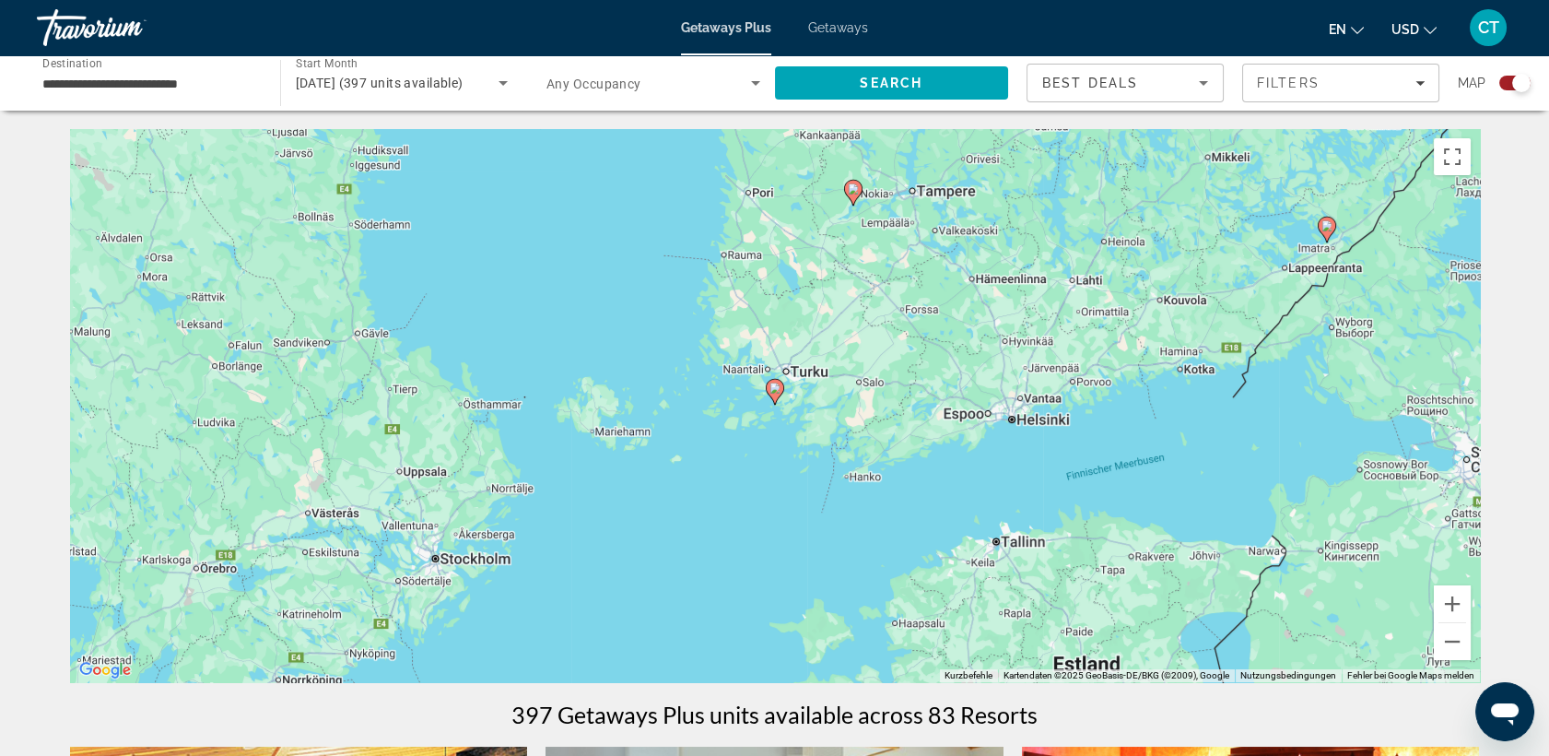
click at [774, 397] on icon "Main content" at bounding box center [774, 392] width 17 height 24
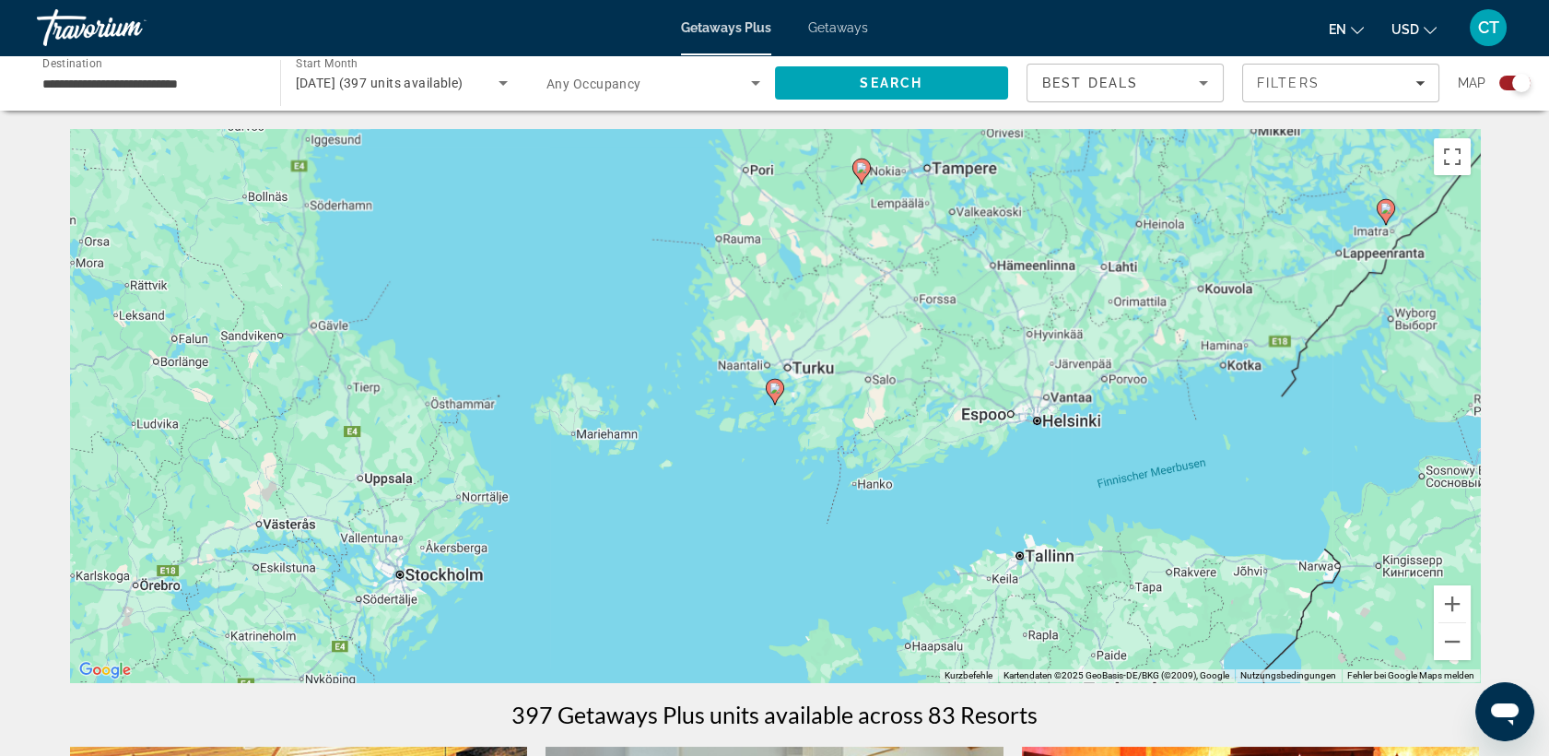
click at [774, 397] on icon "Main content" at bounding box center [774, 392] width 17 height 24
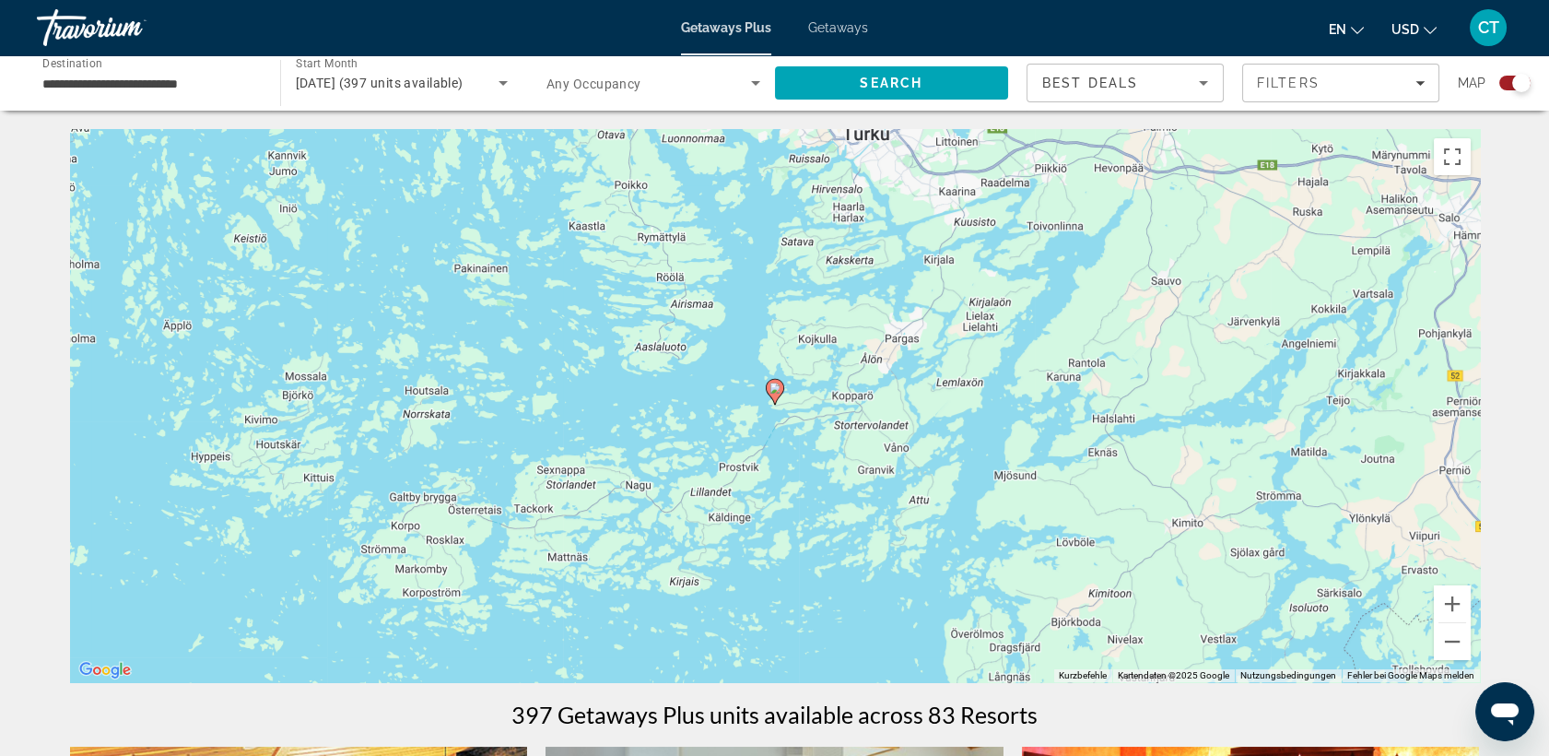
click at [774, 388] on image "Main content" at bounding box center [775, 388] width 11 height 11
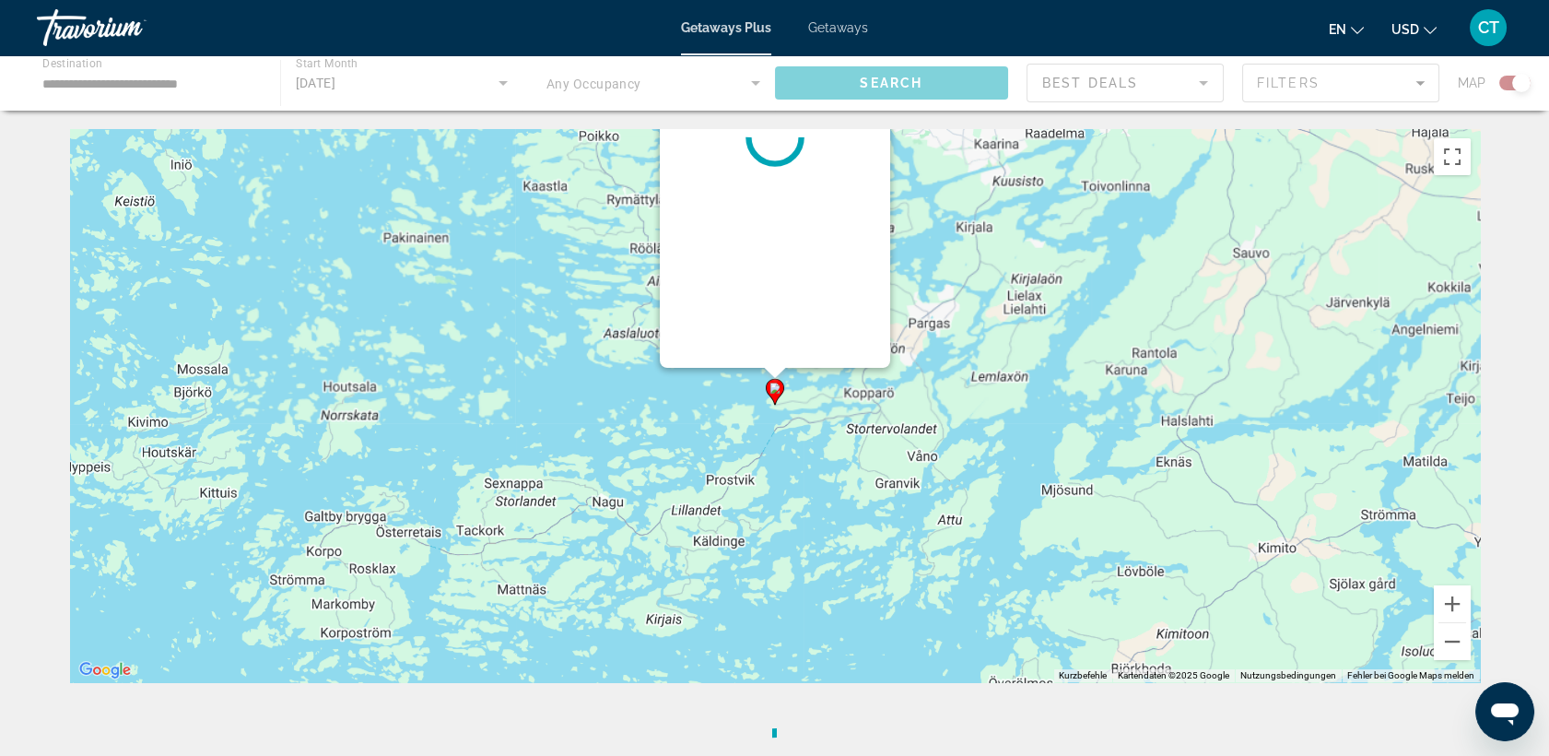
click at [775, 406] on div "Um von einem Element zum anderen zu gelangen, drückst du die Pfeiltasten entspr…" at bounding box center [1480, 406] width 1410 height 0
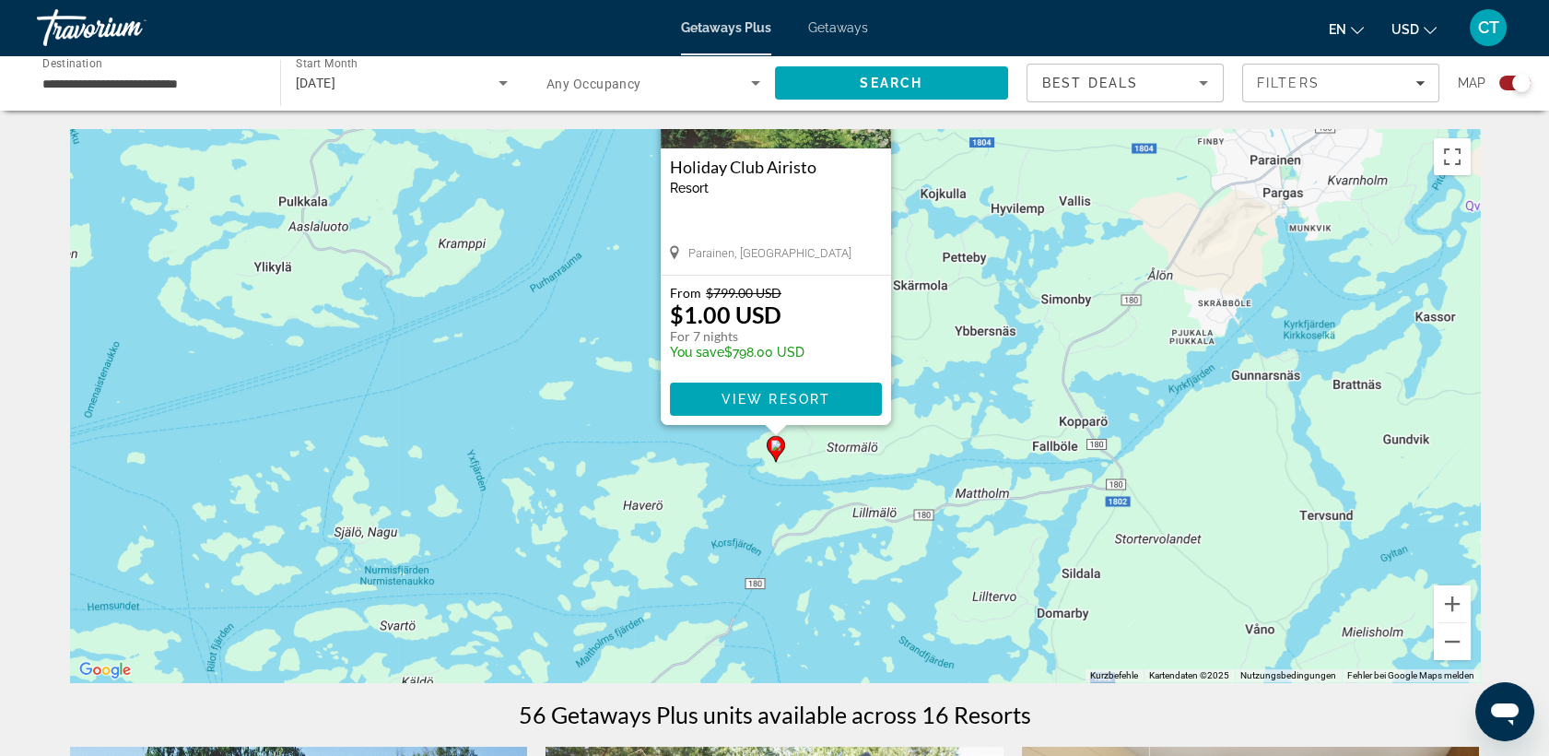
click at [992, 372] on div "Um den Modus zum Ziehen mit der Tastatur zu aktivieren, drückst du Alt + Eingab…" at bounding box center [775, 405] width 1410 height 553
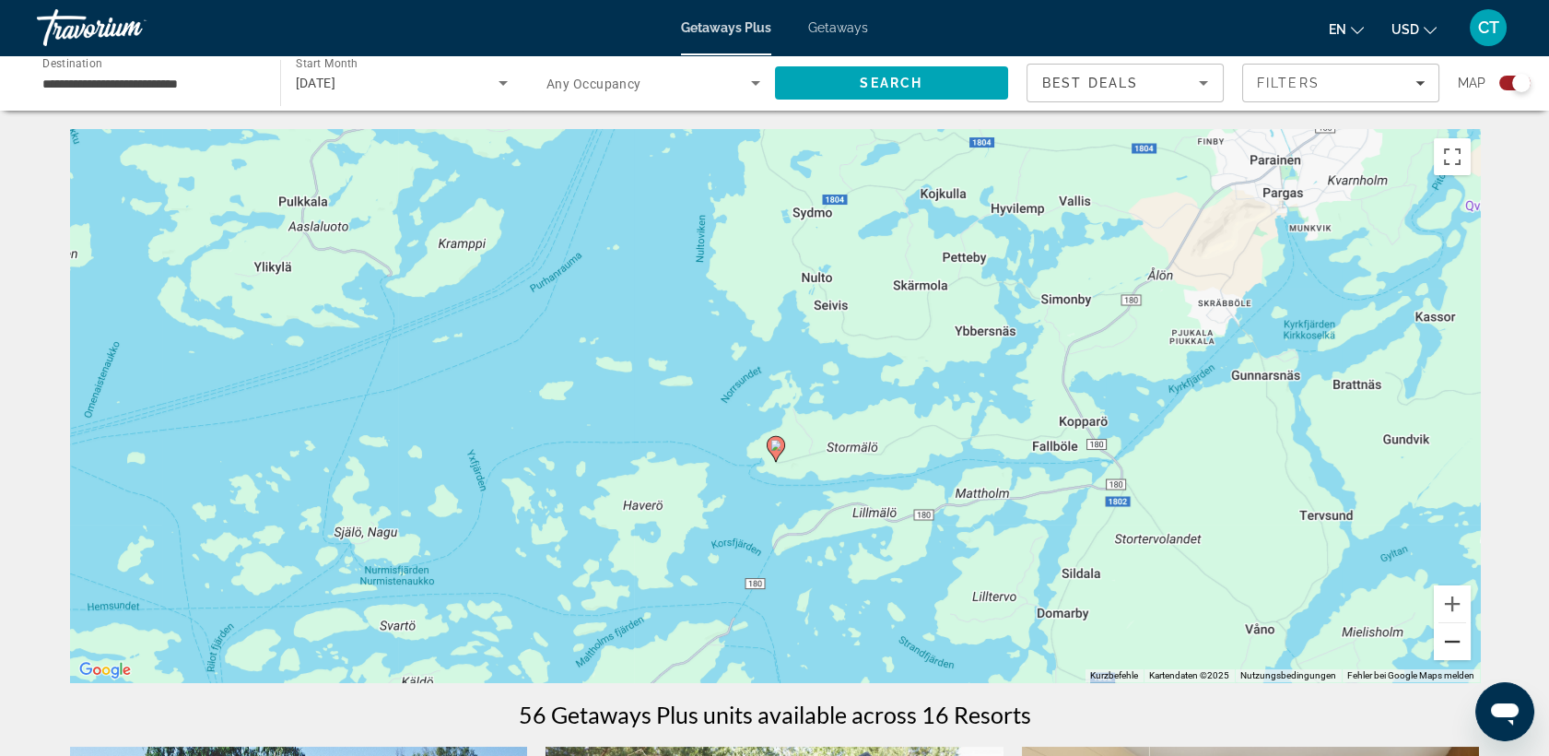
click at [1453, 643] on button "Verkleinern" at bounding box center [1452, 641] width 37 height 37
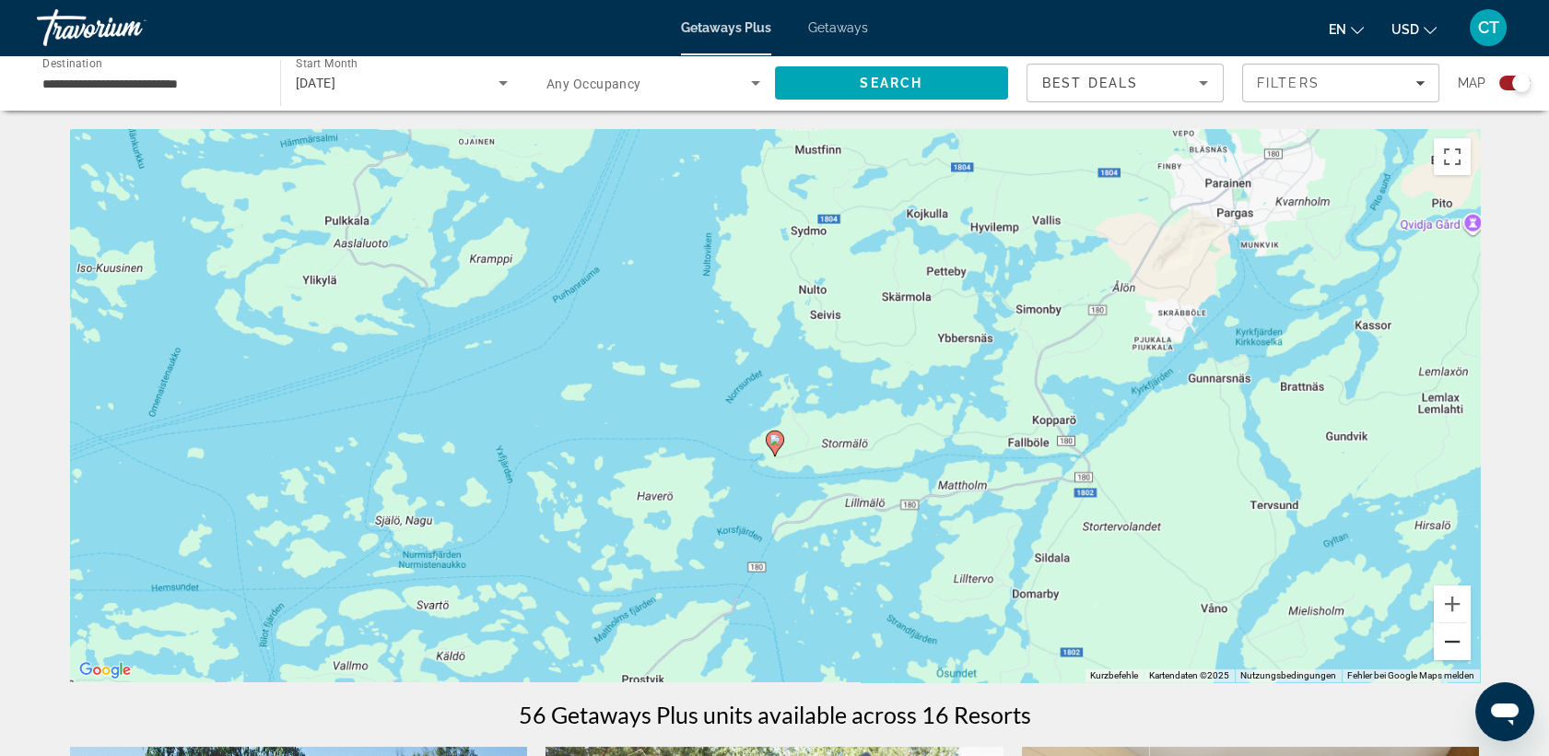
click at [1453, 643] on button "Verkleinern" at bounding box center [1452, 641] width 37 height 37
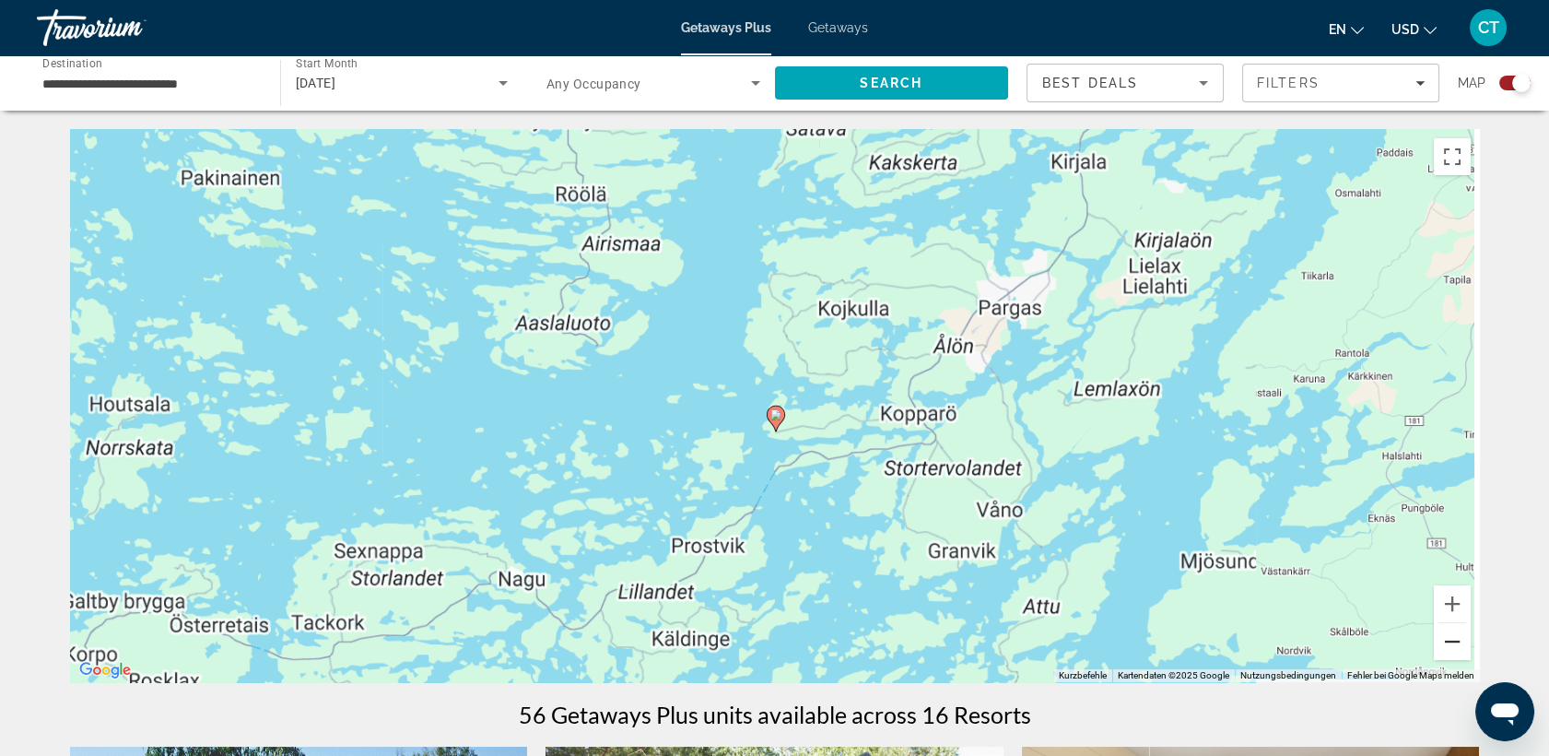
click at [1453, 643] on button "Verkleinern" at bounding box center [1452, 641] width 37 height 37
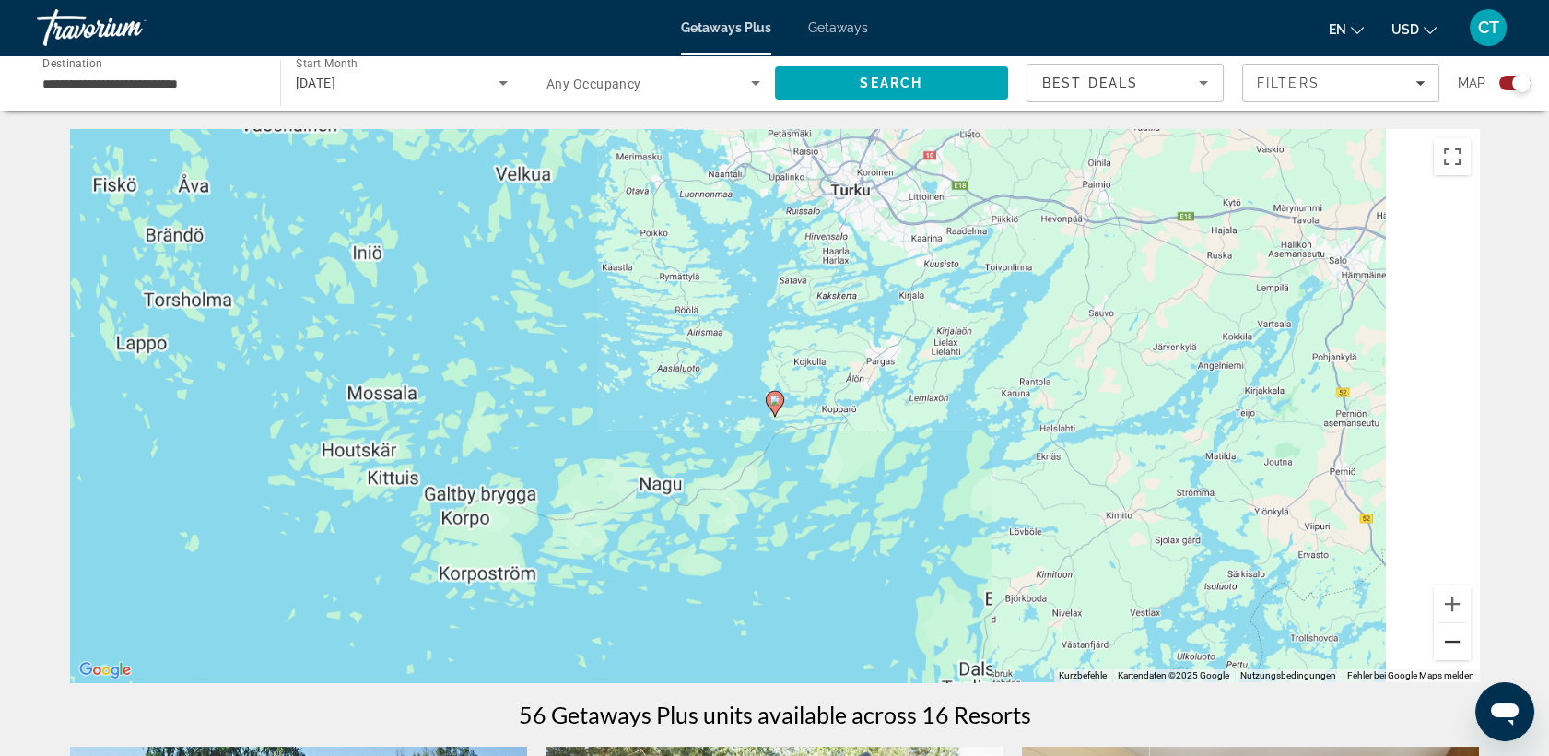
click at [1453, 643] on button "Verkleinern" at bounding box center [1452, 641] width 37 height 37
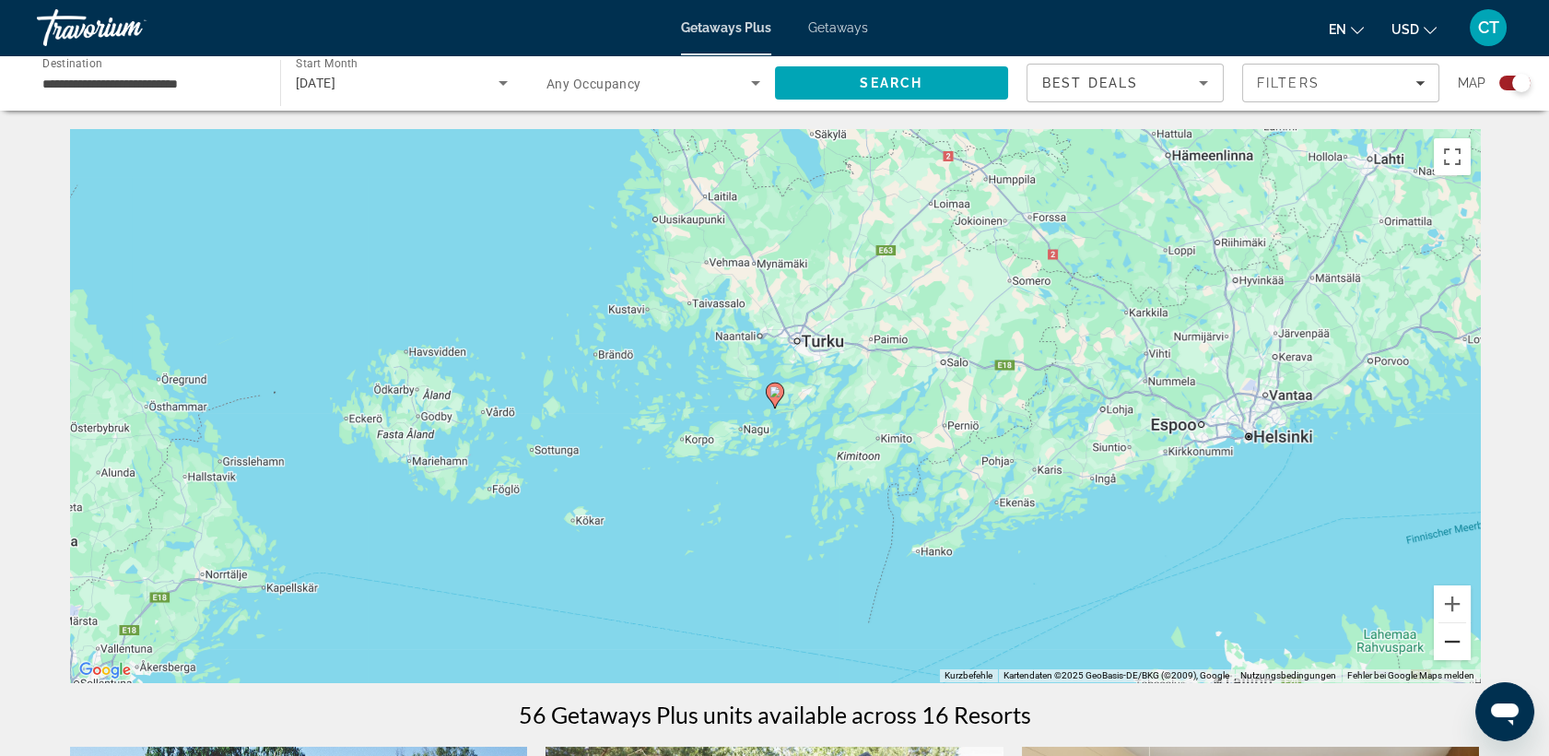
click at [1453, 643] on button "Verkleinern" at bounding box center [1452, 641] width 37 height 37
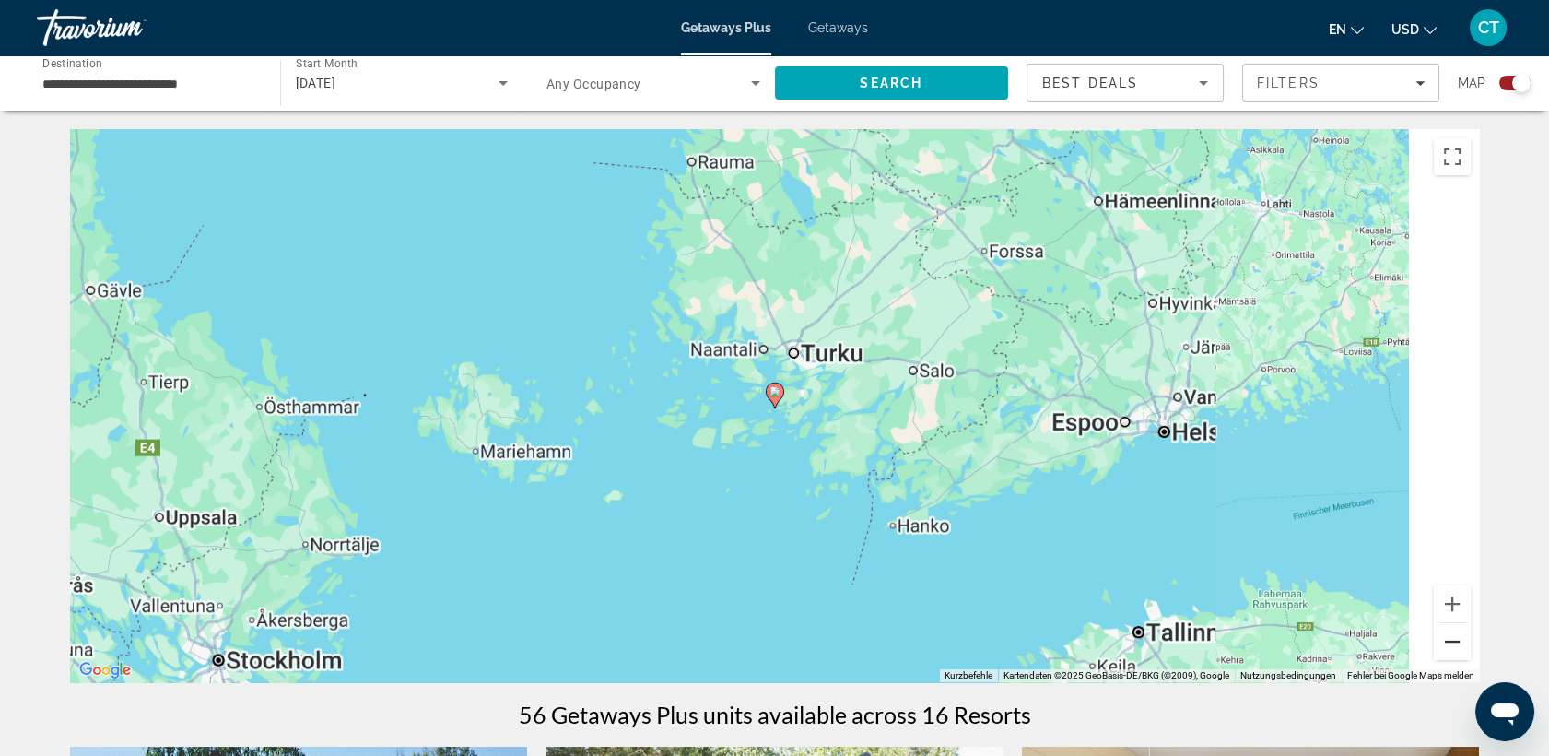
click at [1453, 643] on button "Verkleinern" at bounding box center [1452, 641] width 37 height 37
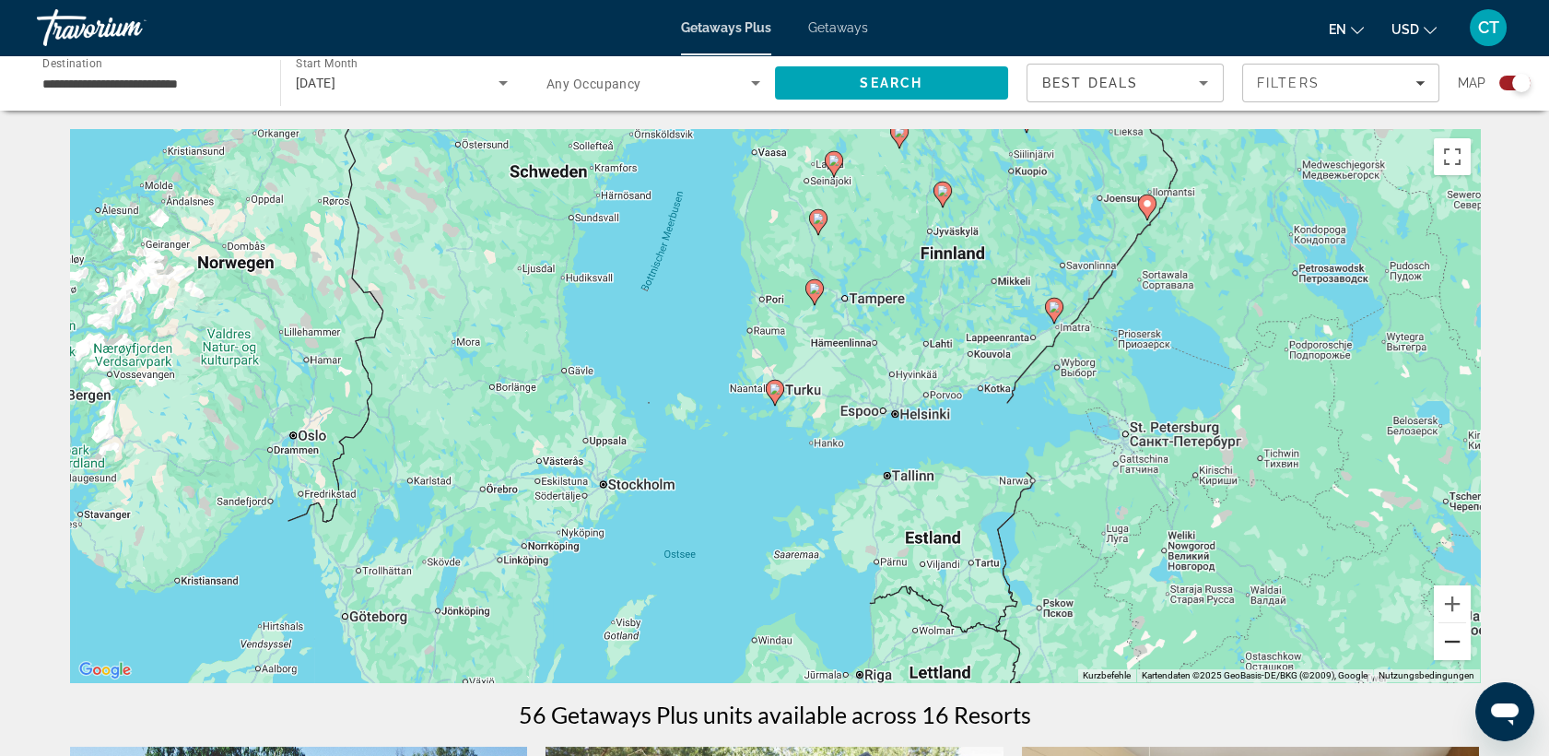
click at [1453, 643] on button "Verkleinern" at bounding box center [1452, 641] width 37 height 37
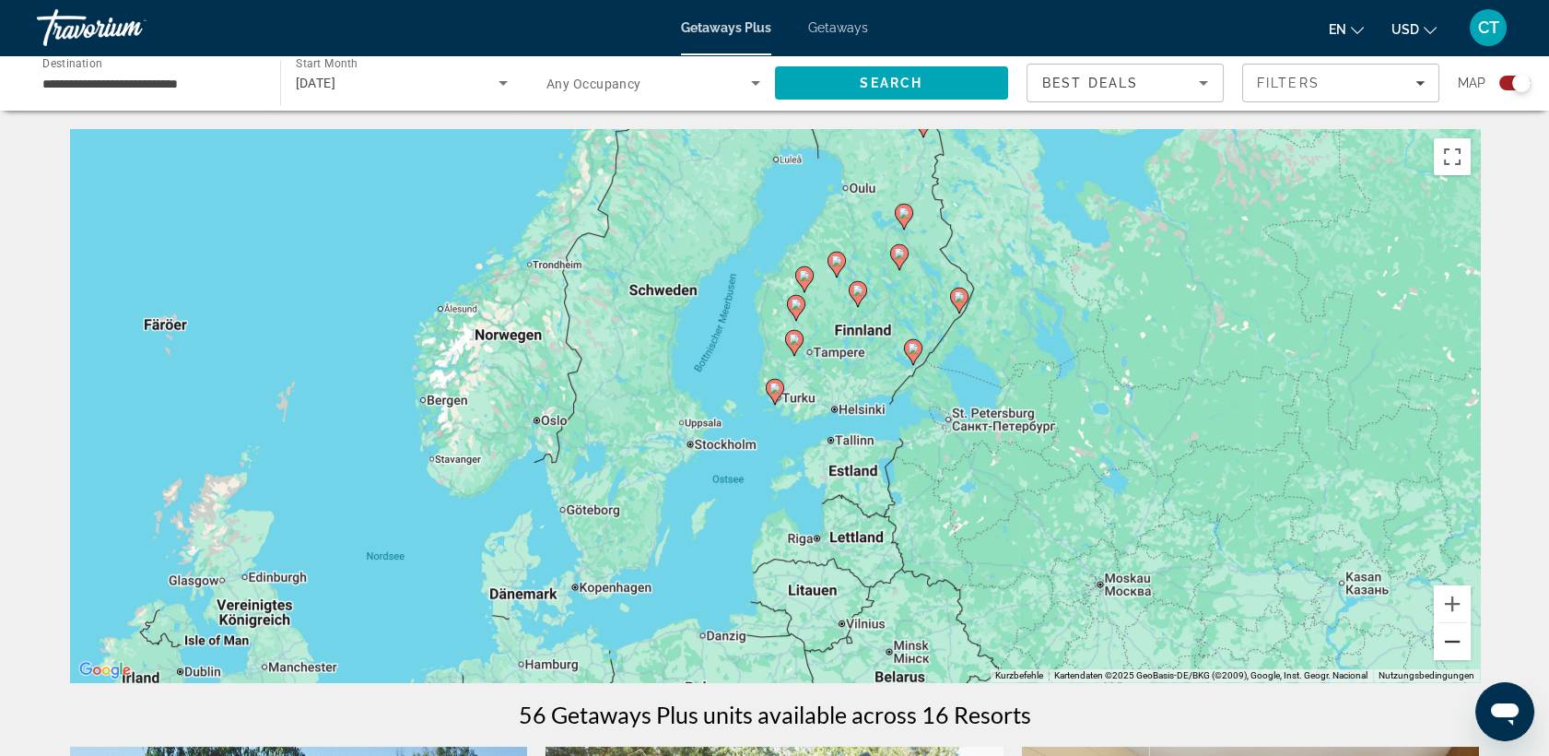
click at [1453, 643] on button "Verkleinern" at bounding box center [1452, 641] width 37 height 37
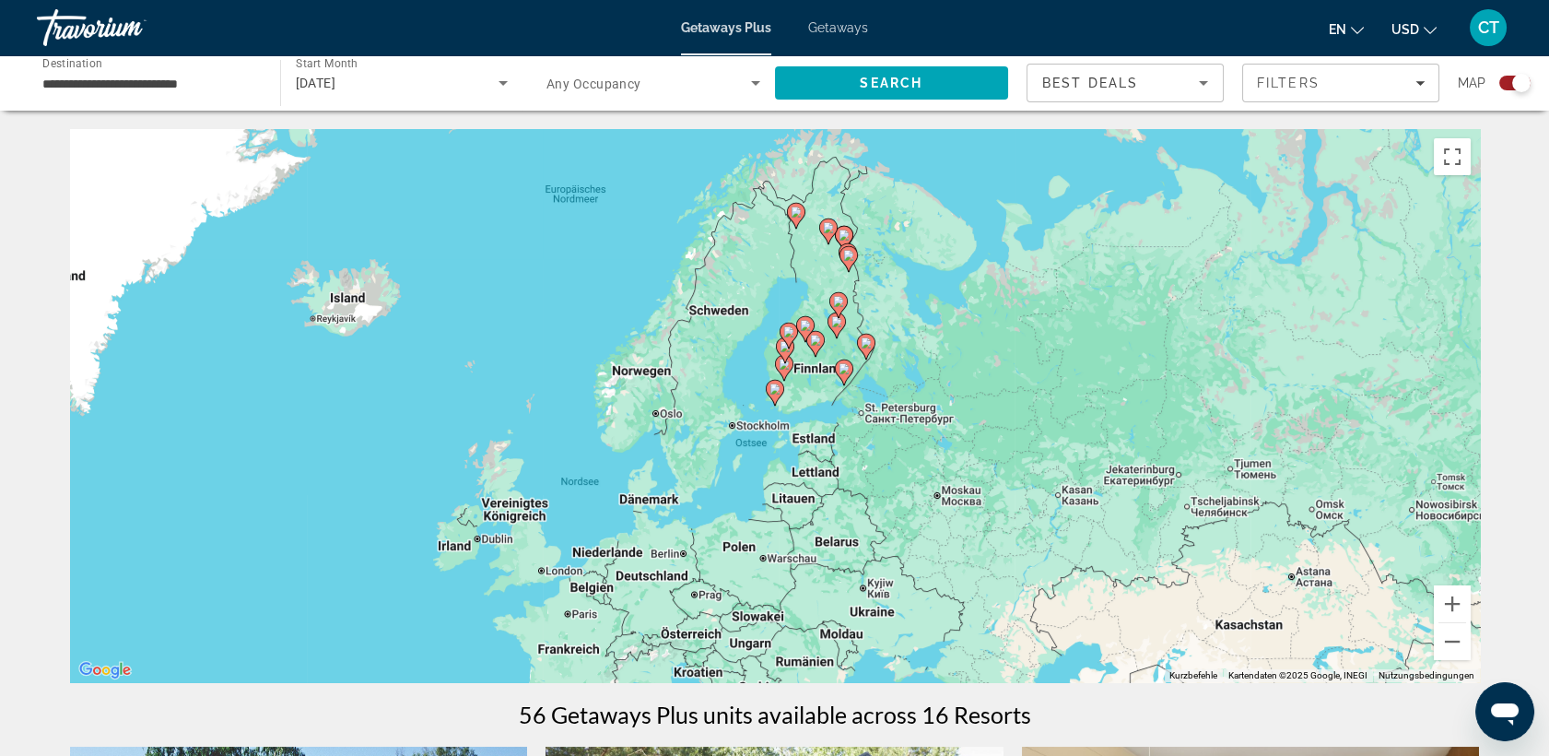
click at [841, 367] on image "Main content" at bounding box center [844, 368] width 11 height 11
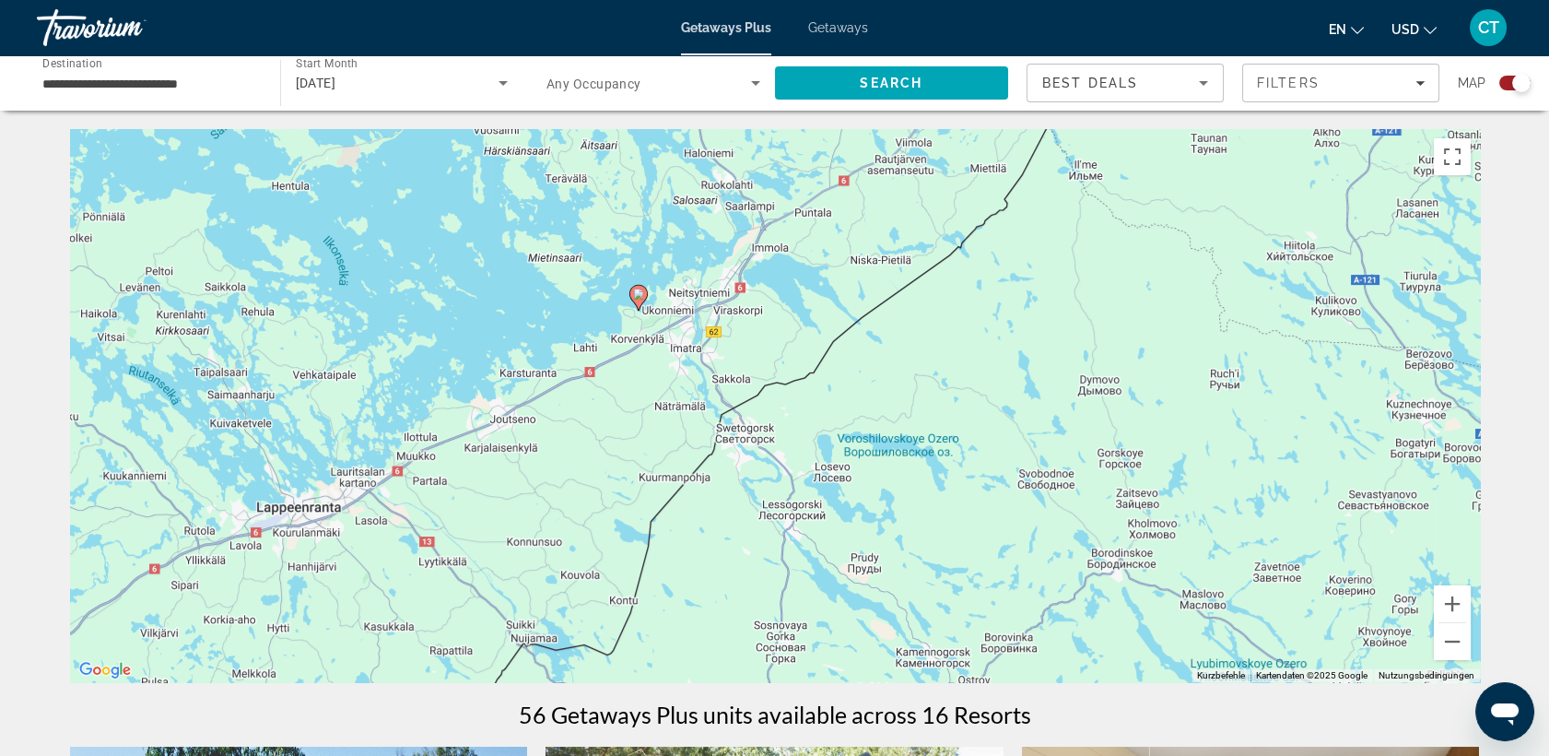
drag, startPoint x: 817, startPoint y: 430, endPoint x: 682, endPoint y: 333, distance: 166.3
click at [682, 333] on div "Um den Modus zum Ziehen mit der Tastatur zu aktivieren, drückst du Alt + Eingab…" at bounding box center [775, 405] width 1410 height 553
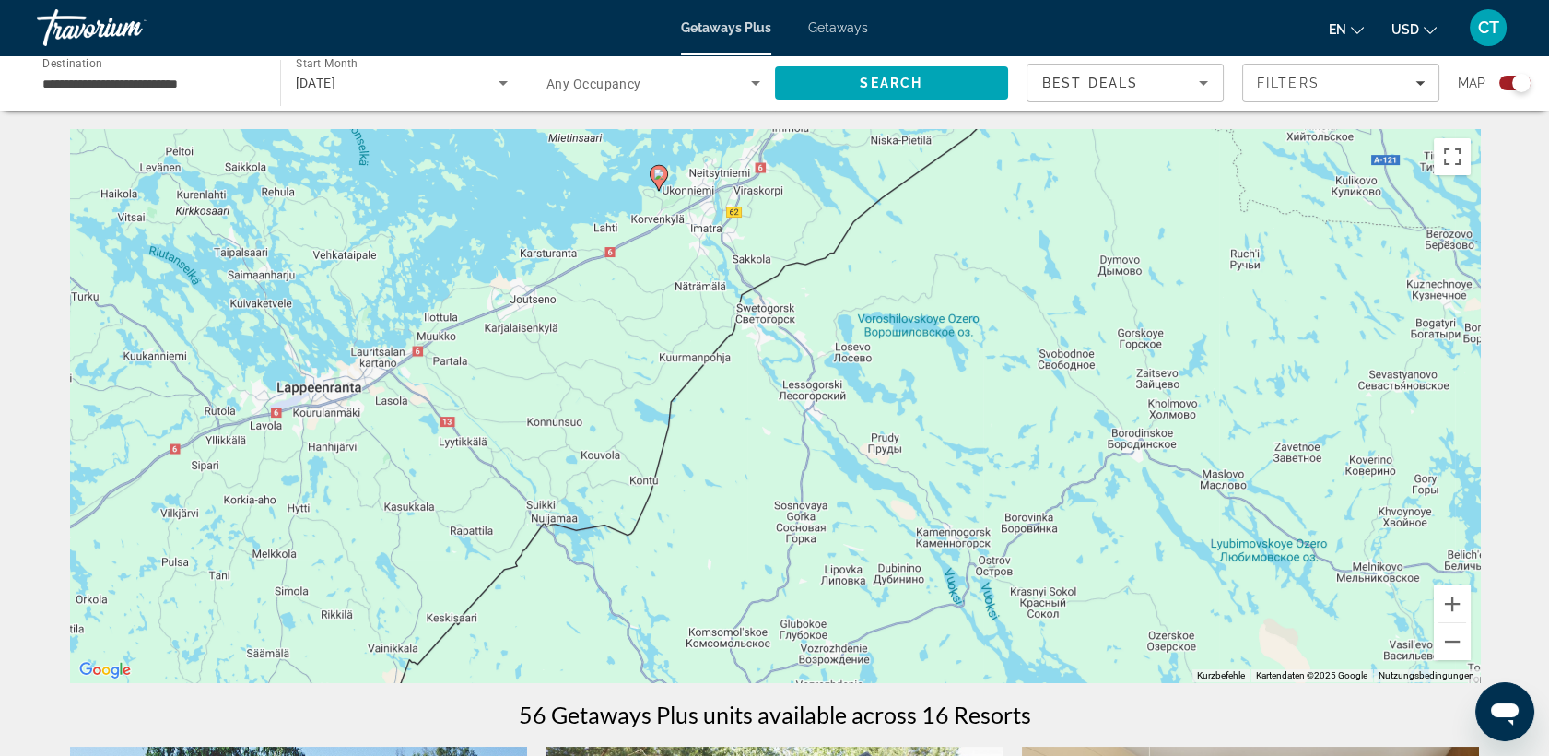
drag, startPoint x: 682, startPoint y: 333, endPoint x: 716, endPoint y: 177, distance: 159.5
click at [716, 177] on div "Um den Modus zum Ziehen mit der Tastatur zu aktivieren, drückst du Alt + Eingab…" at bounding box center [775, 405] width 1410 height 553
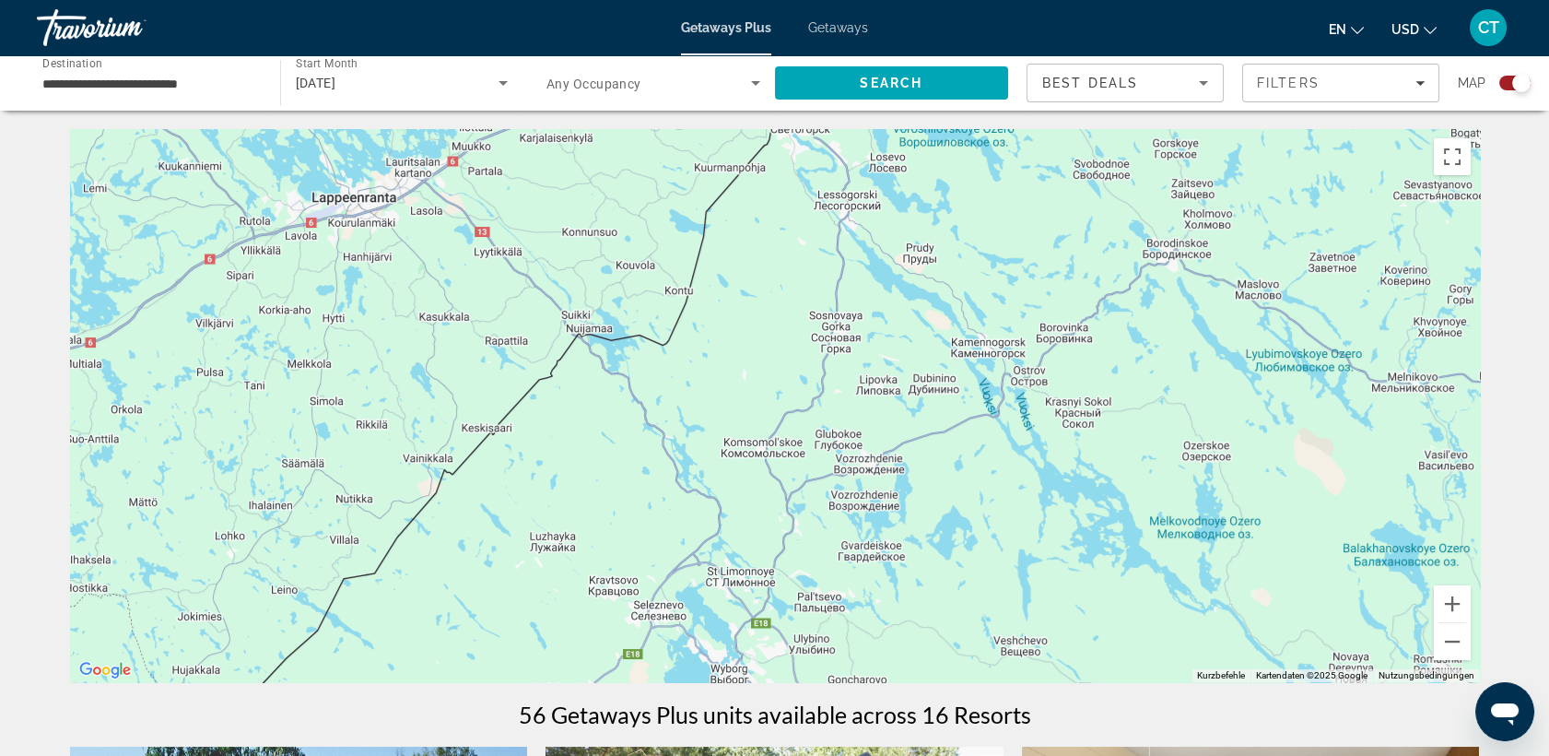
drag, startPoint x: 733, startPoint y: 235, endPoint x: 745, endPoint y: 89, distance: 146.1
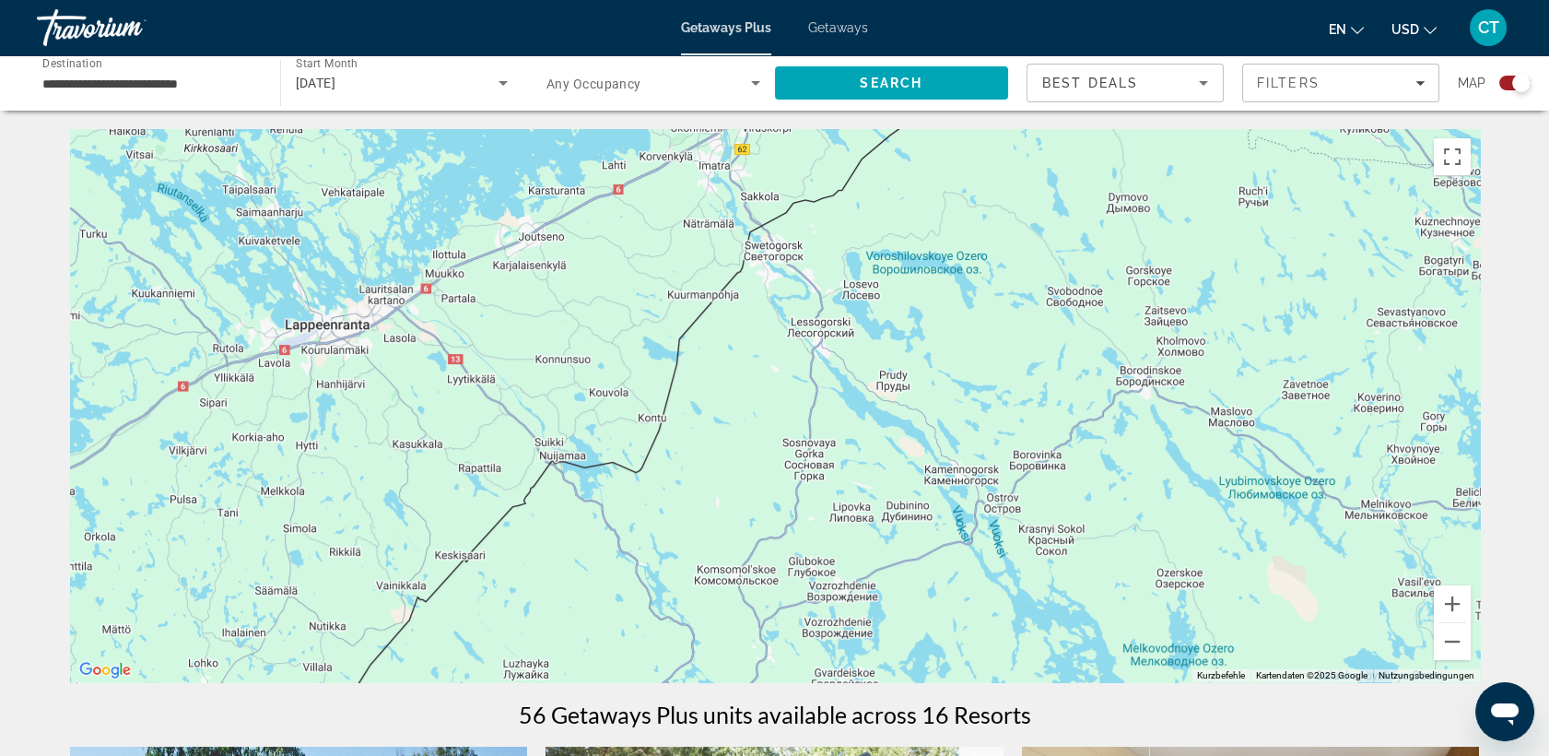
drag, startPoint x: 738, startPoint y: 153, endPoint x: 672, endPoint y: 365, distance: 222.1
click at [672, 365] on div "Um den Modus zum Ziehen mit der Tastatur zu aktivieren, drückst du Alt + Eingab…" at bounding box center [775, 405] width 1410 height 553
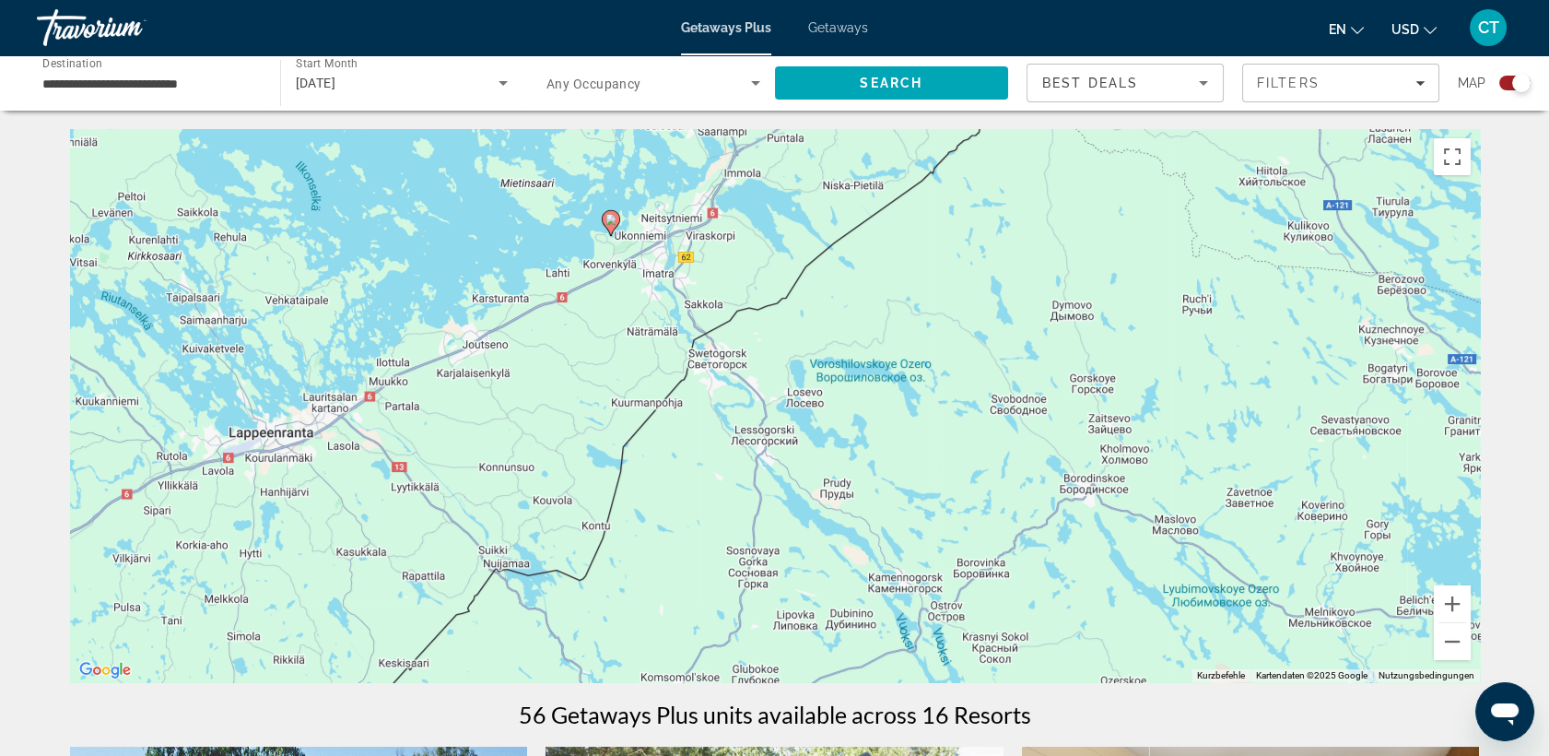
click at [606, 218] on image "Main content" at bounding box center [611, 219] width 11 height 11
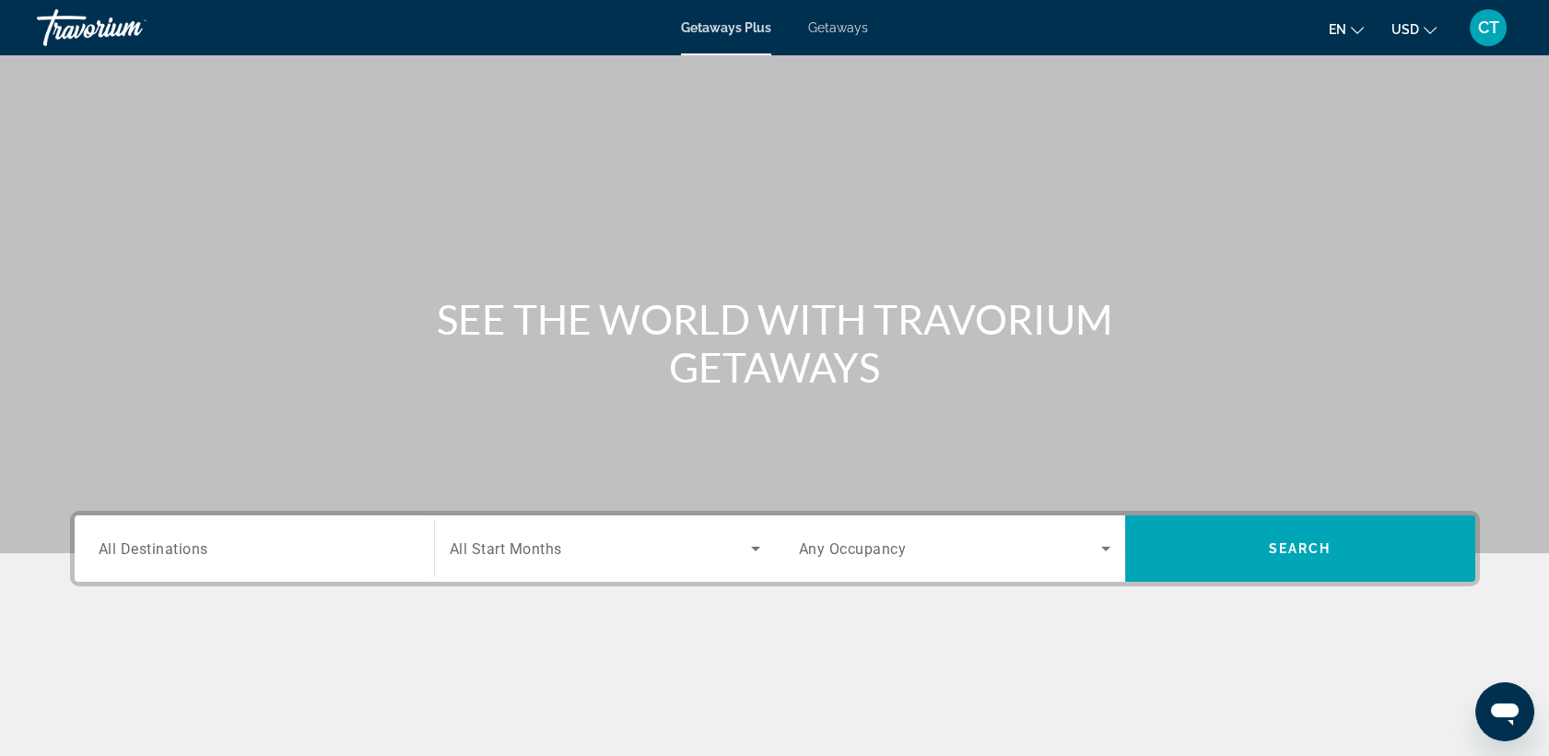
click at [176, 548] on span "All Destinations" at bounding box center [154, 548] width 110 height 18
click at [176, 548] on input "Destination All Destinations" at bounding box center [255, 549] width 312 height 22
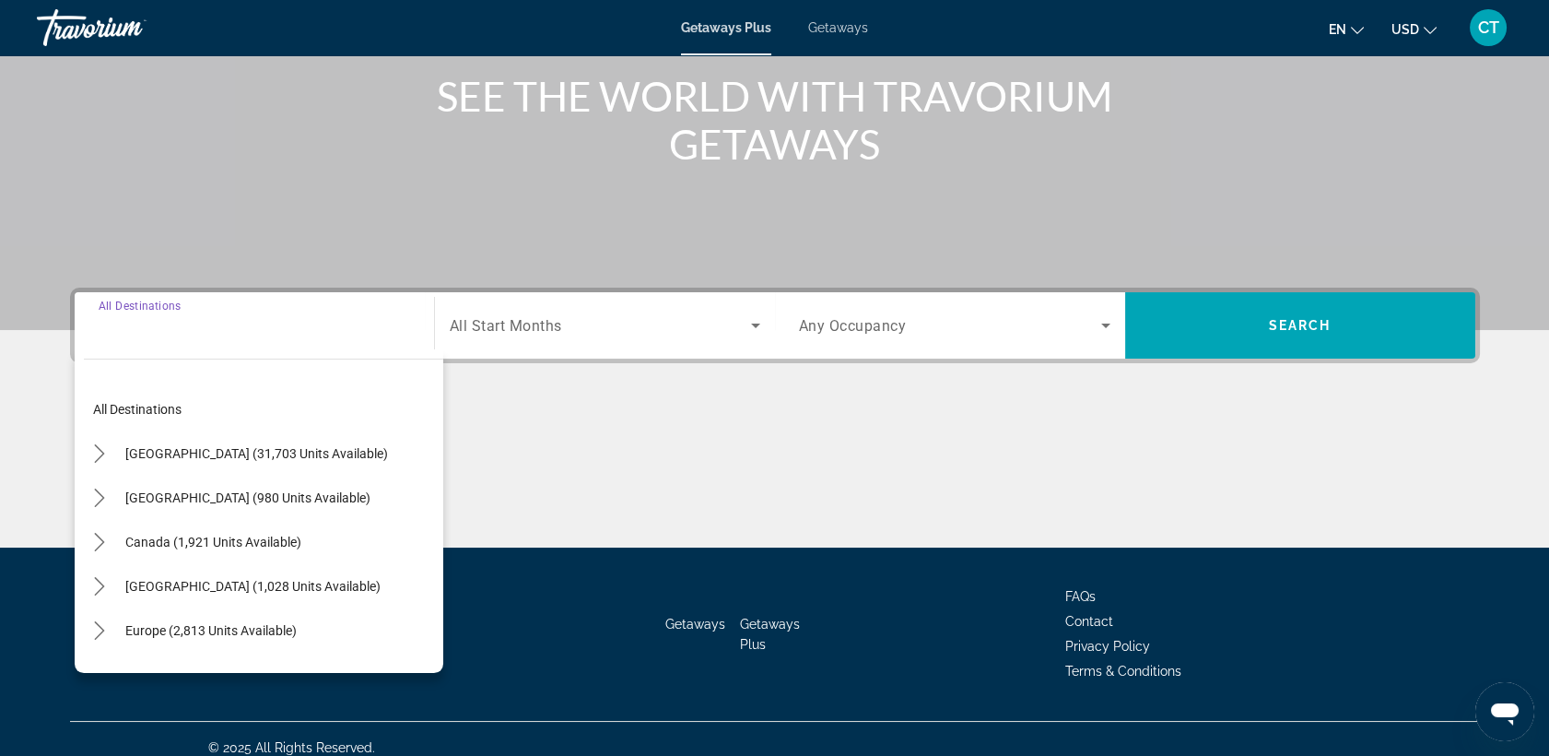
scroll to position [239, 0]
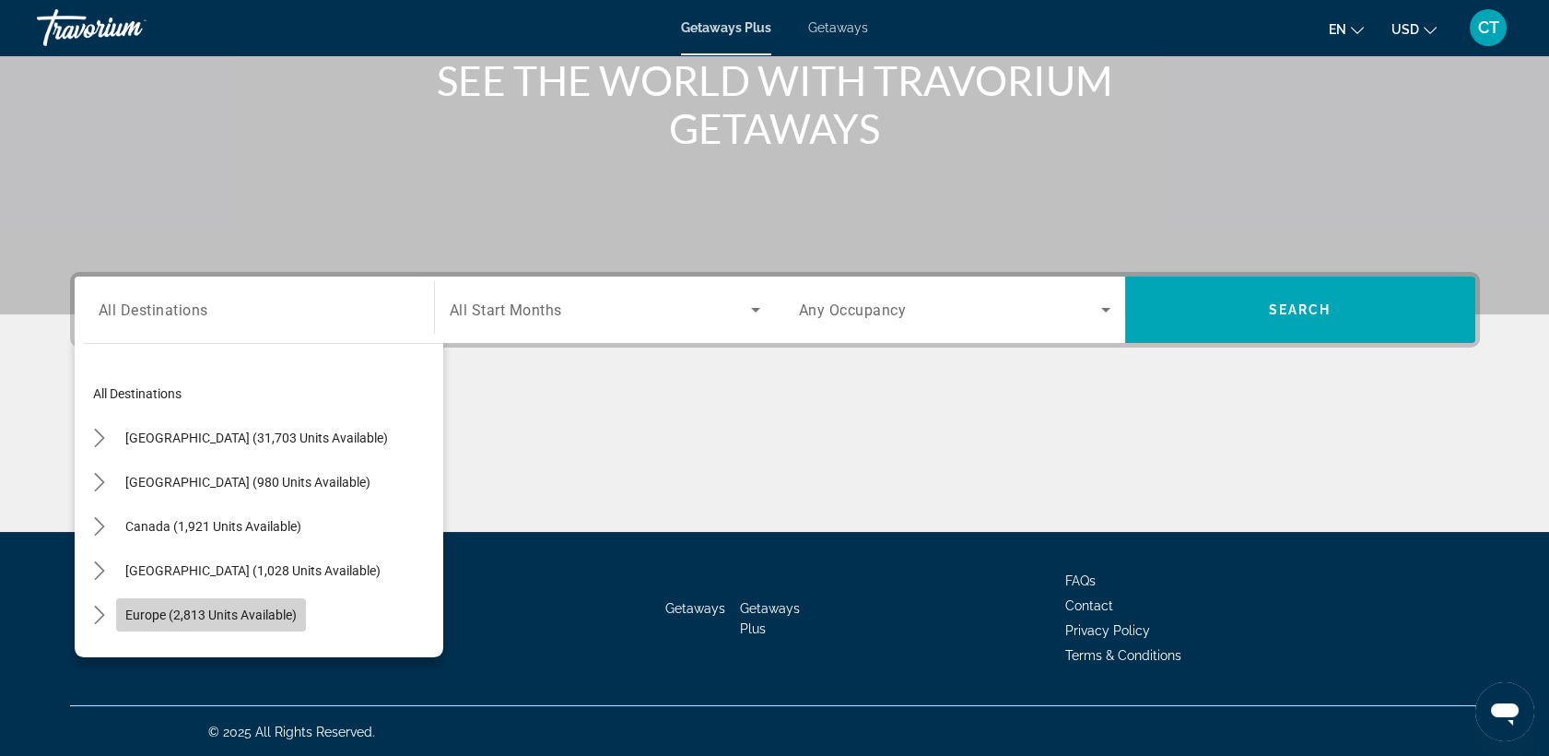
click at [162, 614] on span "Europe (2,813 units available)" at bounding box center [210, 614] width 171 height 15
type input "**********"
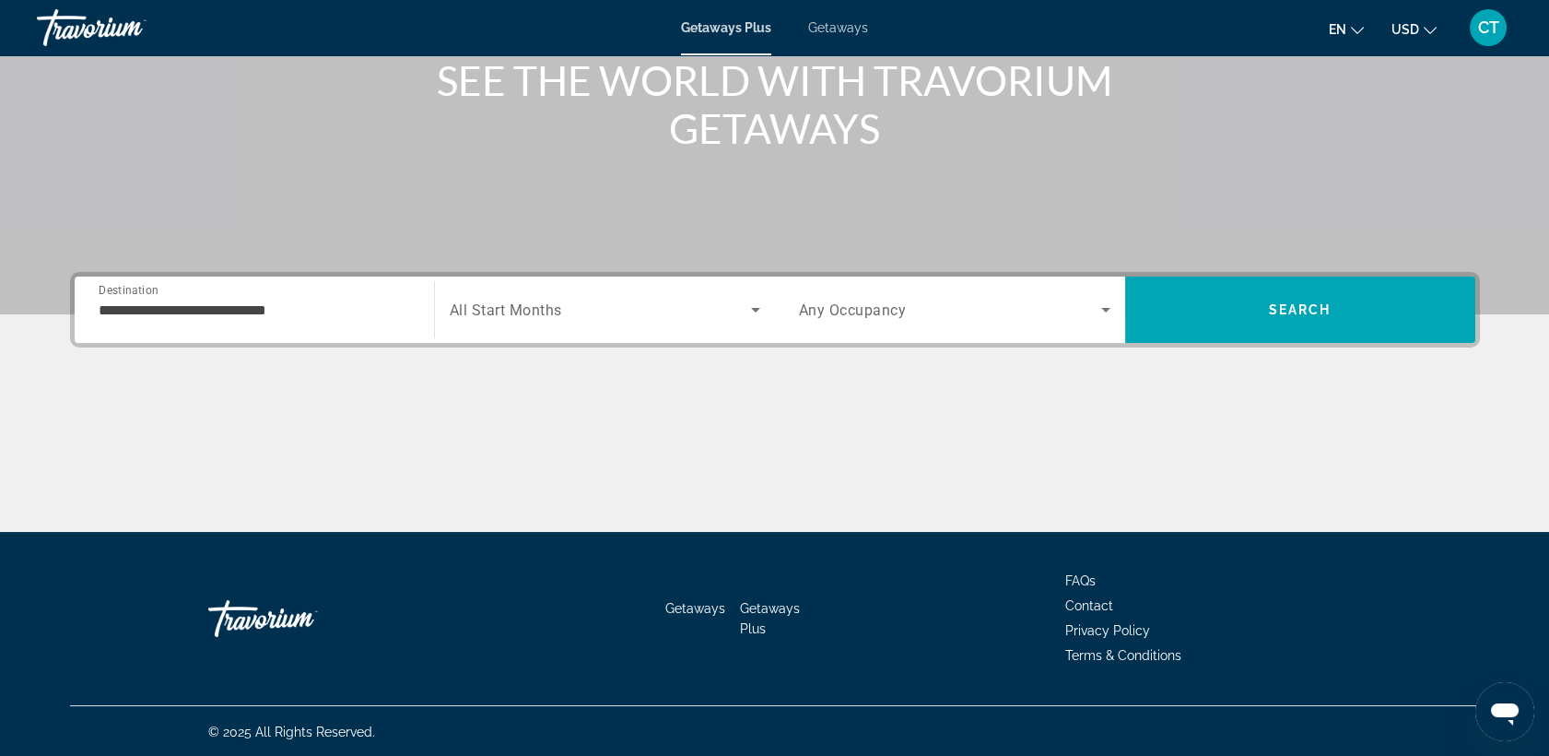
click at [488, 312] on span "All Start Months" at bounding box center [506, 310] width 112 height 18
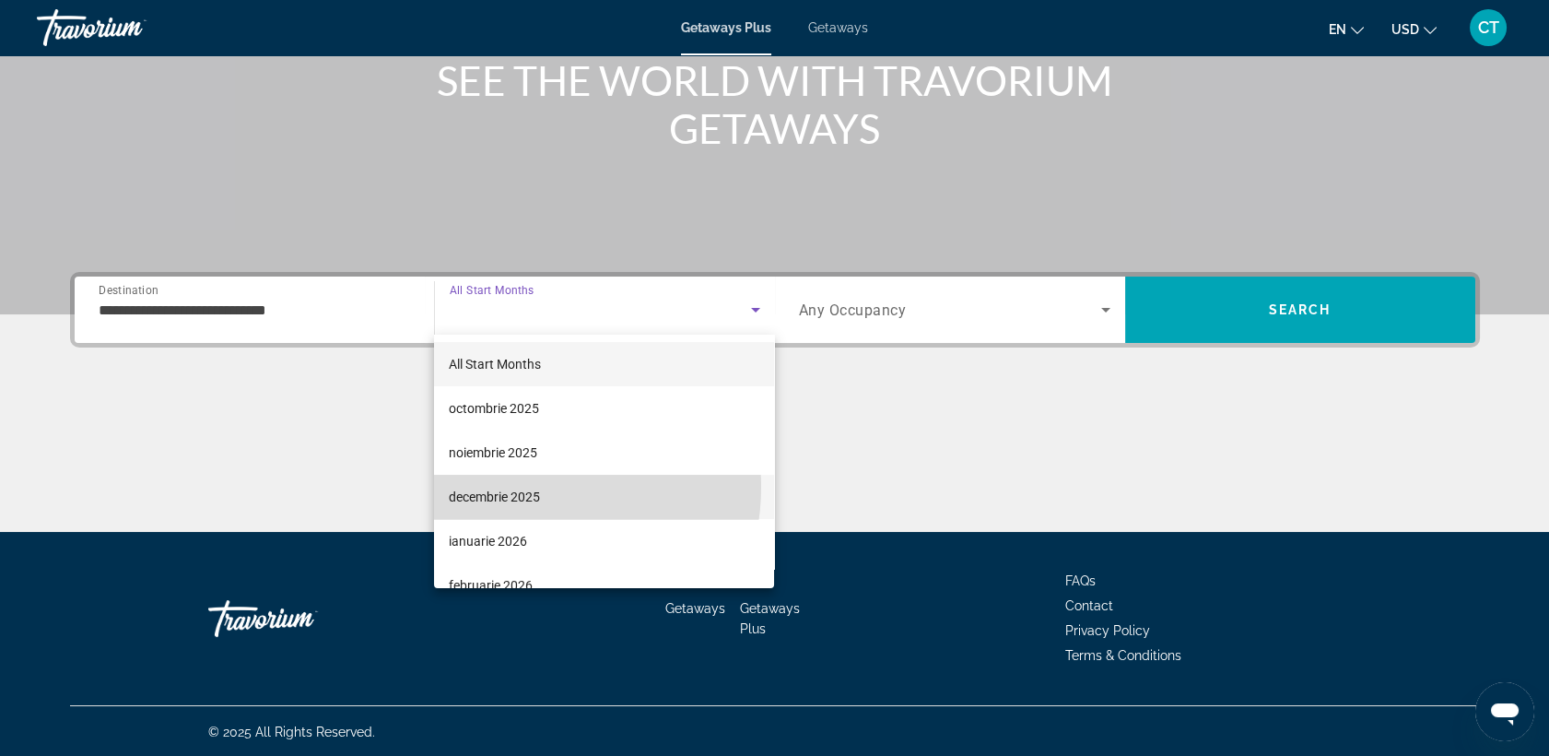
click at [517, 487] on span "decembrie 2025" at bounding box center [494, 497] width 91 height 22
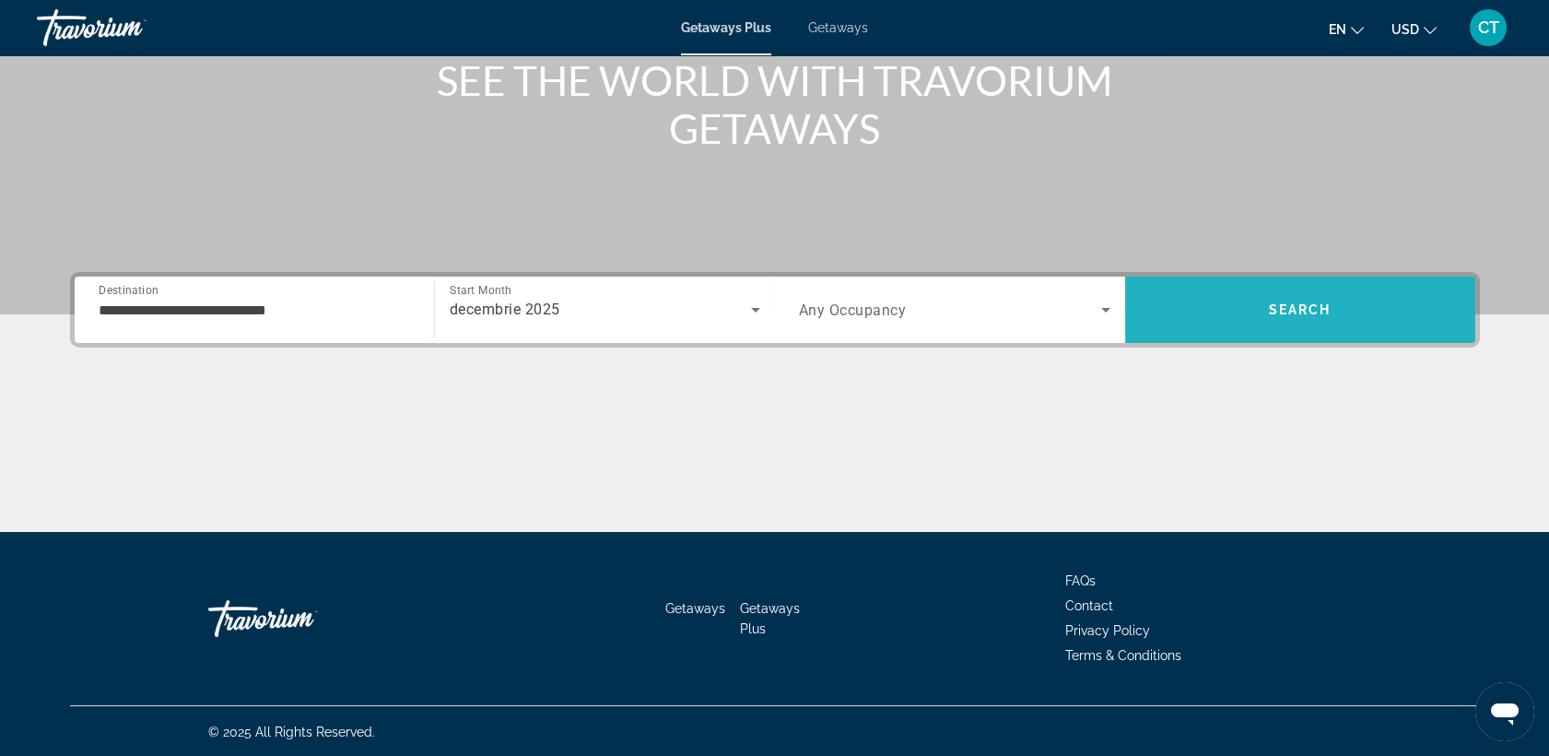
click at [1351, 288] on span "Search" at bounding box center [1300, 310] width 350 height 44
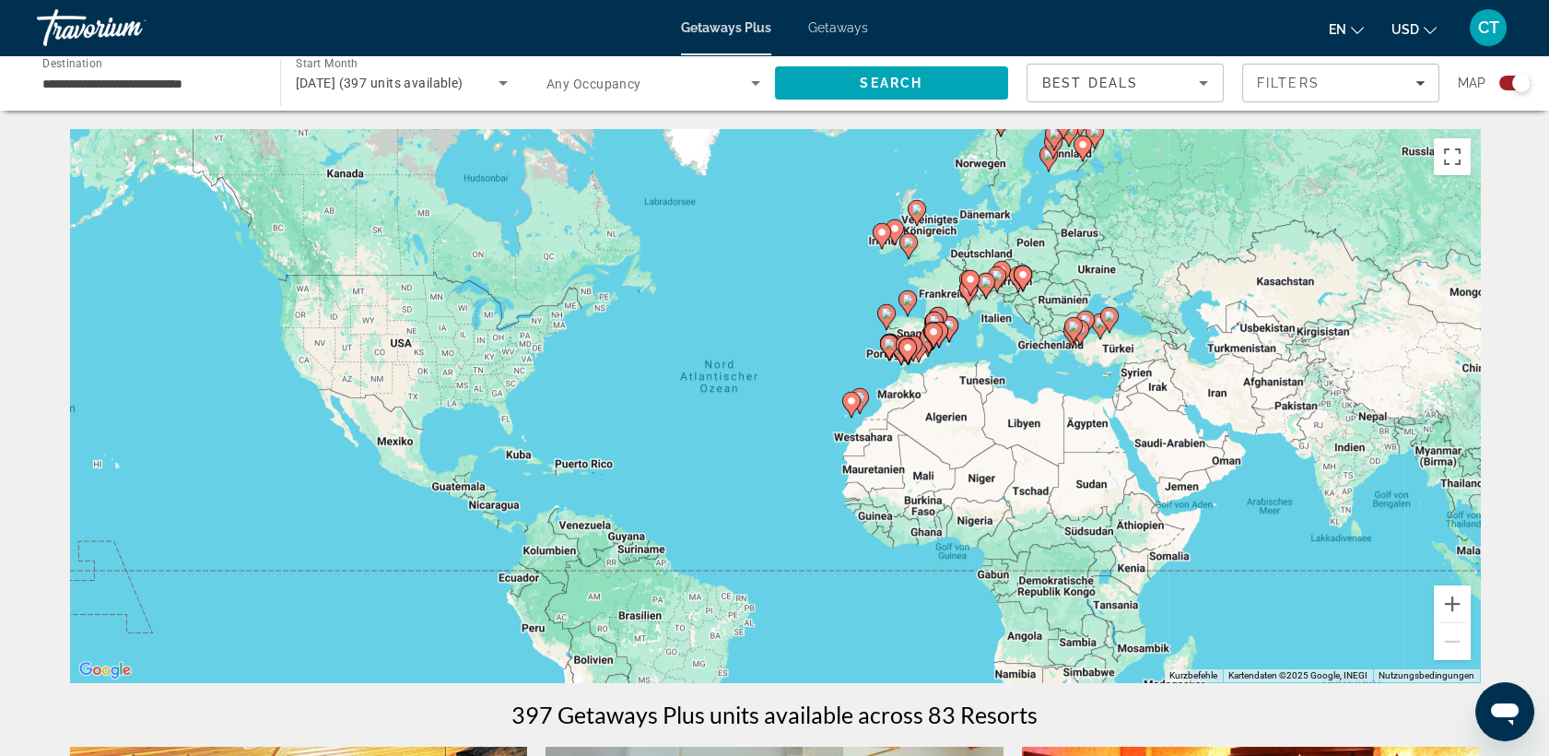
click at [988, 296] on gmp-advanced-marker "Main content" at bounding box center [986, 286] width 18 height 28
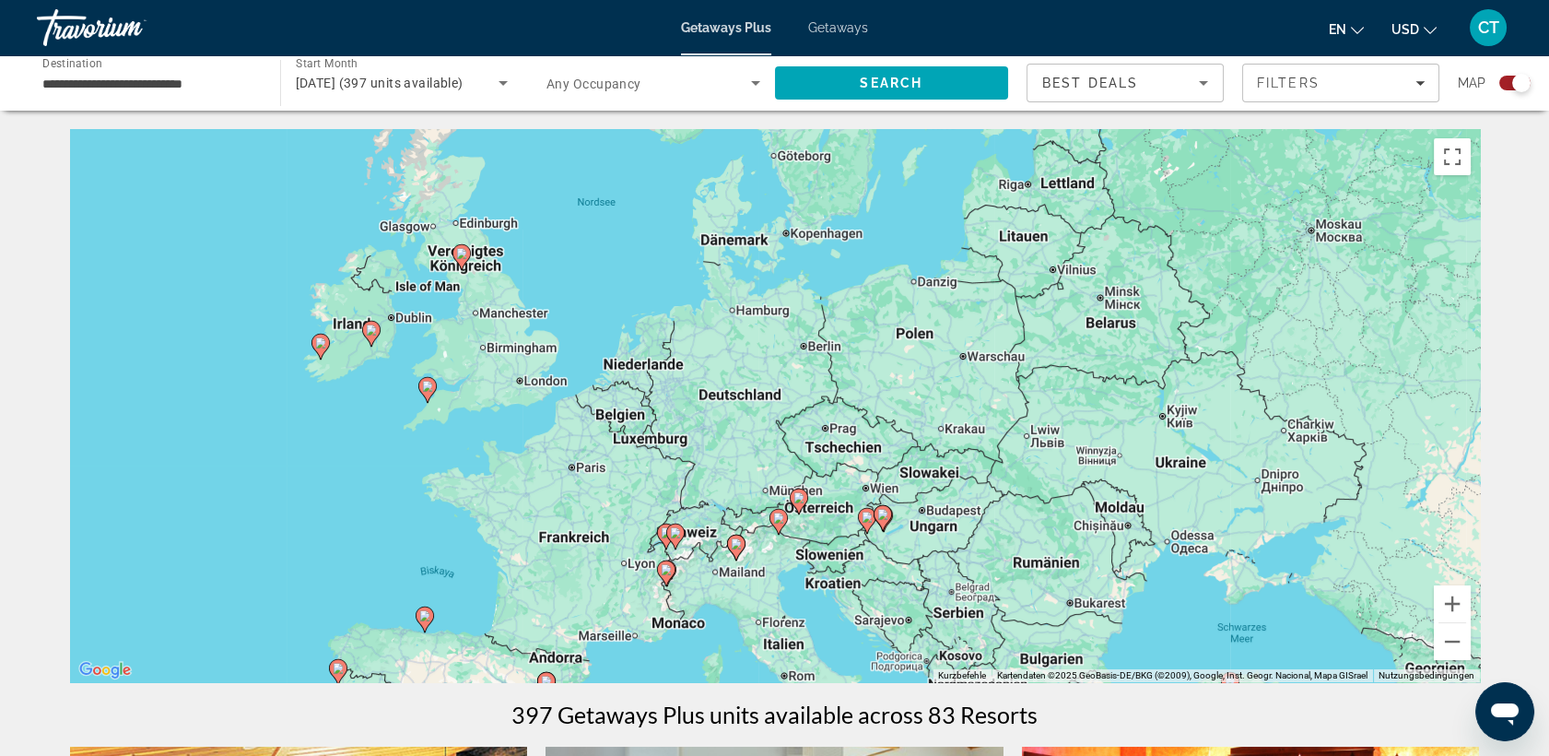
drag, startPoint x: 879, startPoint y: 278, endPoint x: 841, endPoint y: 442, distance: 168.6
click at [841, 442] on div "Um den Modus zum Ziehen mit der Tastatur zu aktivieren, drückst du Alt + Eingab…" at bounding box center [775, 405] width 1410 height 553
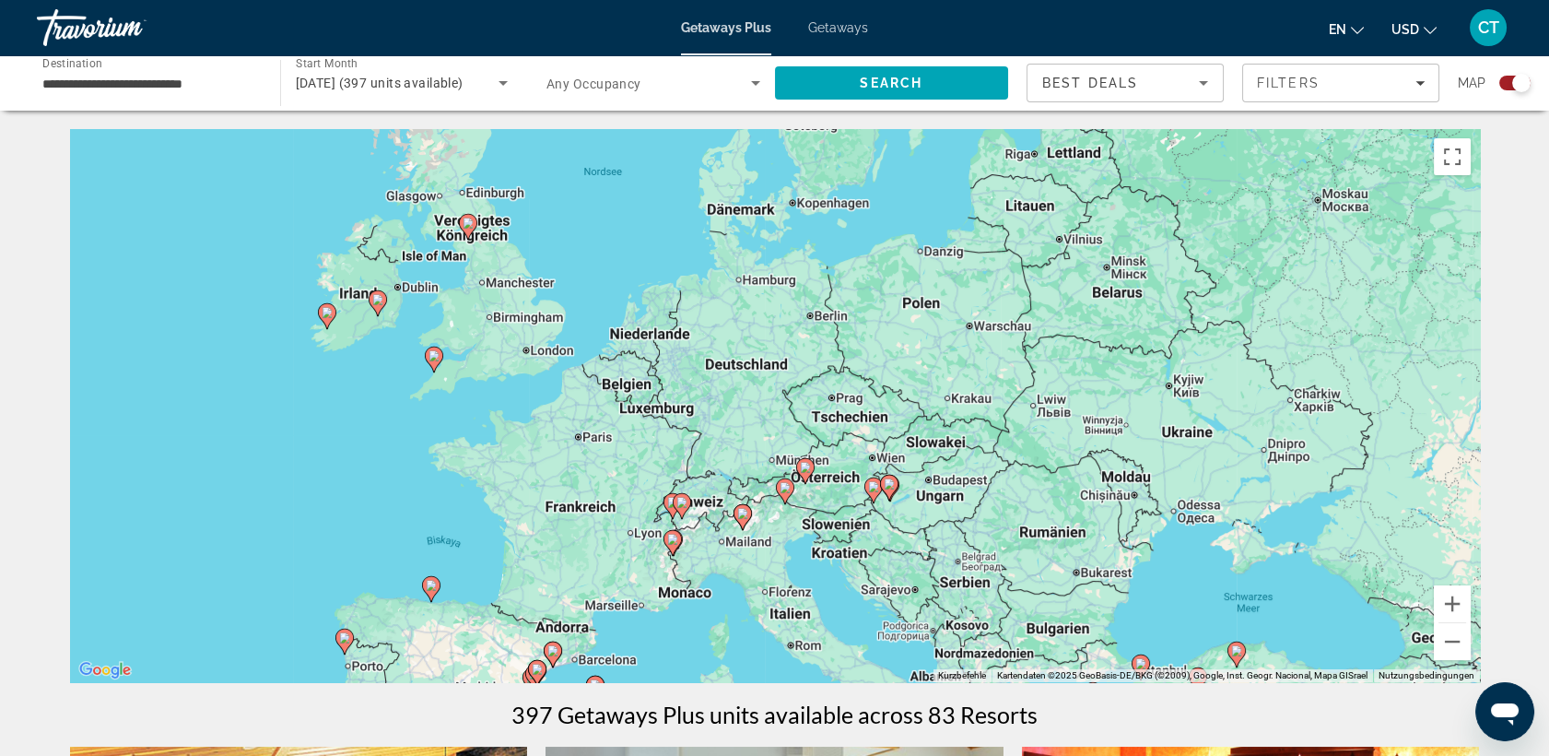
drag, startPoint x: 841, startPoint y: 442, endPoint x: 847, endPoint y: 405, distance: 38.3
click at [847, 405] on div "Um den Modus zum Ziehen mit der Tastatur zu aktivieren, drückst du Alt + Eingab…" at bounding box center [775, 405] width 1410 height 553
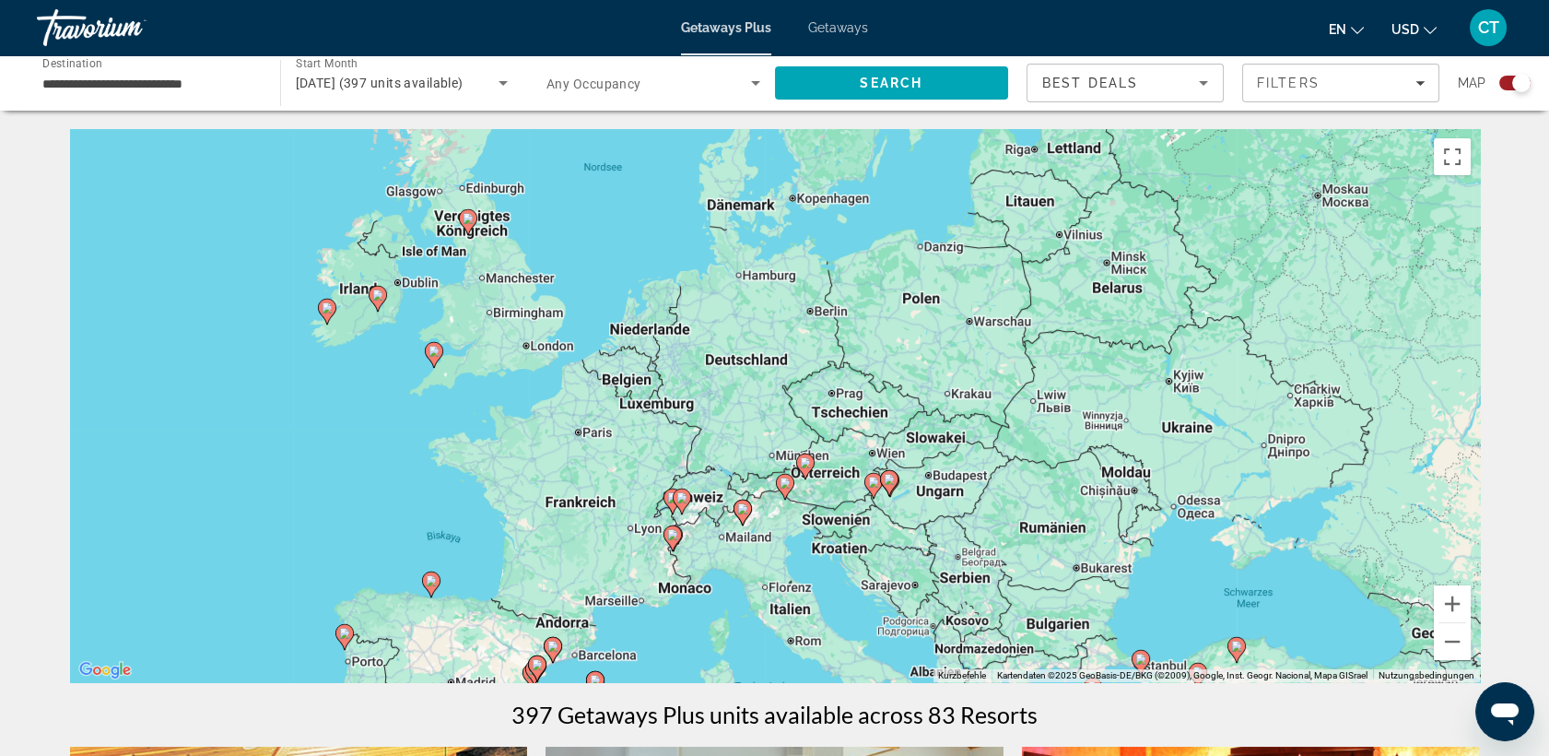
click at [682, 499] on image "Main content" at bounding box center [682, 497] width 11 height 11
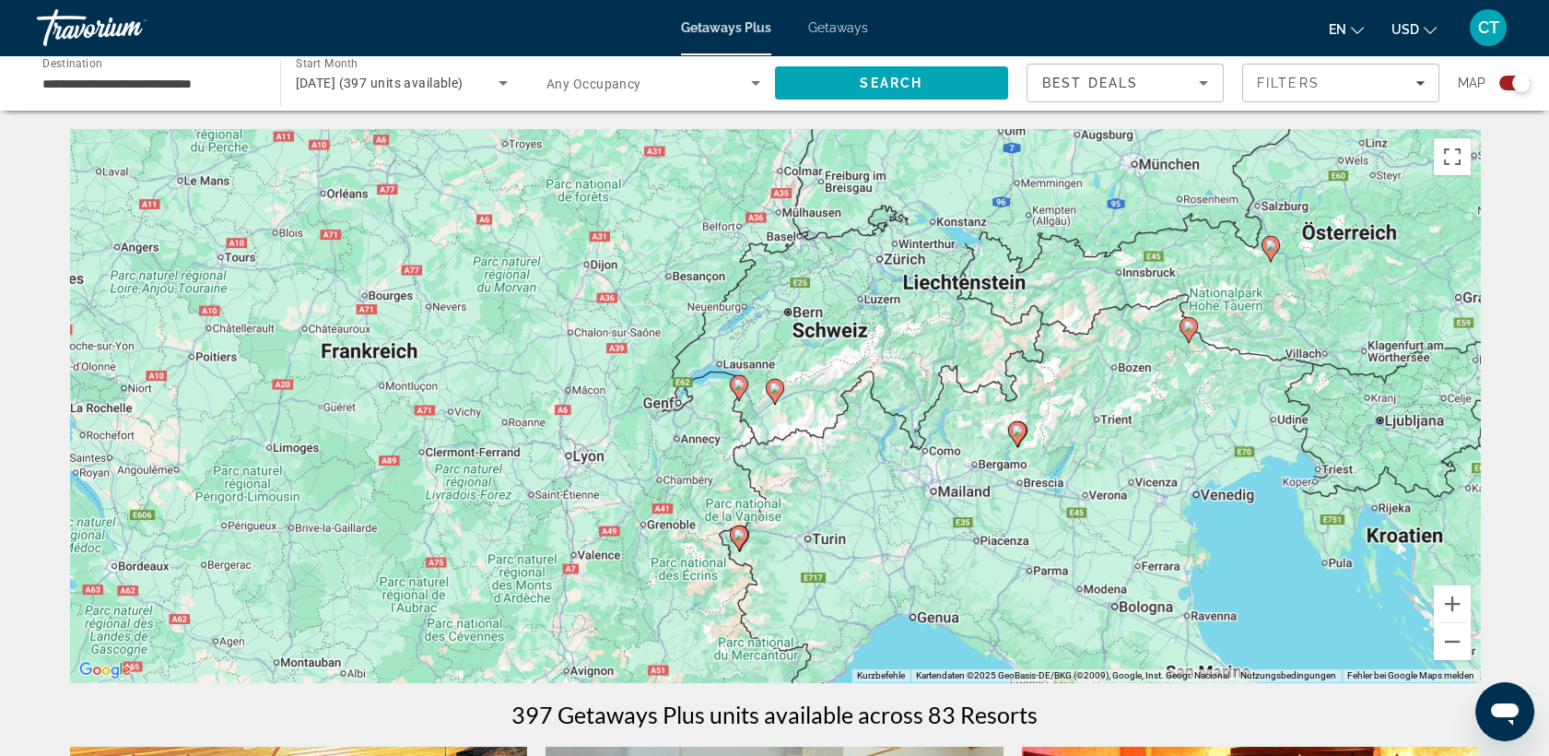
click at [1183, 325] on image "Main content" at bounding box center [1188, 326] width 11 height 11
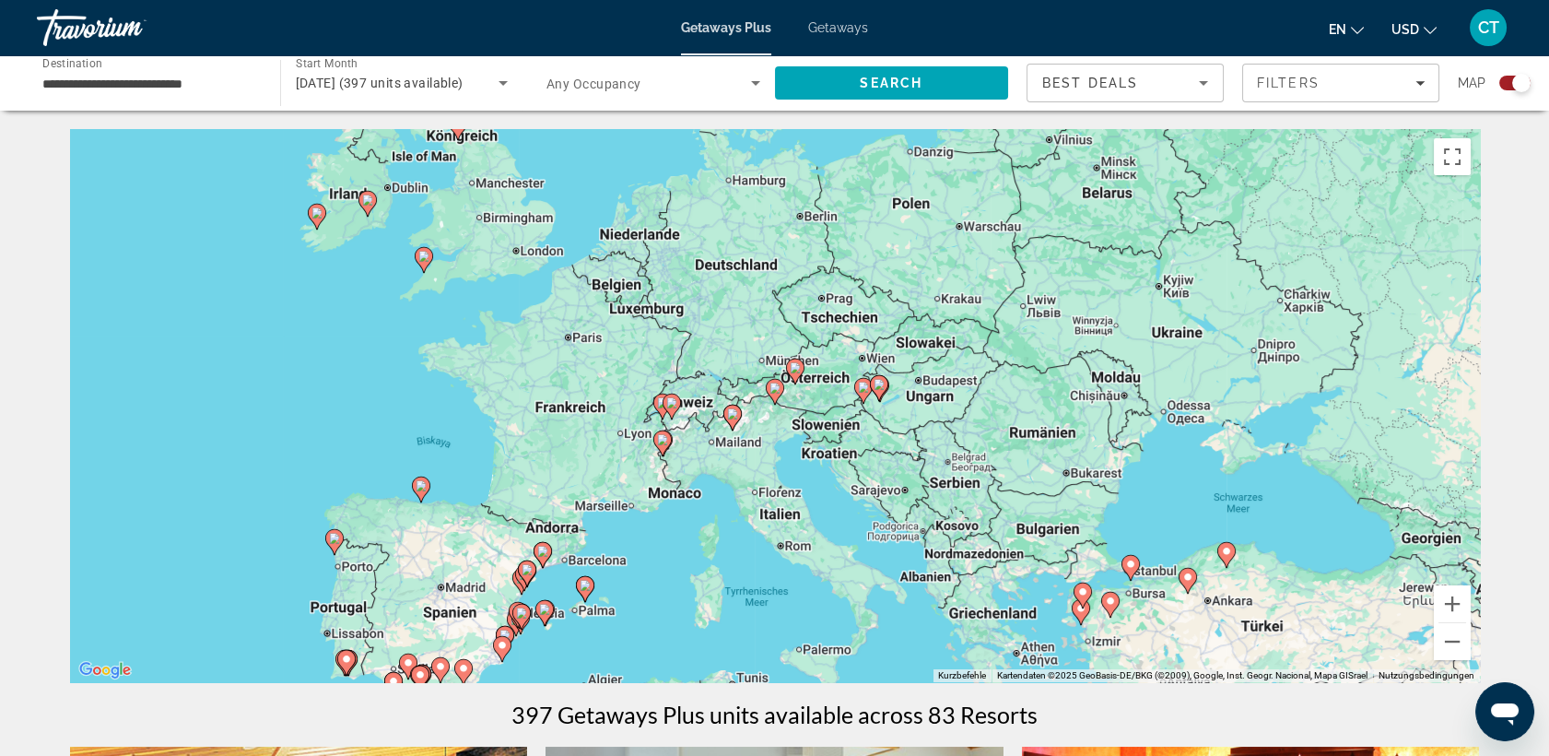
click at [775, 391] on image "Main content" at bounding box center [775, 388] width 11 height 11
type input "**********"
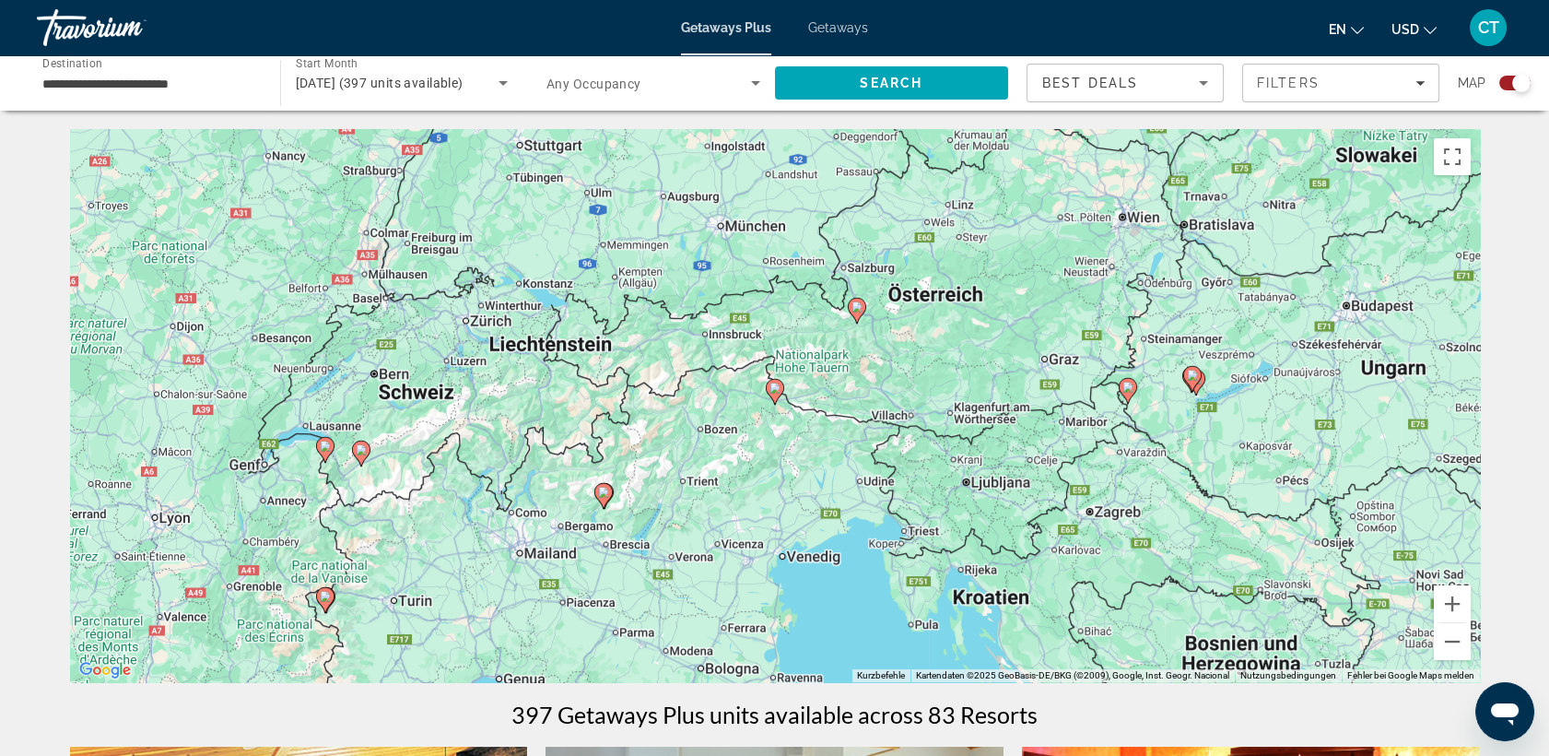
click at [775, 391] on image "Main content" at bounding box center [775, 388] width 11 height 11
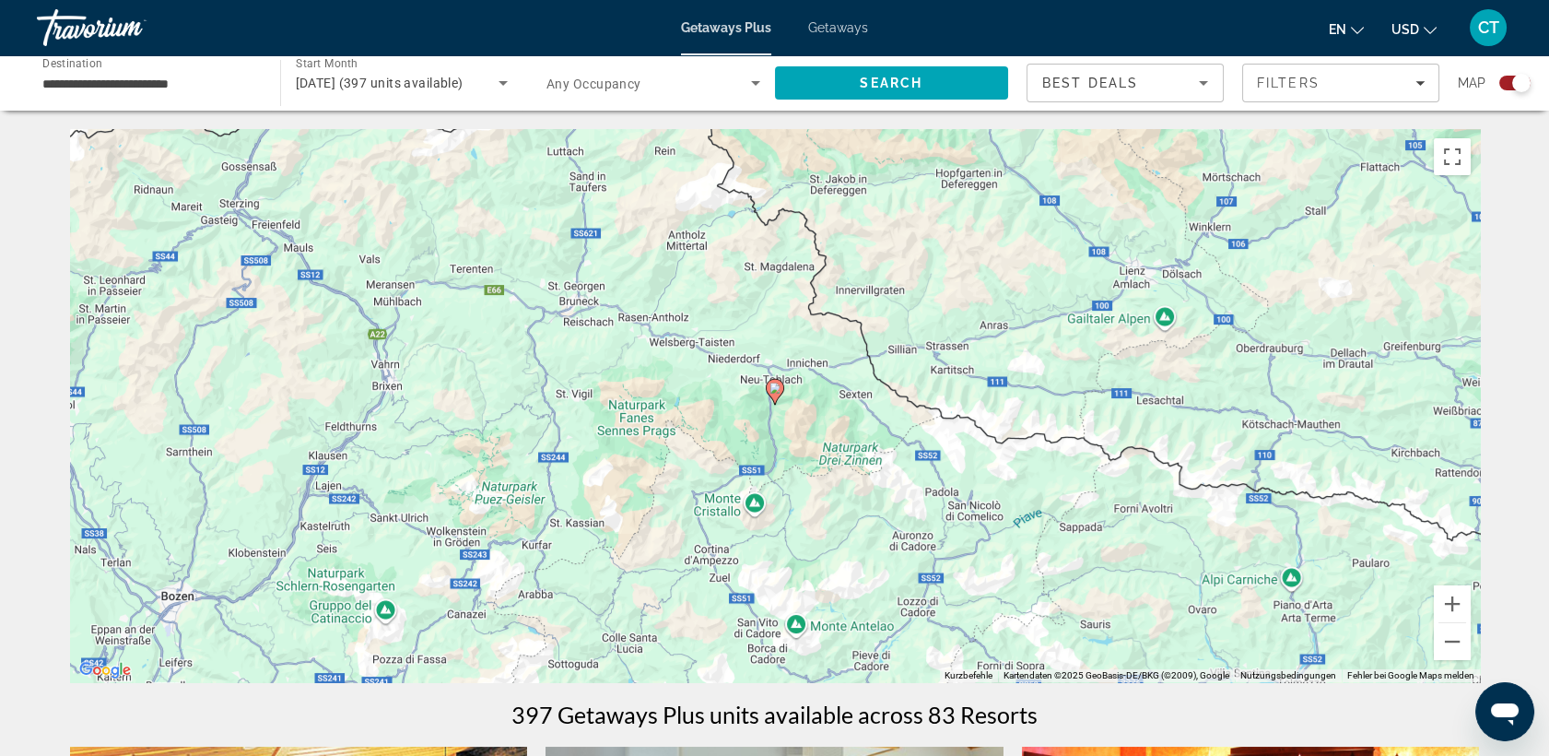
click at [775, 391] on image "Main content" at bounding box center [775, 388] width 11 height 11
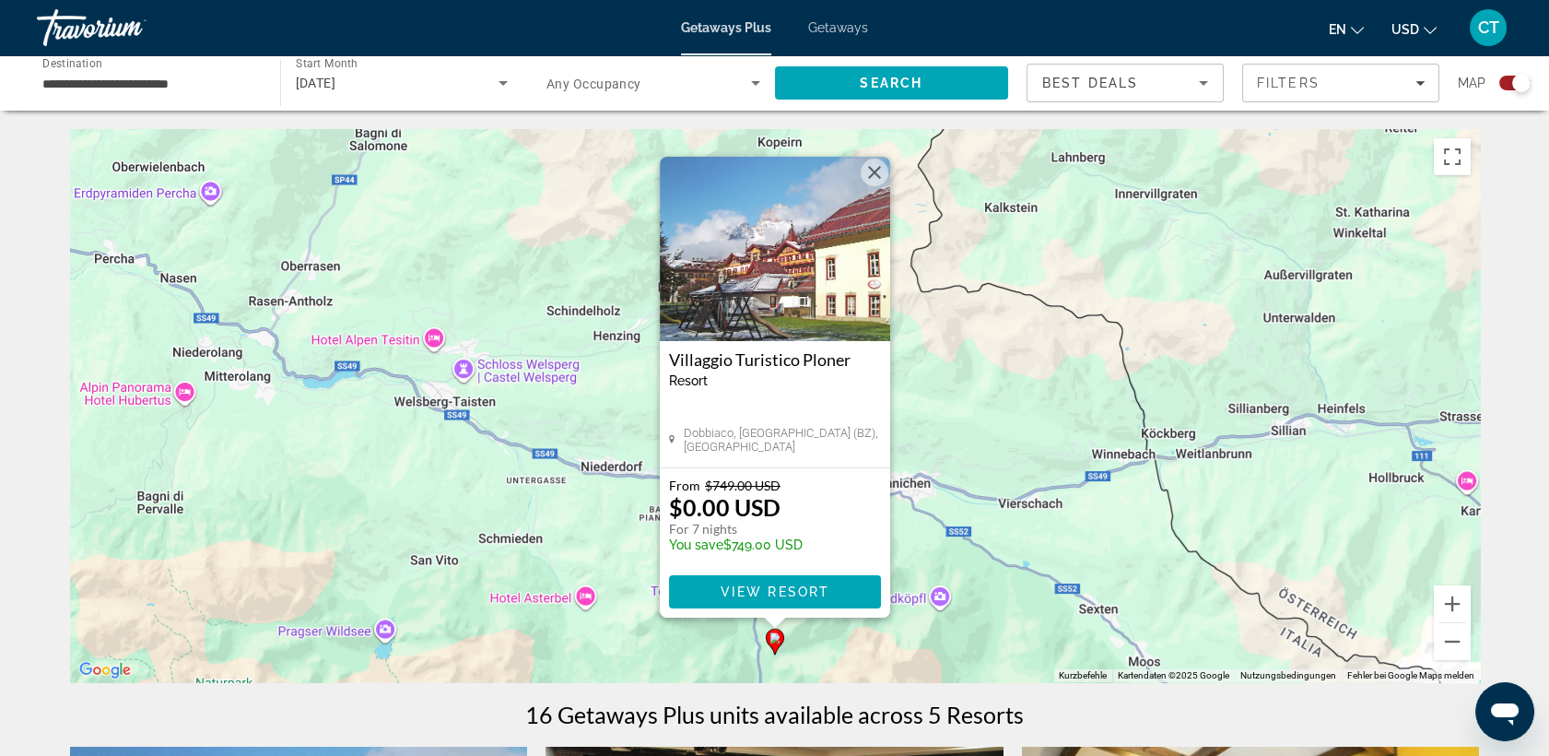
click at [777, 358] on h3 "Villaggio Turistico Ploner" at bounding box center [775, 359] width 212 height 18
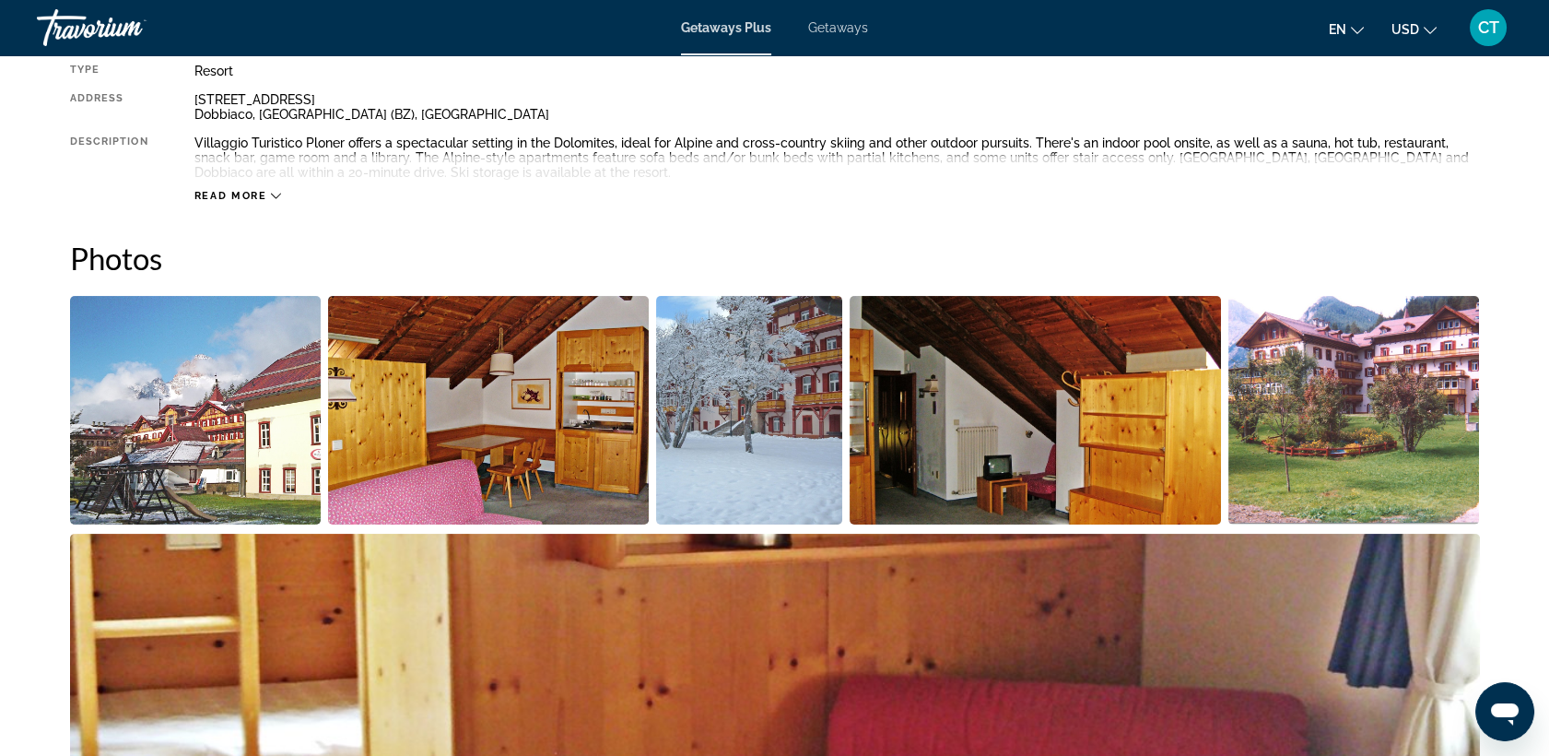
scroll to position [696, 0]
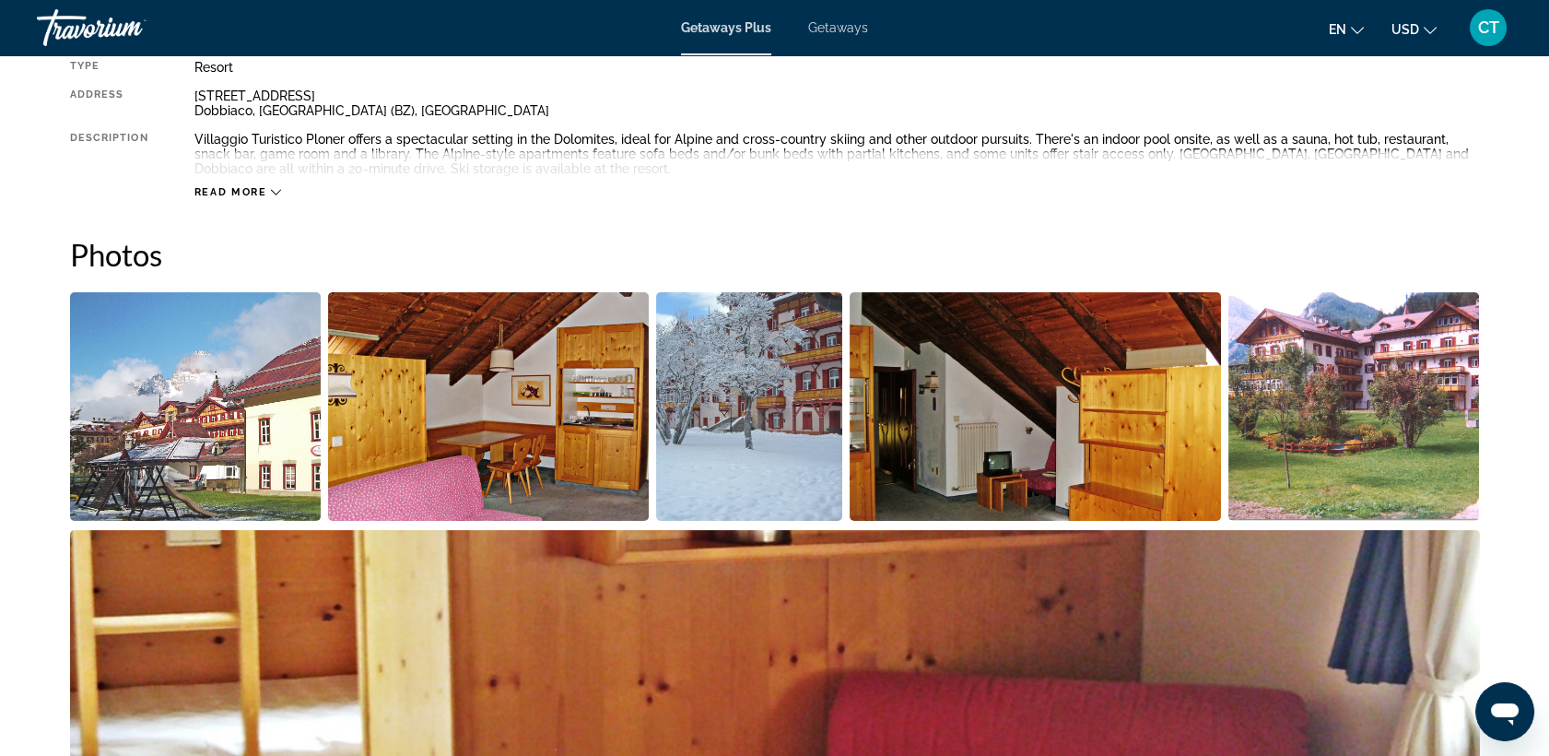
click at [160, 435] on img "Open full-screen image slider" at bounding box center [196, 406] width 252 height 229
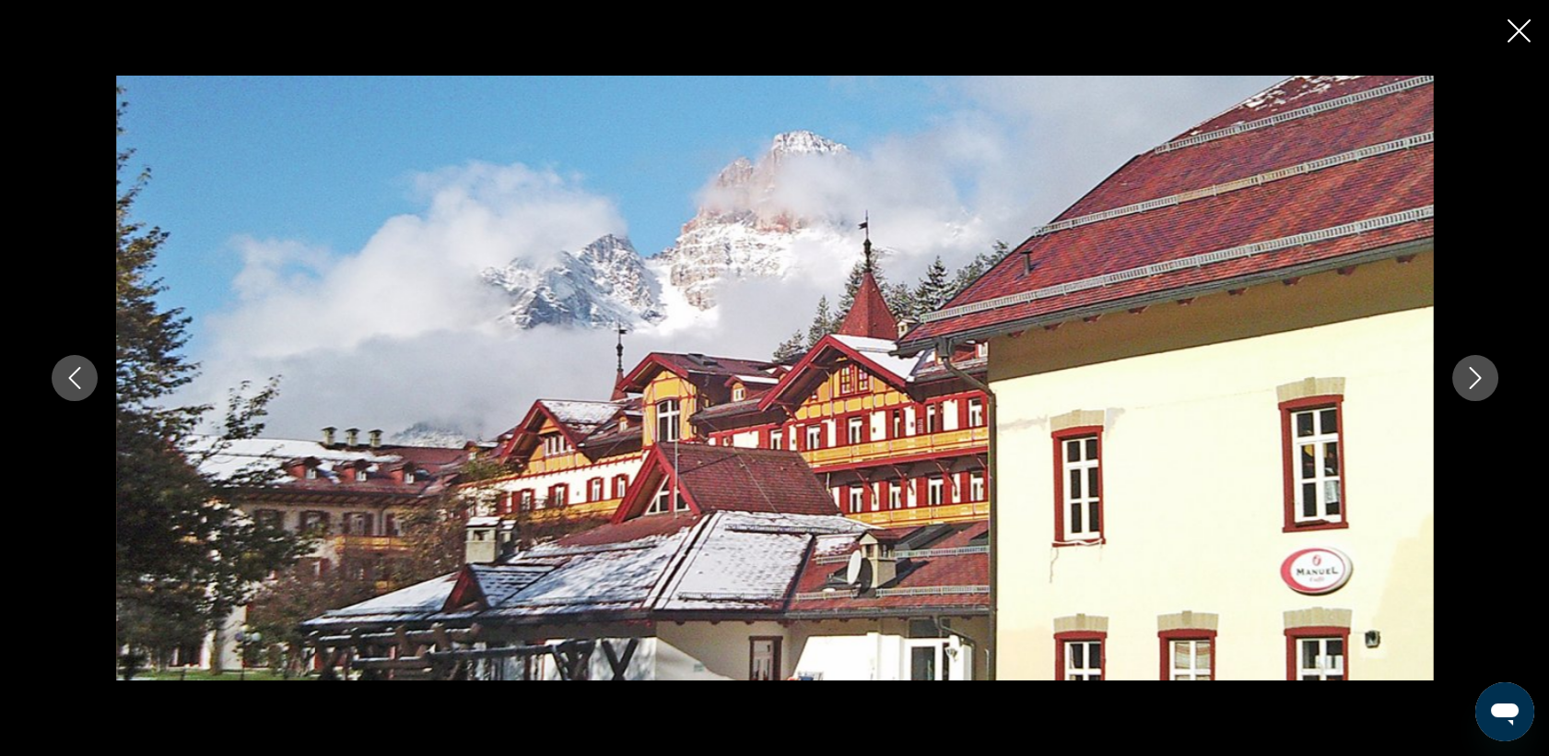
click at [1467, 379] on icon "Next image" at bounding box center [1476, 378] width 22 height 22
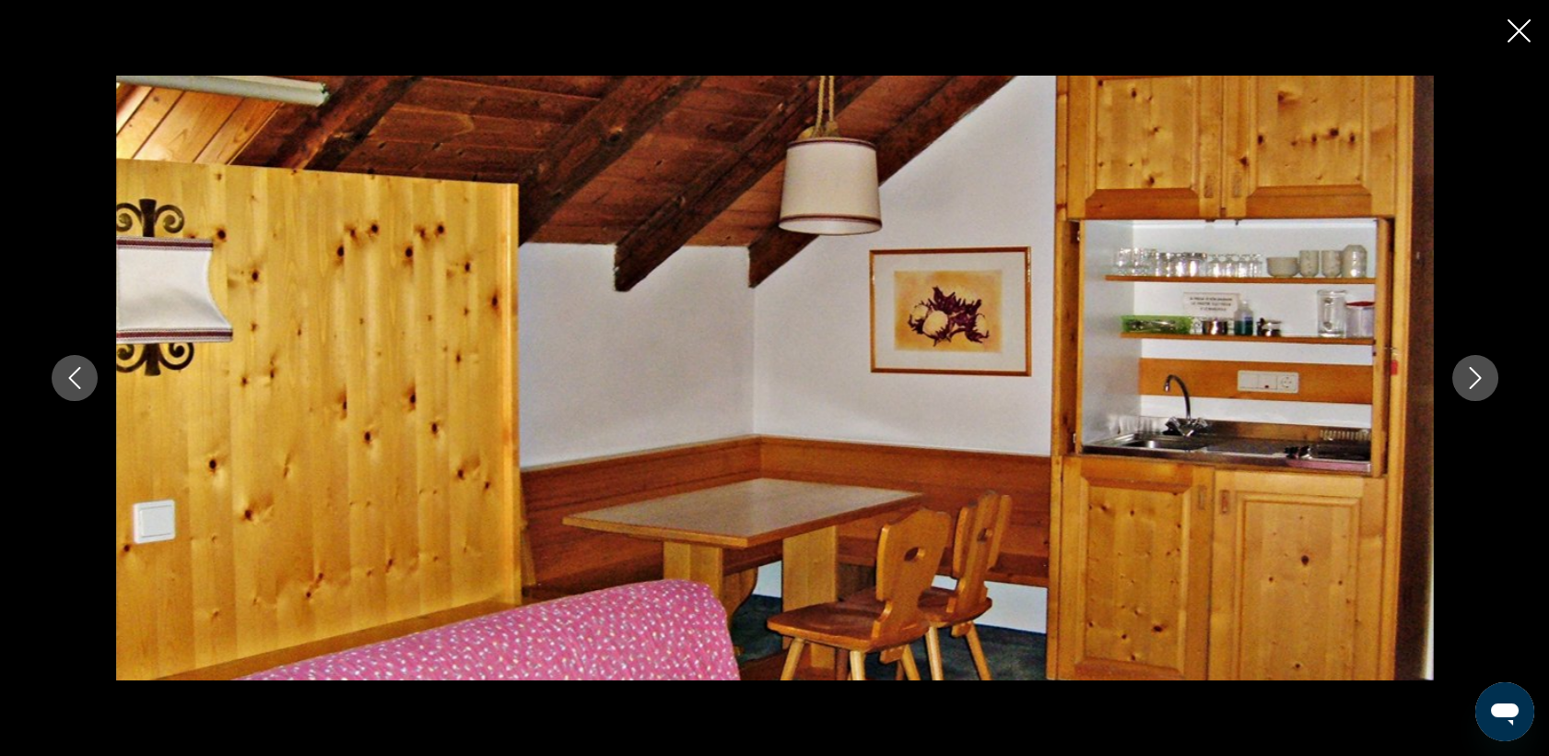
click at [1467, 379] on icon "Next image" at bounding box center [1476, 378] width 22 height 22
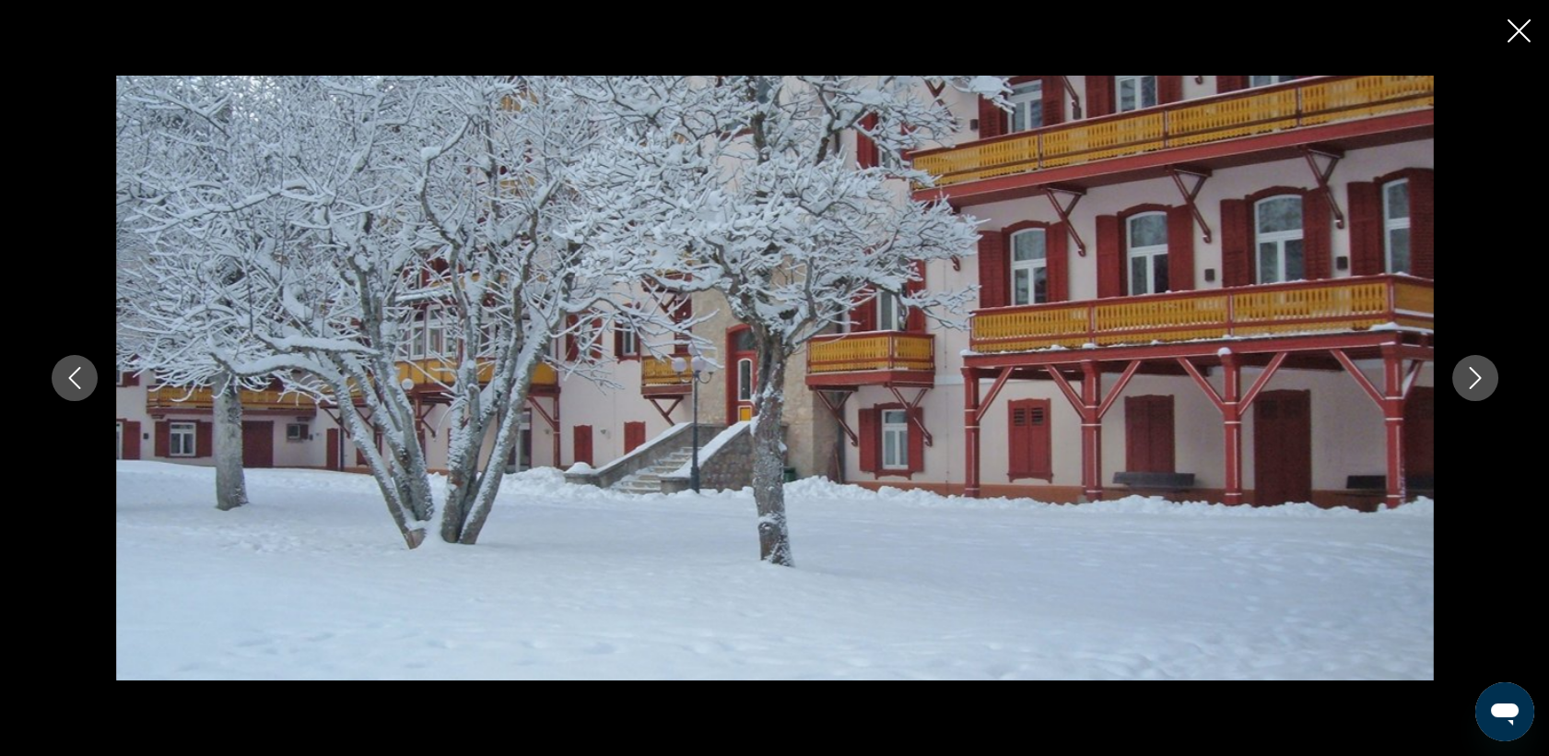
click at [1467, 379] on icon "Next image" at bounding box center [1476, 378] width 22 height 22
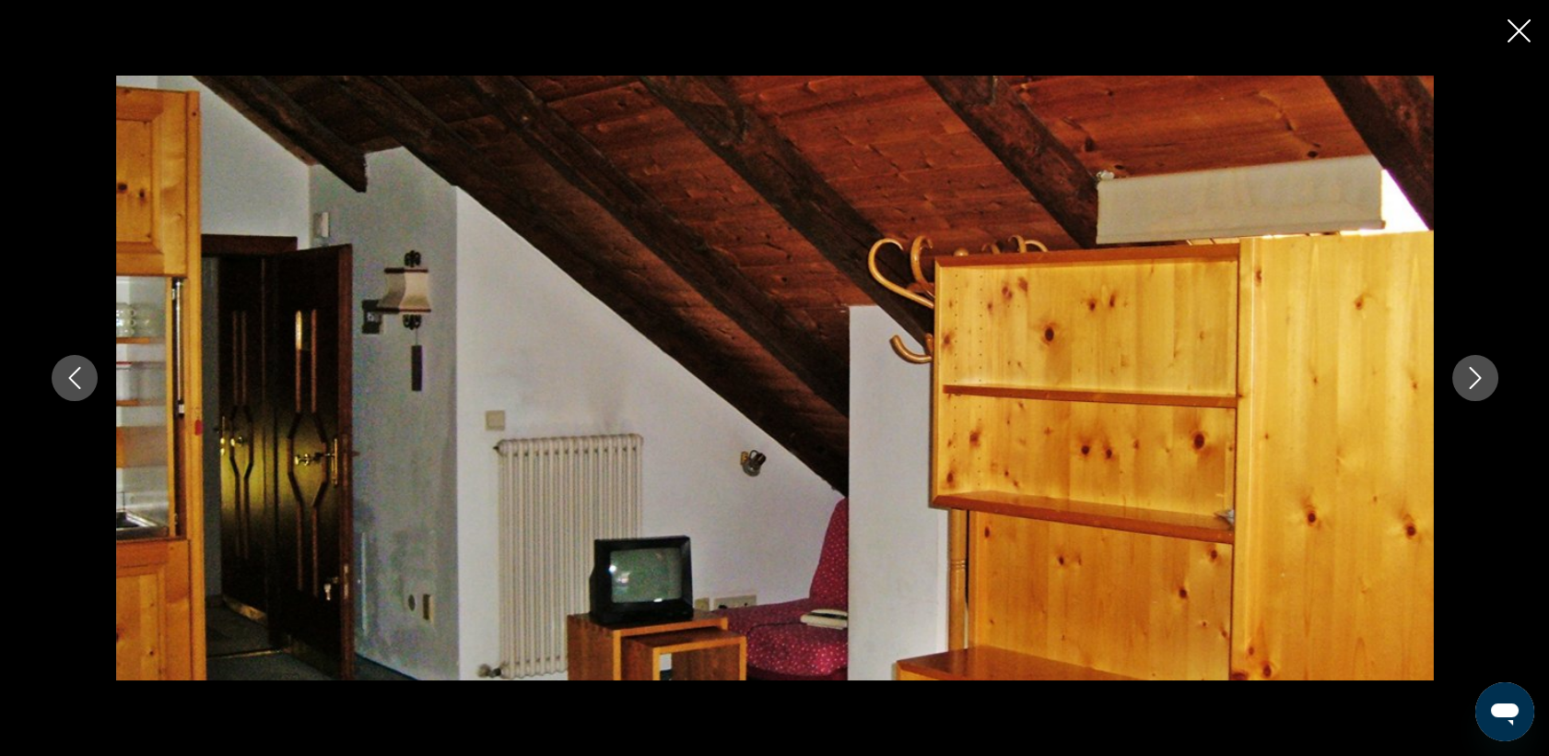
click at [1467, 379] on icon "Next image" at bounding box center [1476, 378] width 22 height 22
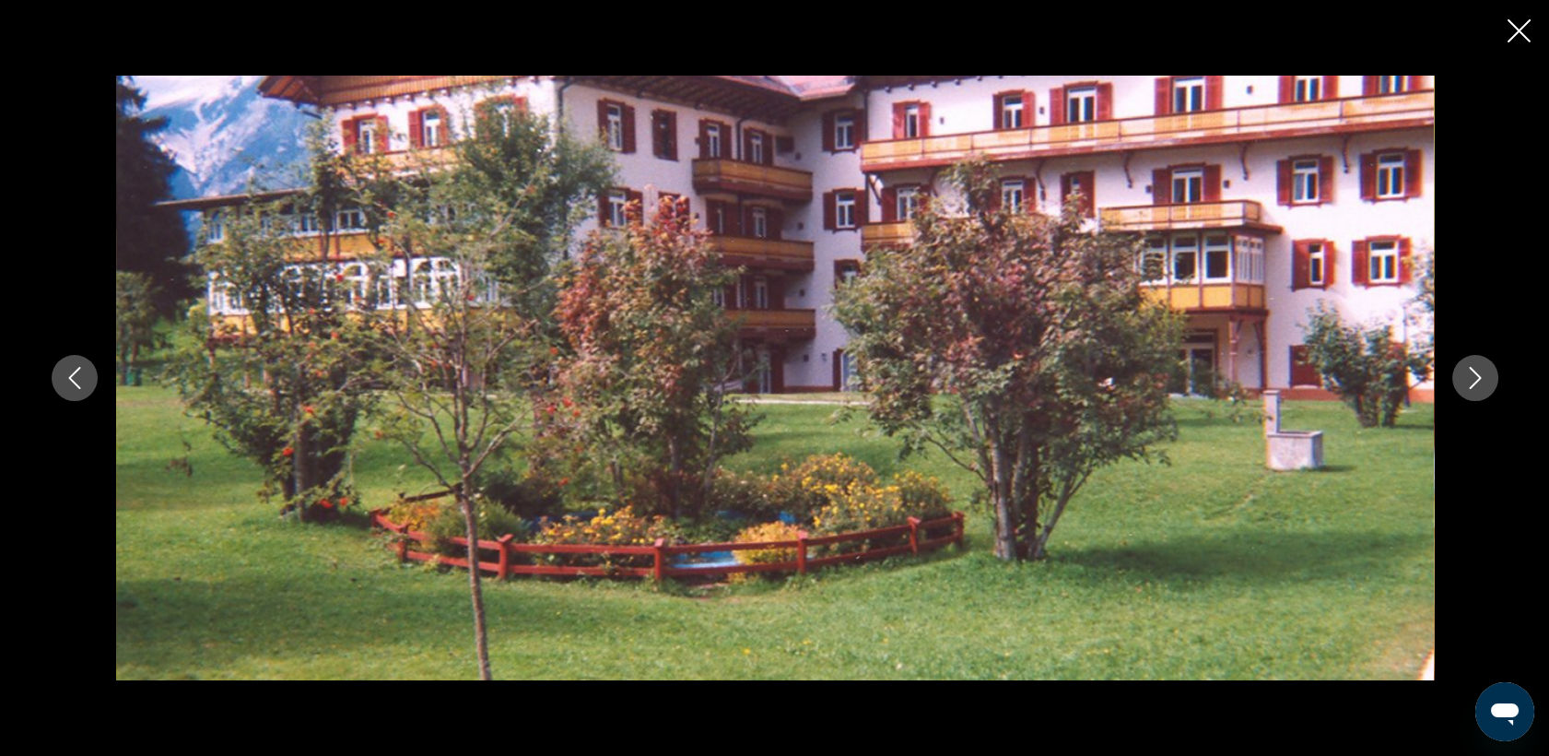
click at [1467, 379] on icon "Next image" at bounding box center [1476, 378] width 22 height 22
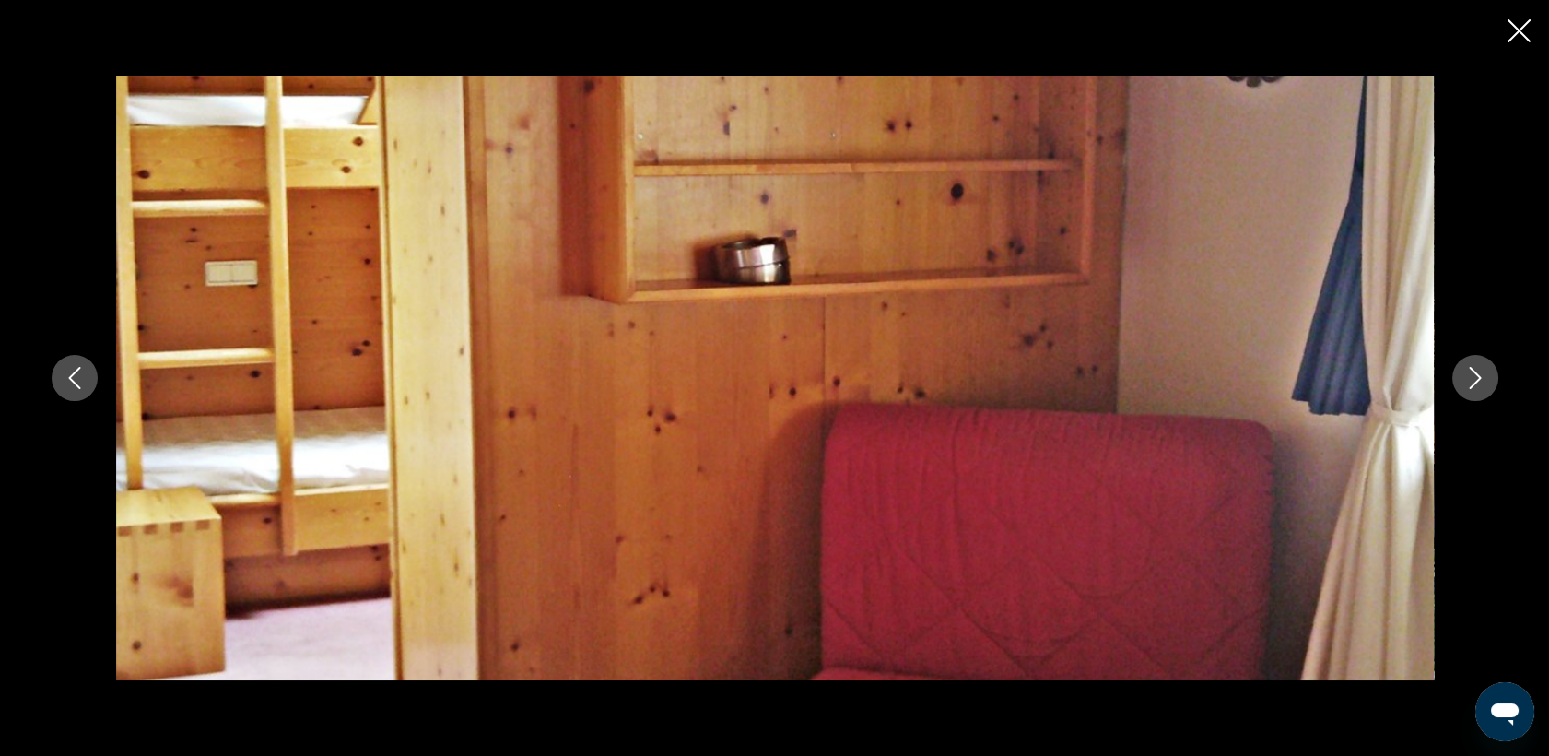
click at [1467, 379] on icon "Next image" at bounding box center [1476, 378] width 22 height 22
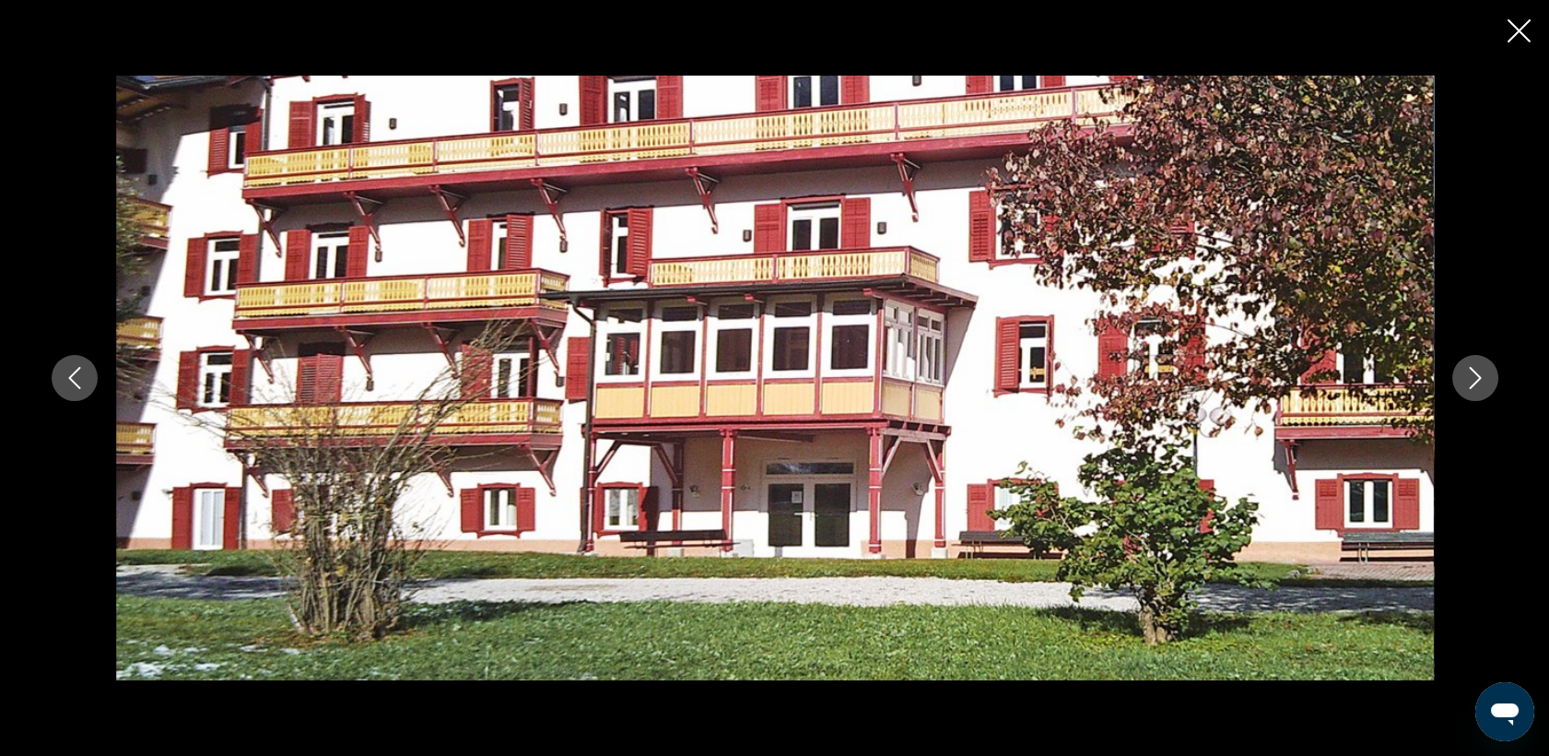
click at [1467, 379] on icon "Next image" at bounding box center [1476, 378] width 22 height 22
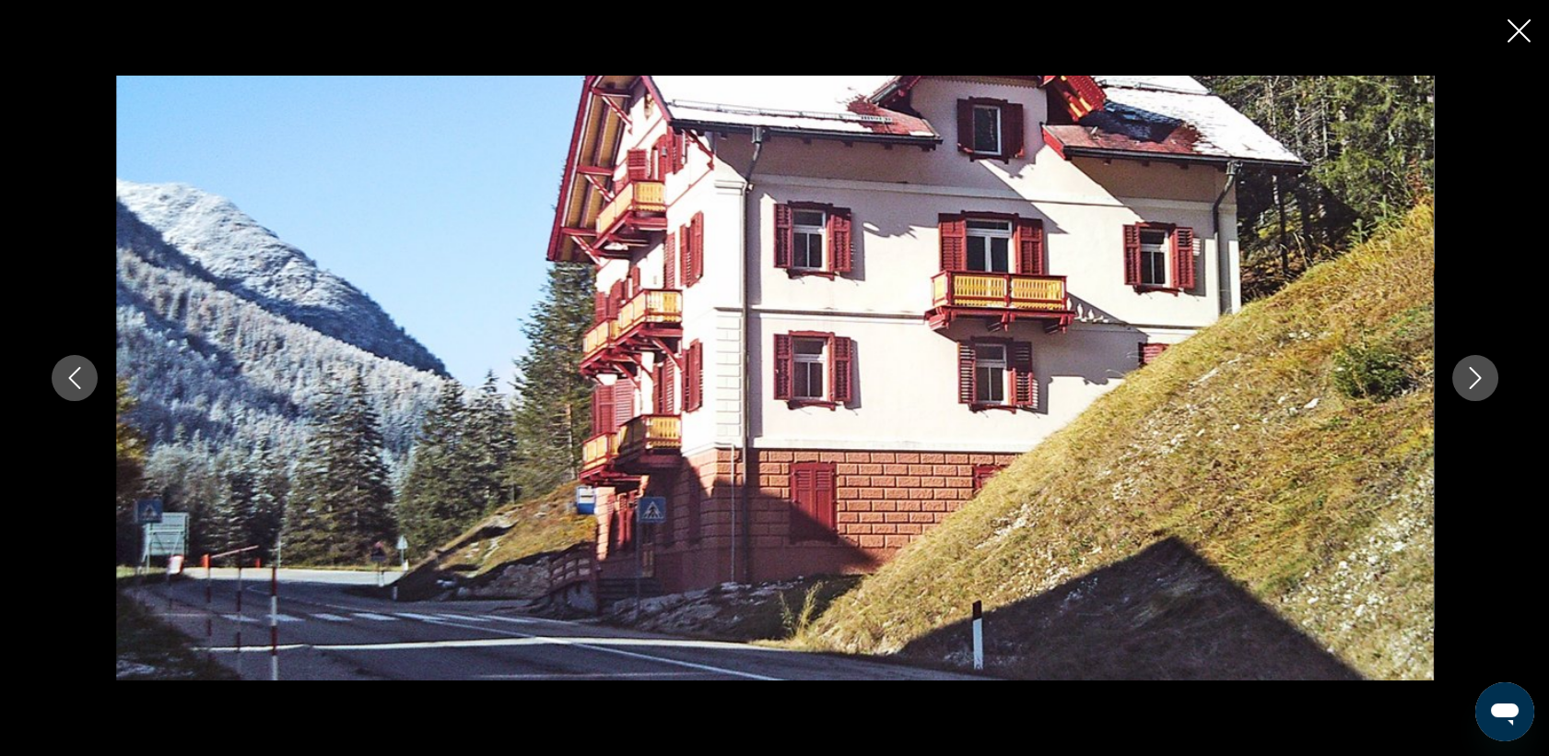
click at [1514, 21] on icon "Close slideshow" at bounding box center [1519, 30] width 23 height 23
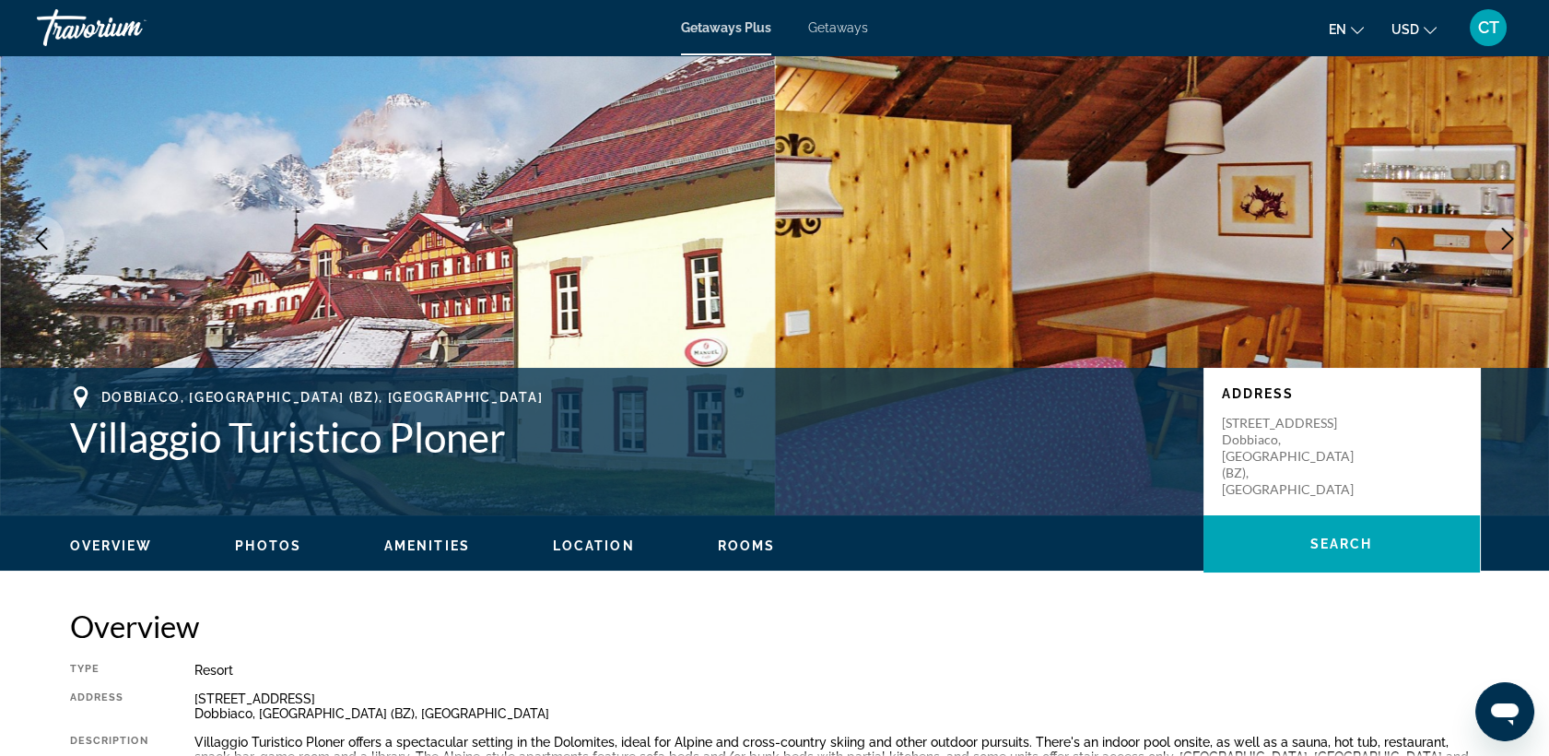
scroll to position [369, 0]
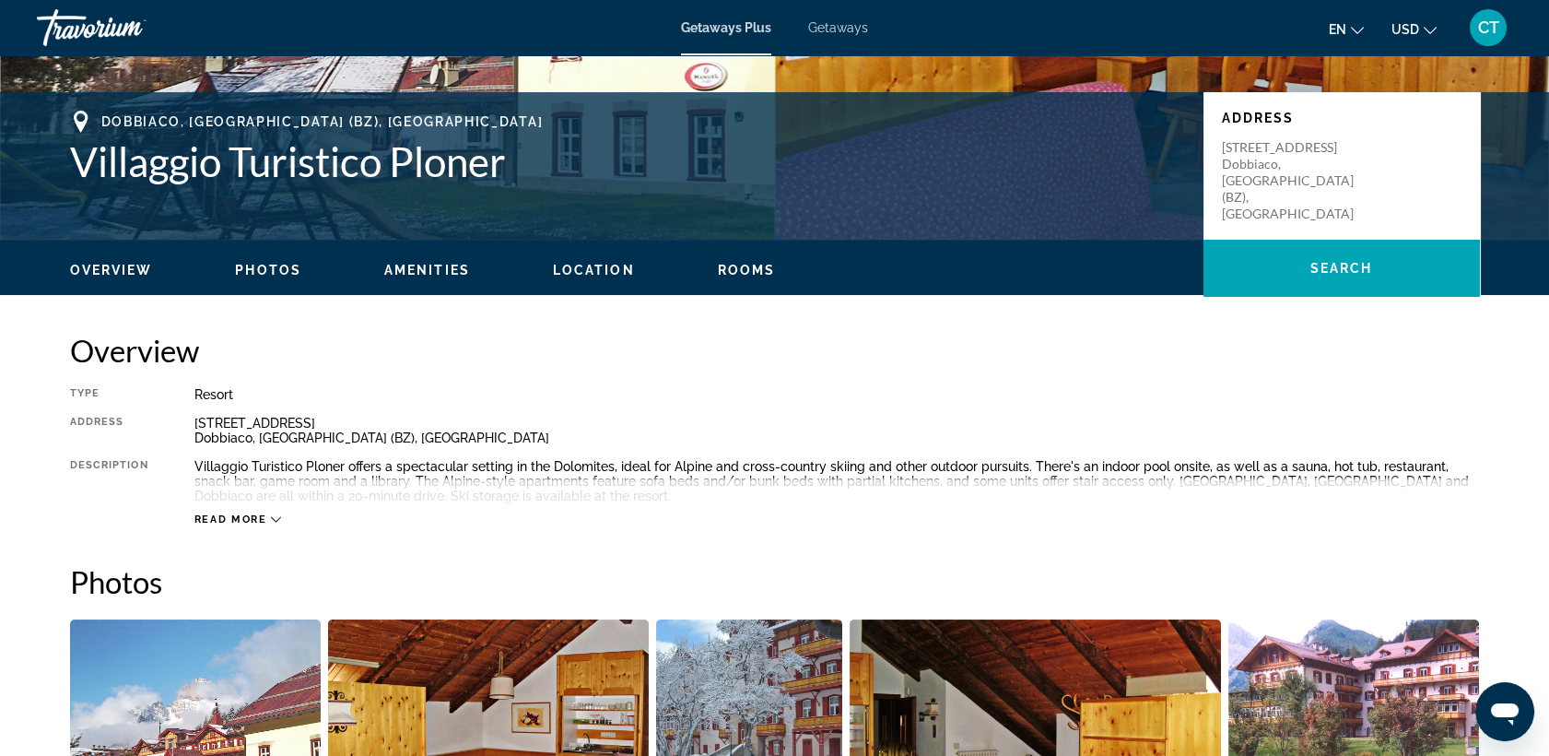
click at [232, 520] on span "Read more" at bounding box center [230, 519] width 73 height 12
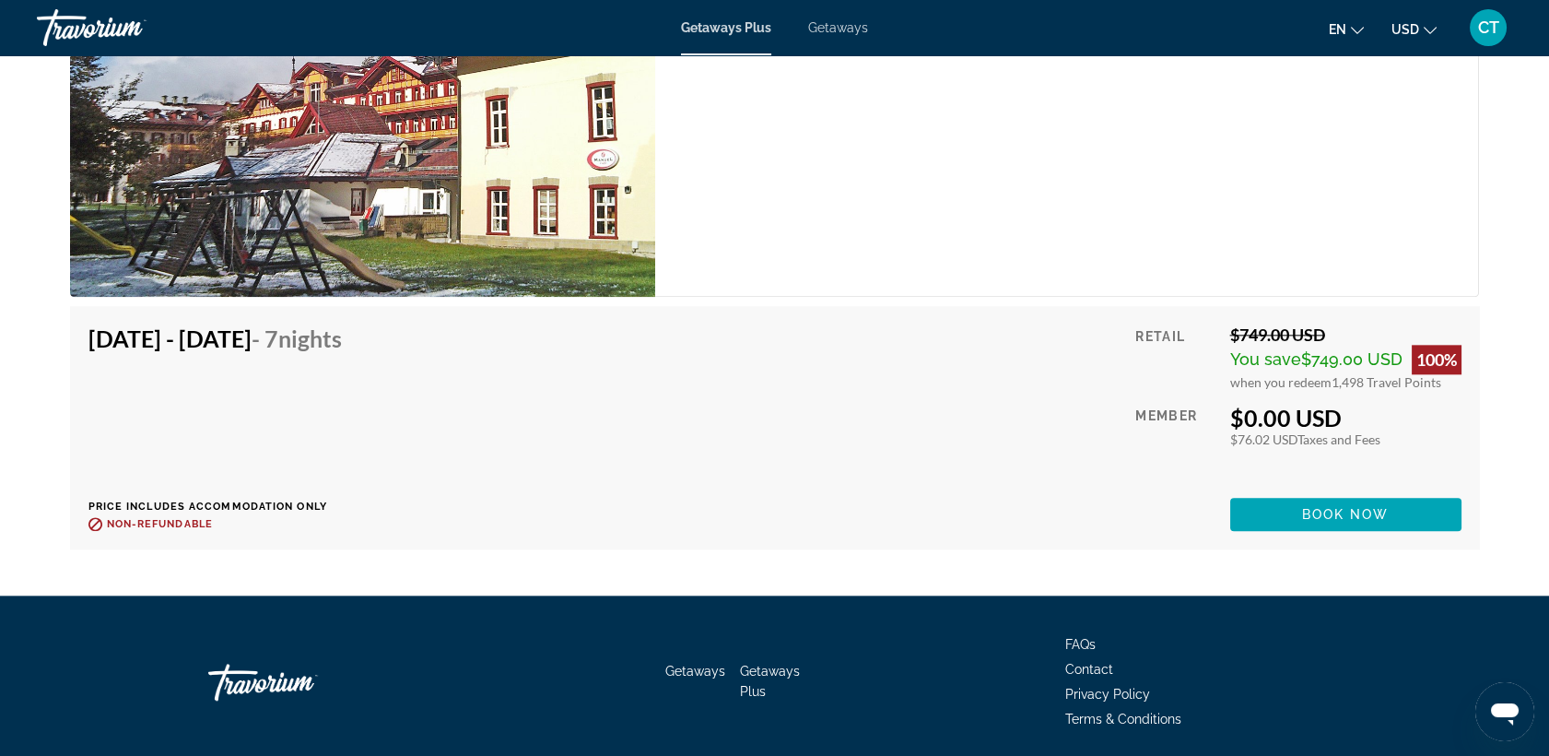
scroll to position [4511, 0]
